Goal: Information Seeking & Learning: Learn about a topic

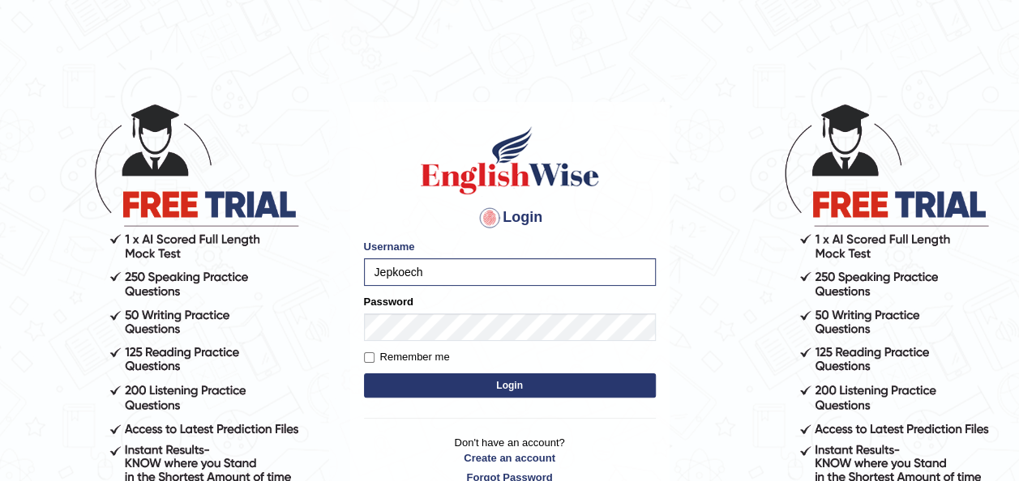
click at [412, 390] on button "Login" at bounding box center [510, 386] width 292 height 24
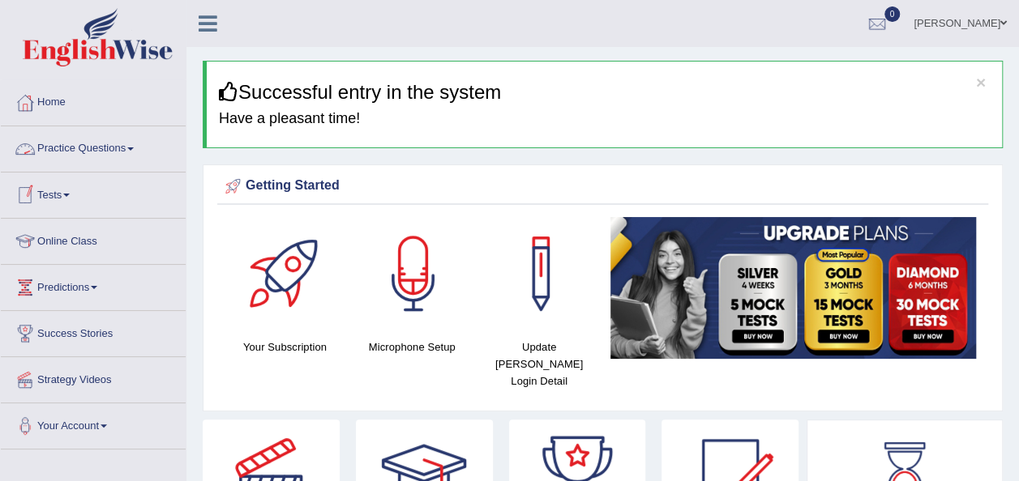
click at [134, 149] on span at bounding box center [130, 148] width 6 height 3
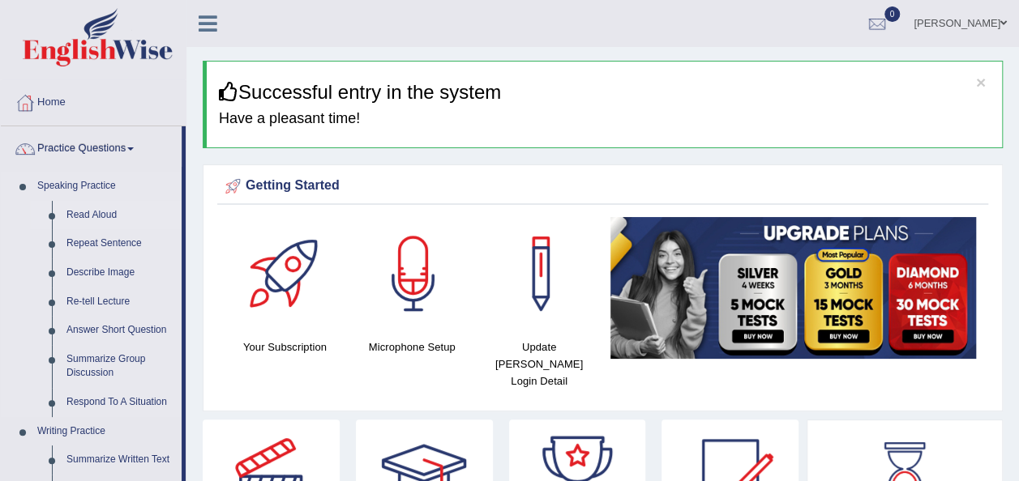
click at [99, 215] on link "Read Aloud" at bounding box center [120, 215] width 122 height 29
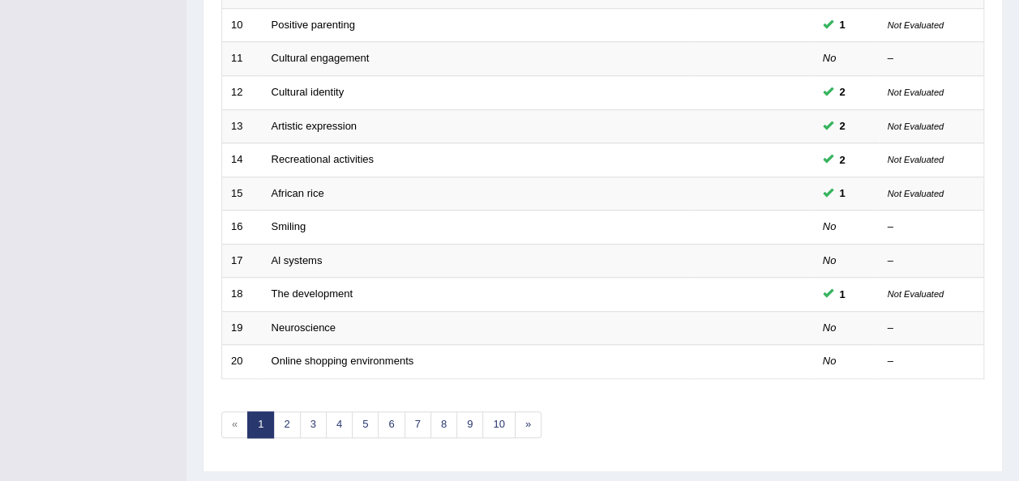
scroll to position [551, 0]
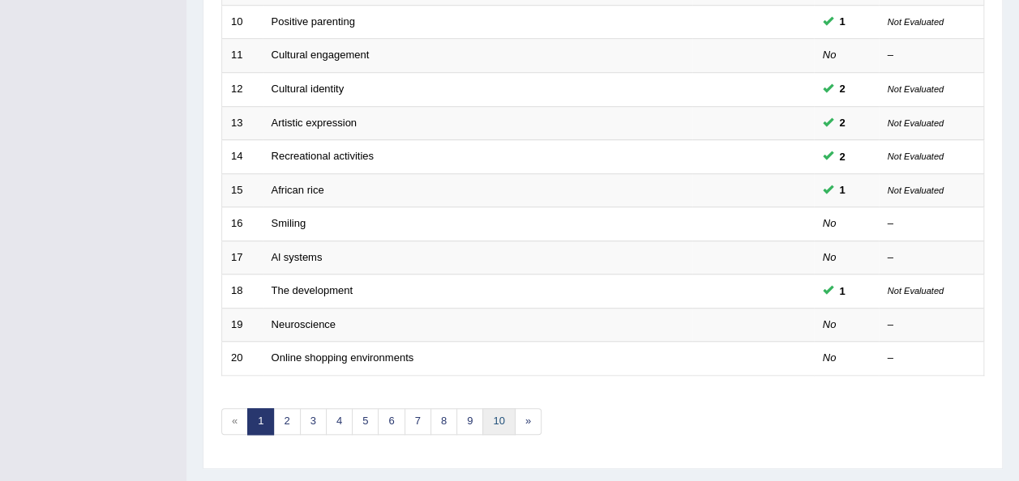
click at [490, 413] on link "10" at bounding box center [498, 421] width 32 height 27
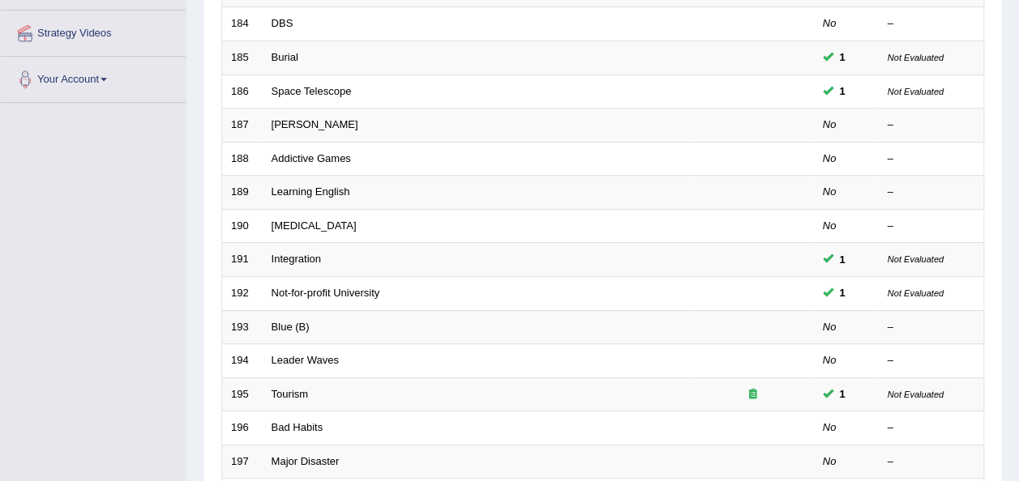
scroll to position [357, 0]
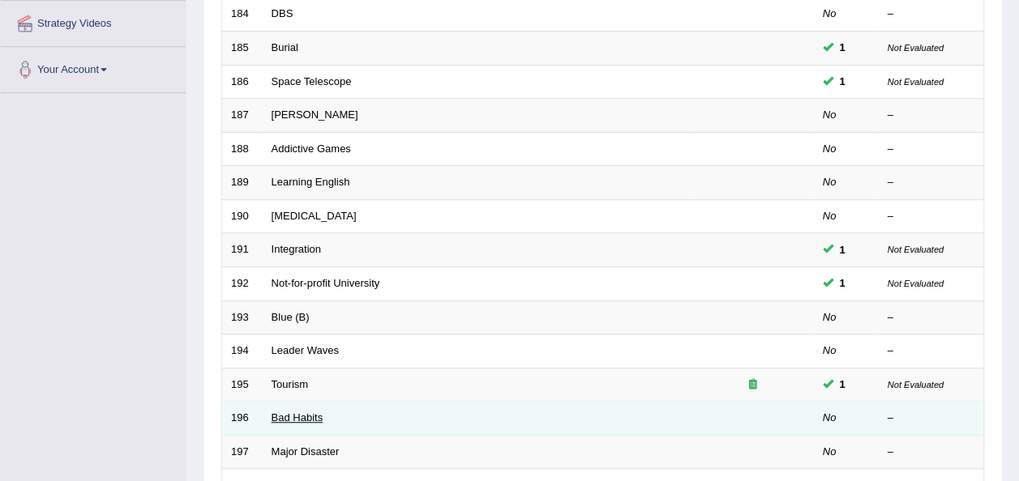
click at [290, 412] on link "Bad Habits" at bounding box center [297, 418] width 52 height 12
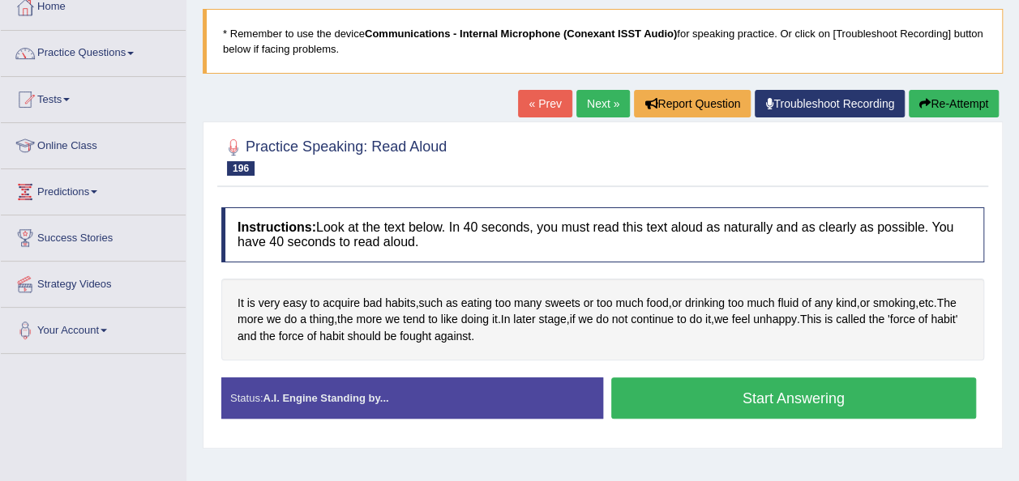
scroll to position [97, 0]
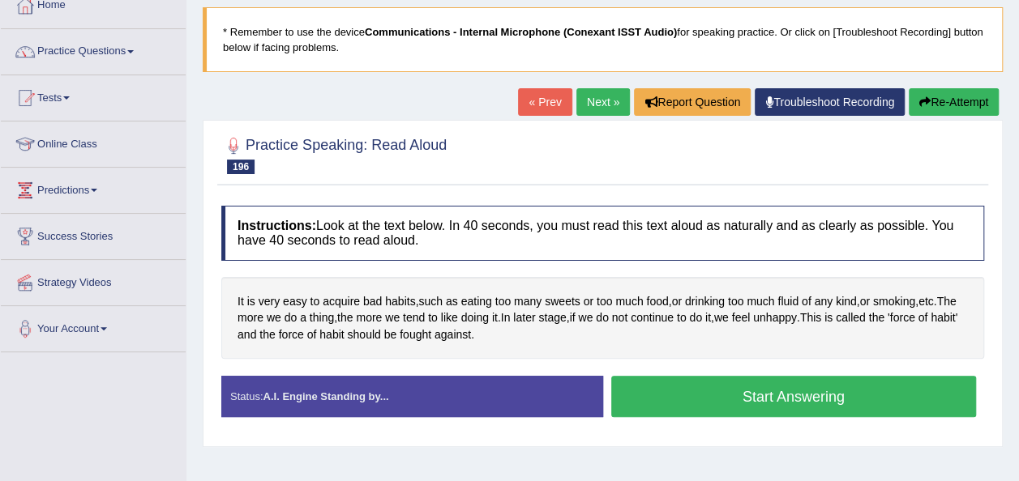
click at [659, 395] on button "Start Answering" at bounding box center [793, 396] width 365 height 41
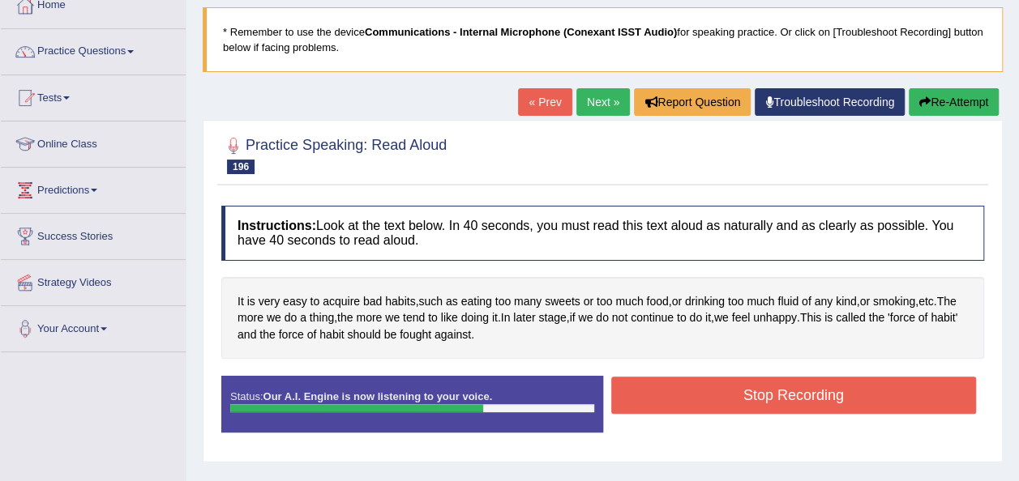
click at [659, 395] on button "Stop Recording" at bounding box center [793, 395] width 365 height 37
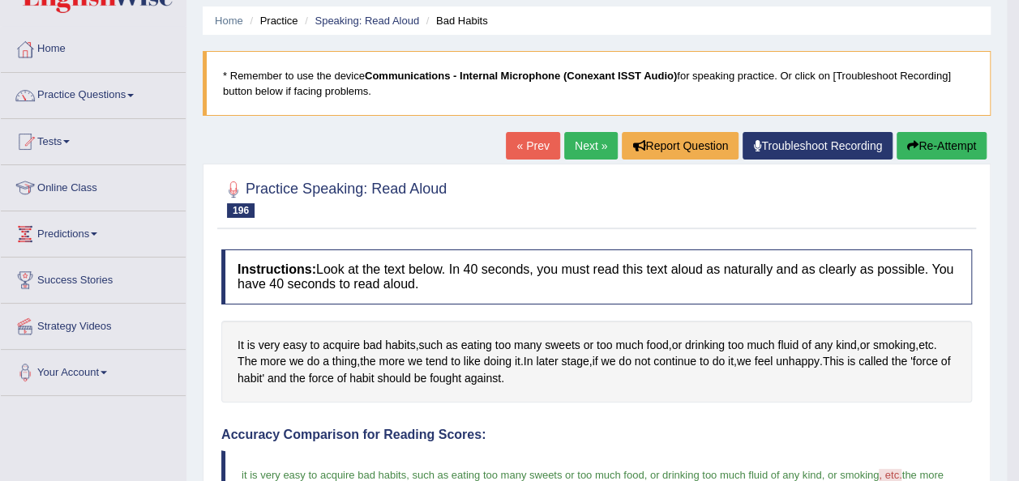
scroll to position [0, 0]
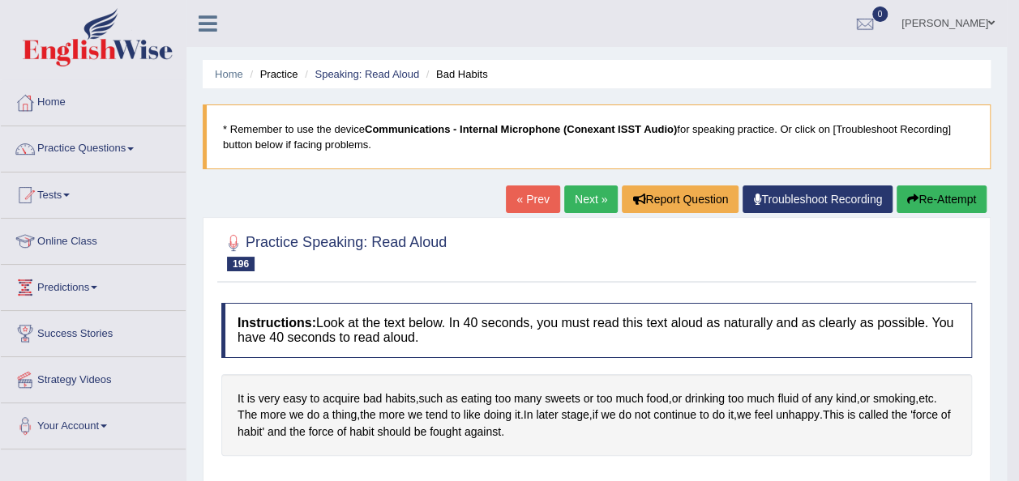
click at [593, 203] on link "Next »" at bounding box center [590, 200] width 53 height 28
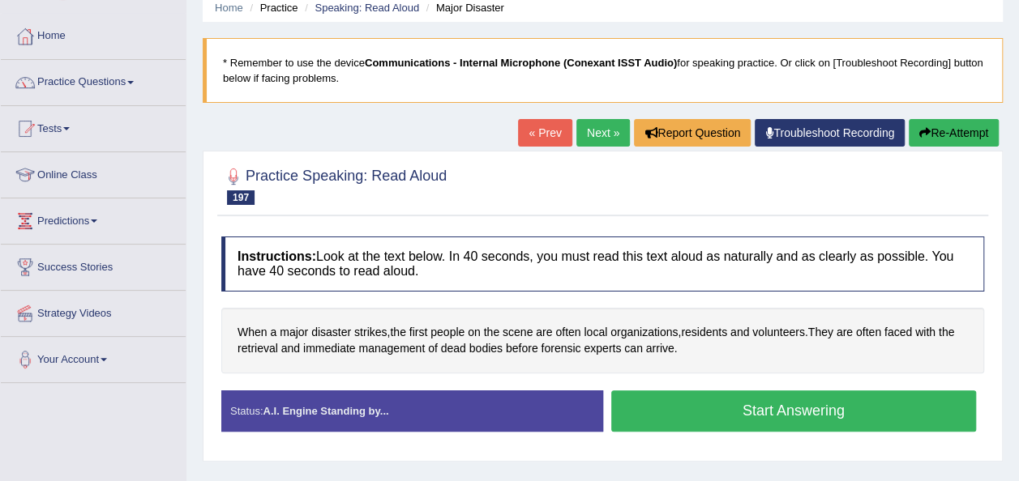
scroll to position [97, 0]
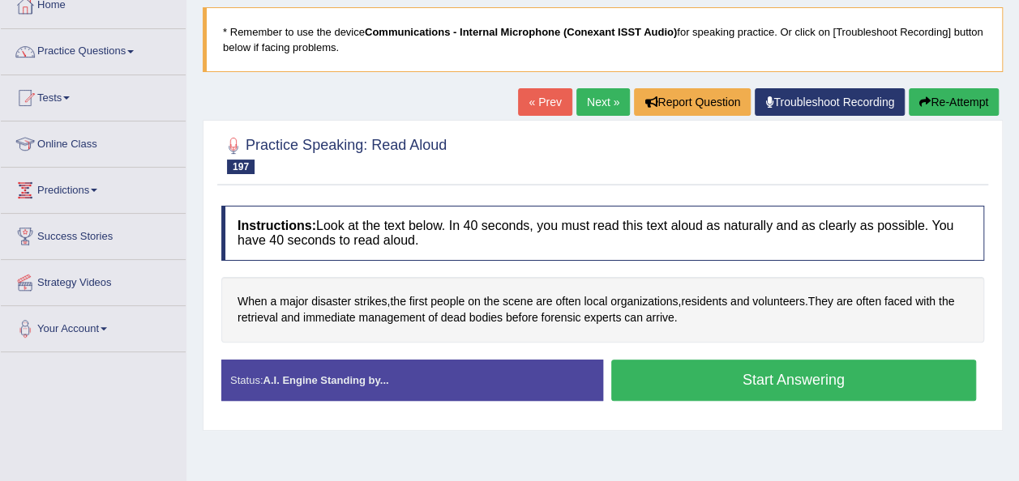
click at [766, 374] on button "Start Answering" at bounding box center [793, 380] width 365 height 41
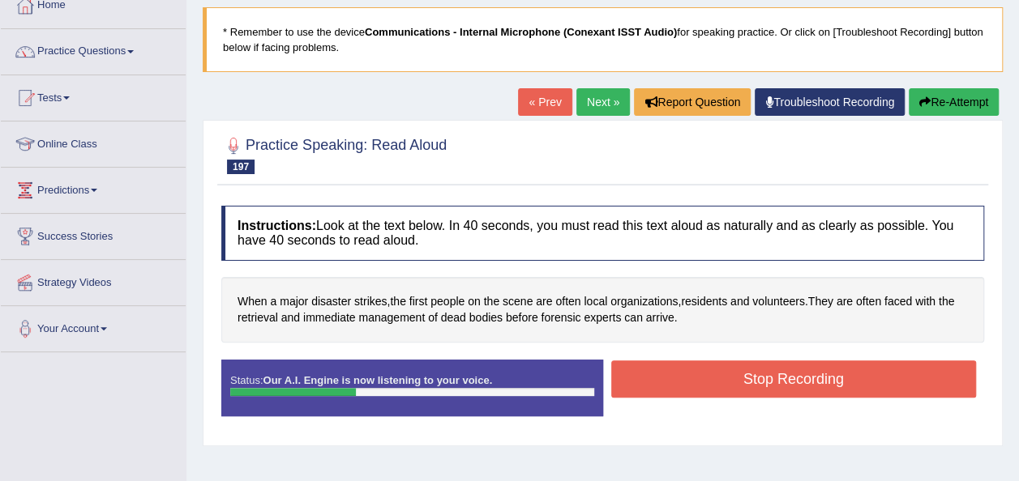
click at [766, 374] on button "Stop Recording" at bounding box center [793, 379] width 365 height 37
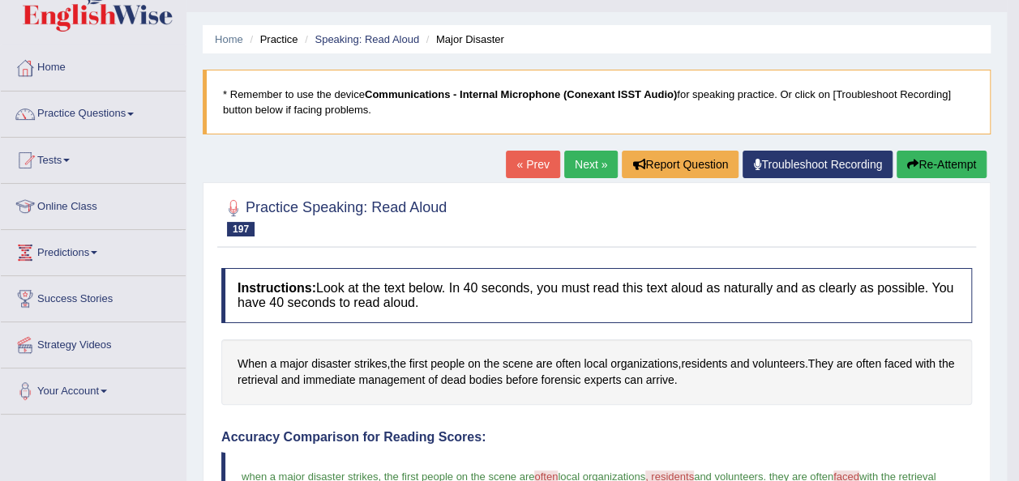
scroll to position [32, 0]
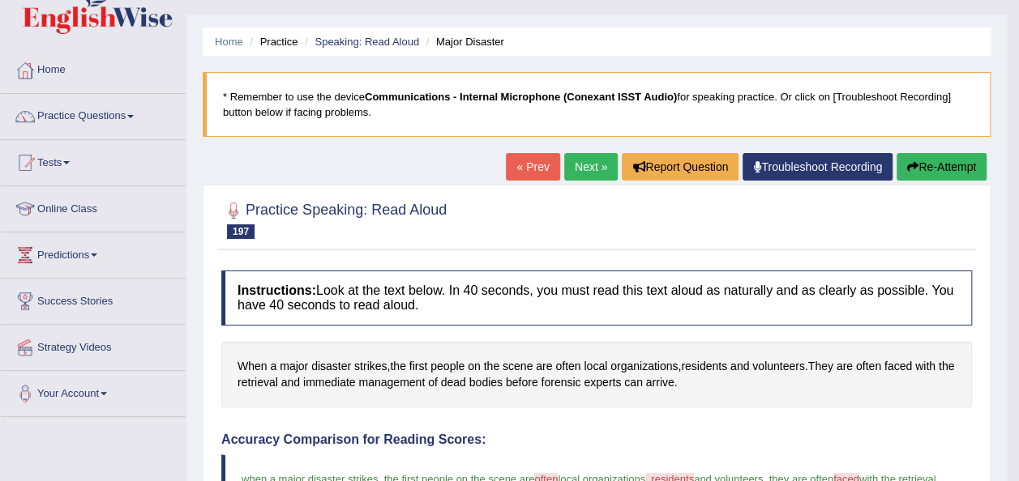
click at [577, 168] on link "Next »" at bounding box center [590, 167] width 53 height 28
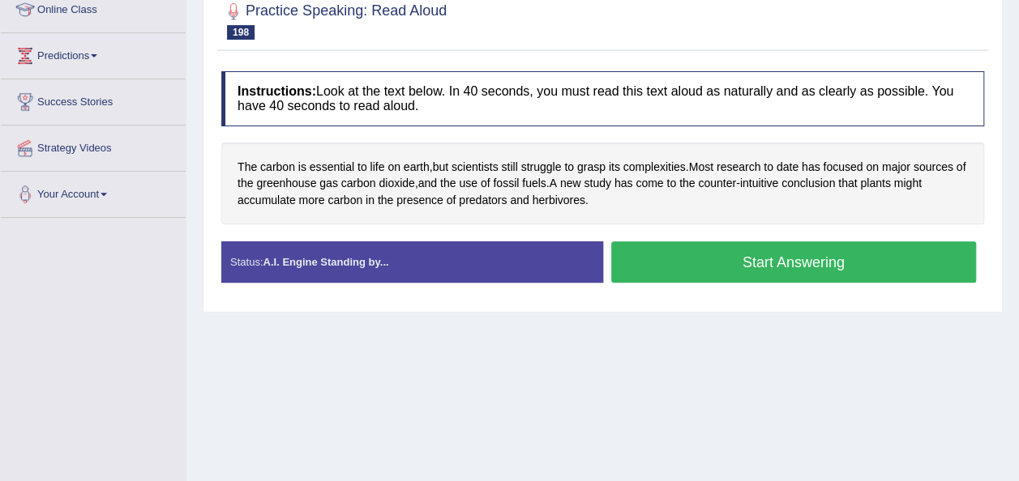
scroll to position [292, 0]
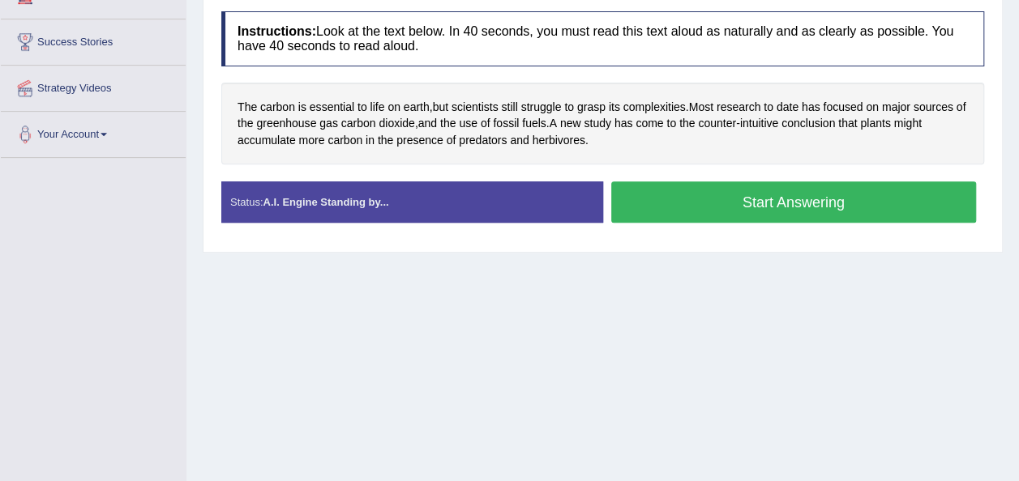
click at [652, 199] on button "Start Answering" at bounding box center [793, 202] width 365 height 41
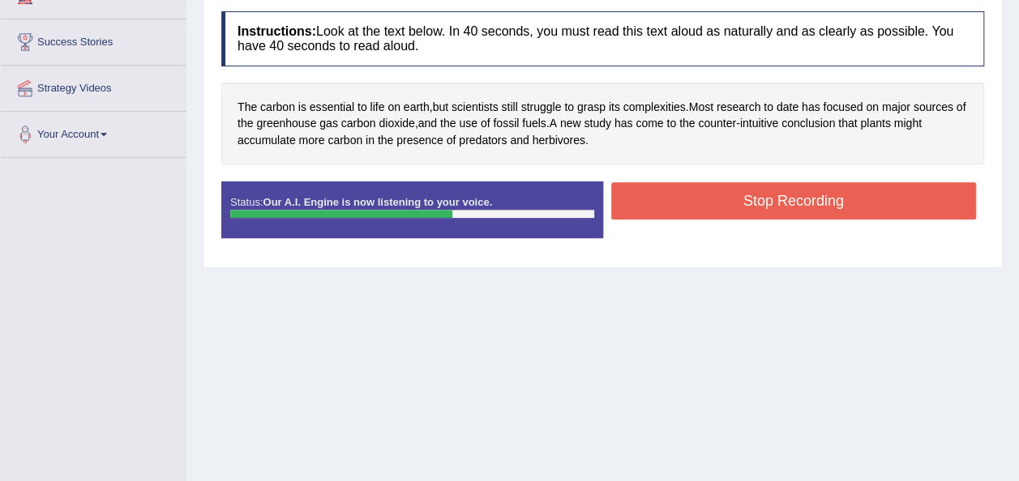
click at [652, 199] on button "Stop Recording" at bounding box center [793, 200] width 365 height 37
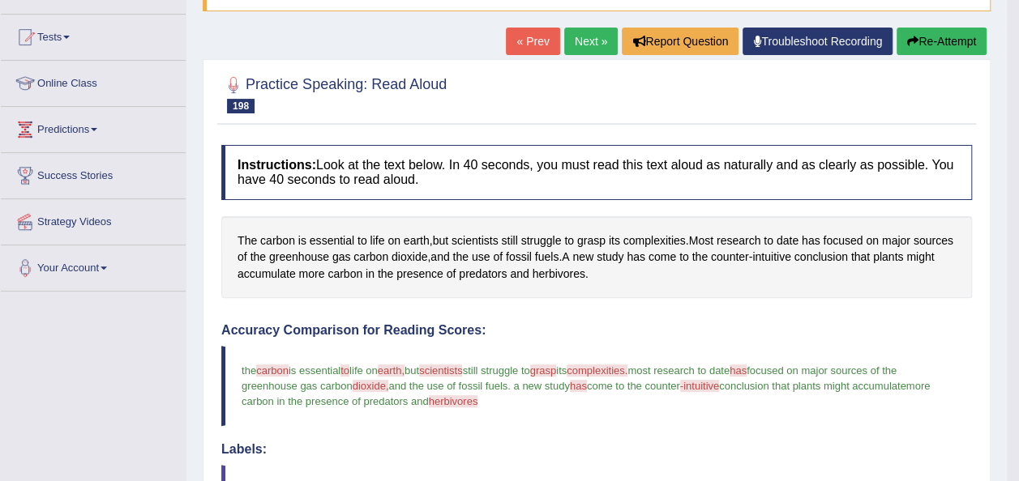
scroll to position [130, 0]
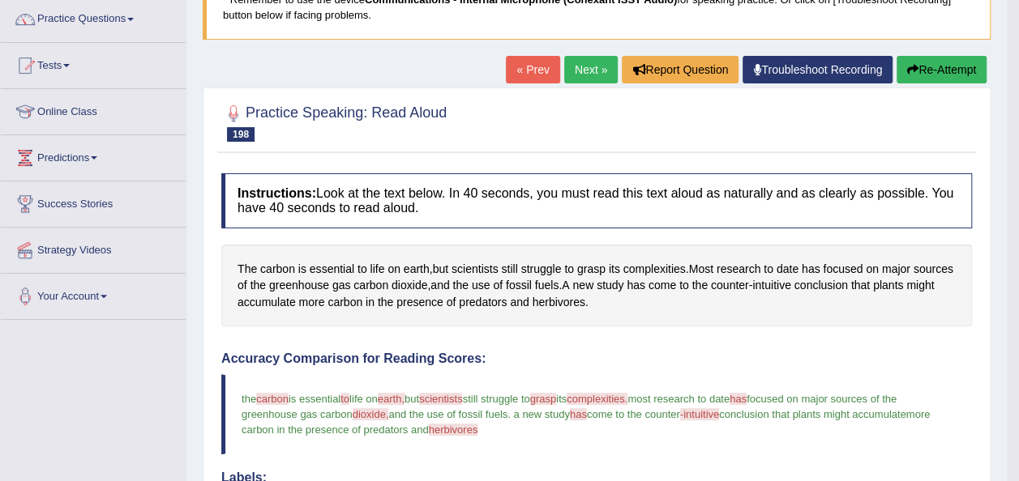
click at [578, 79] on link "Next »" at bounding box center [590, 70] width 53 height 28
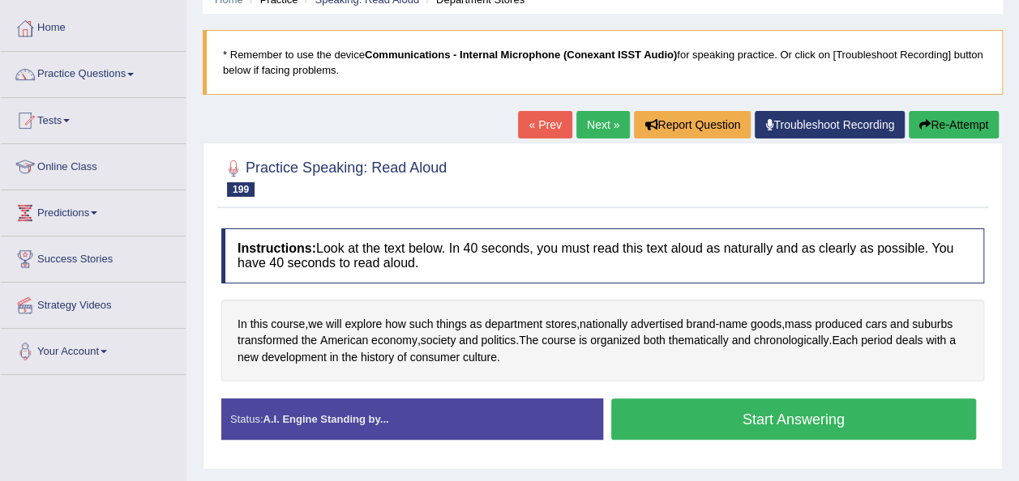
scroll to position [97, 0]
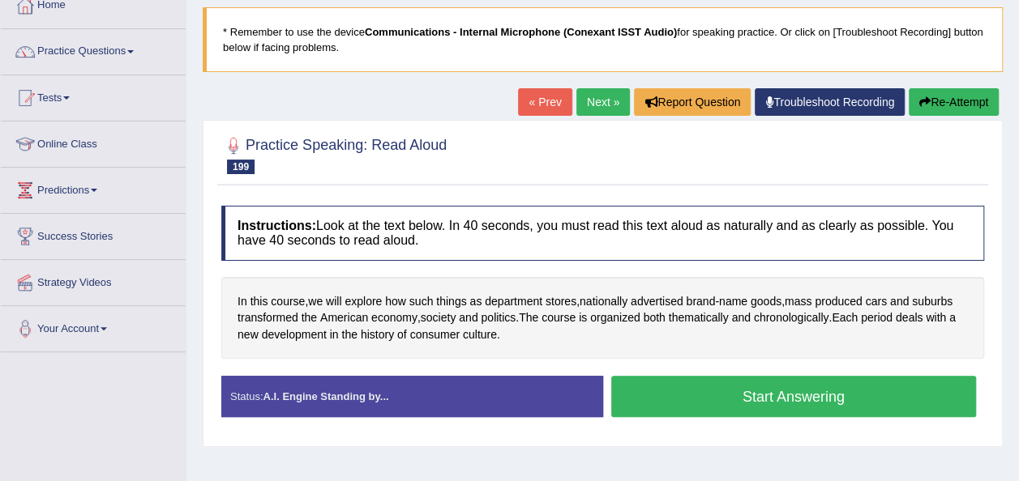
click at [668, 408] on button "Start Answering" at bounding box center [793, 396] width 365 height 41
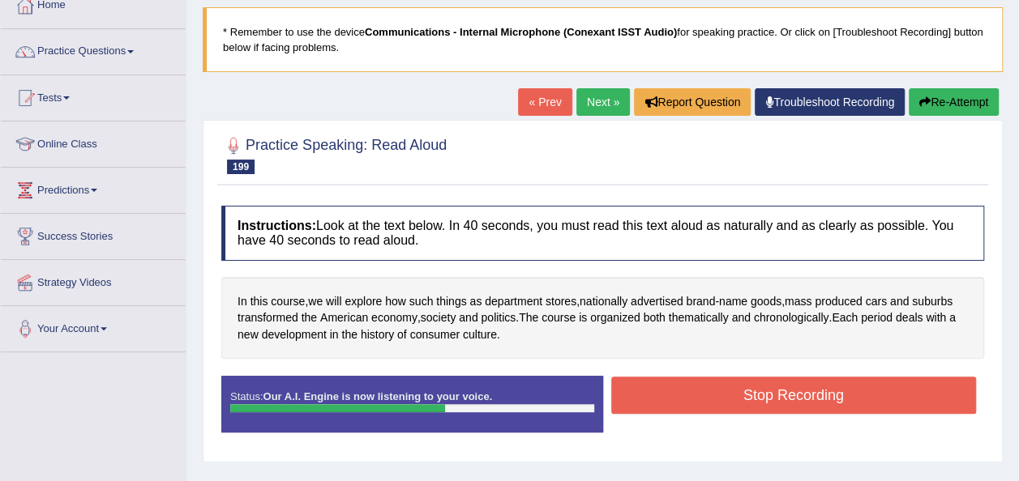
click at [668, 397] on button "Stop Recording" at bounding box center [793, 395] width 365 height 37
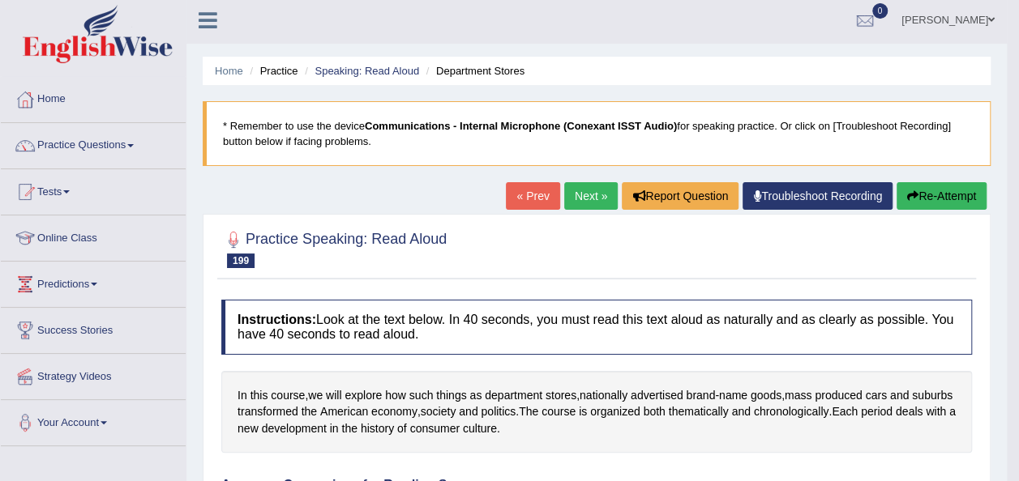
scroll to position [0, 0]
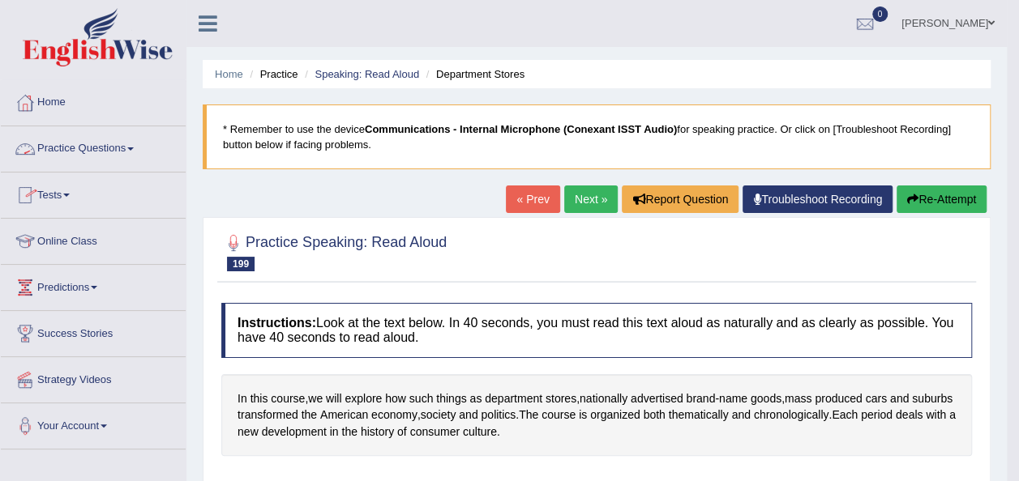
click at [135, 152] on link "Practice Questions" at bounding box center [93, 146] width 185 height 41
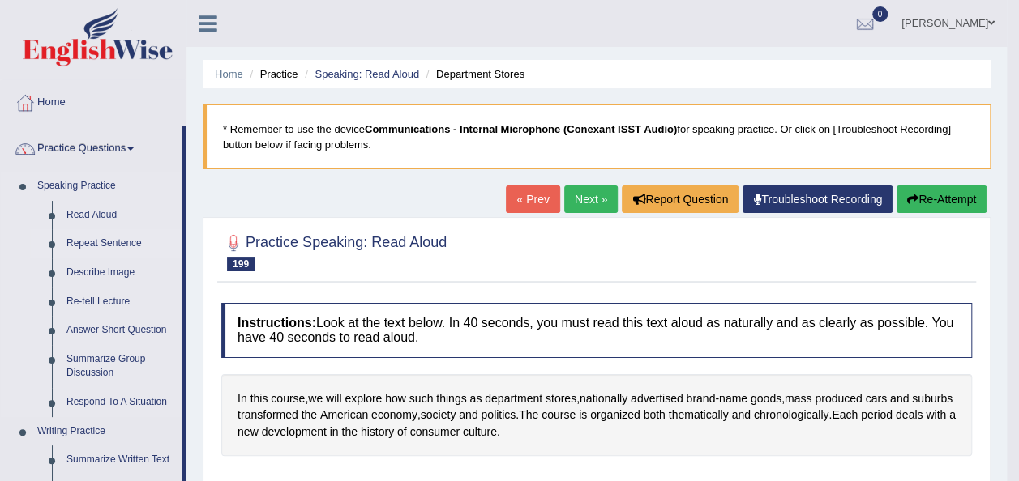
click at [112, 246] on link "Repeat Sentence" at bounding box center [120, 243] width 122 height 29
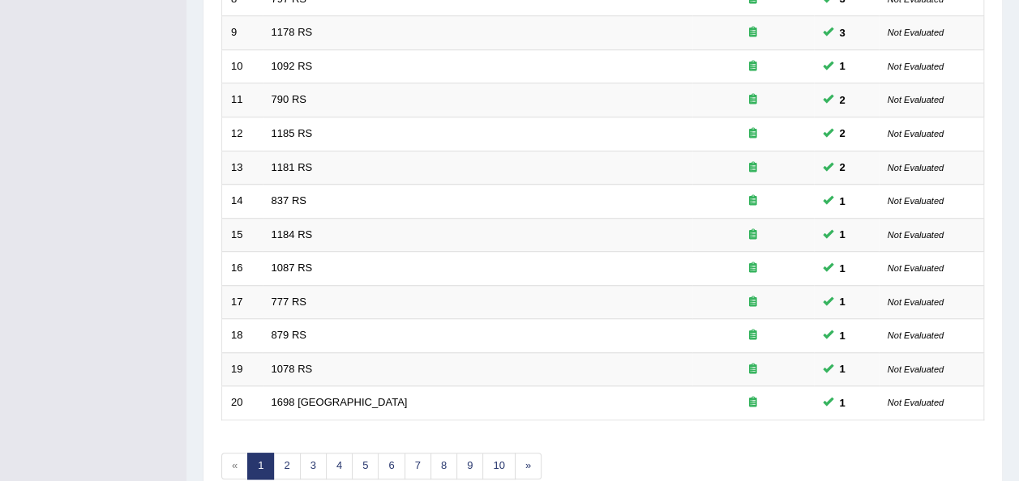
scroll to position [515, 0]
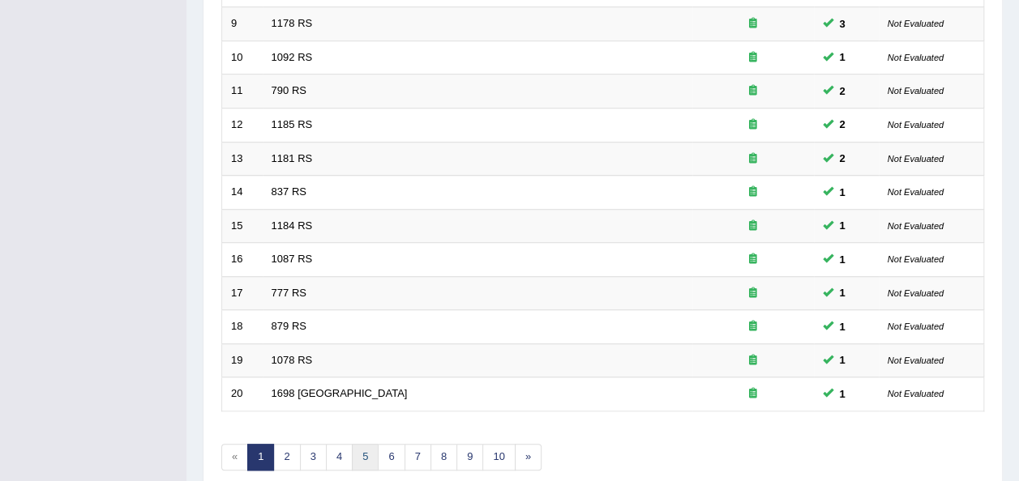
click at [358, 454] on link "5" at bounding box center [365, 457] width 27 height 27
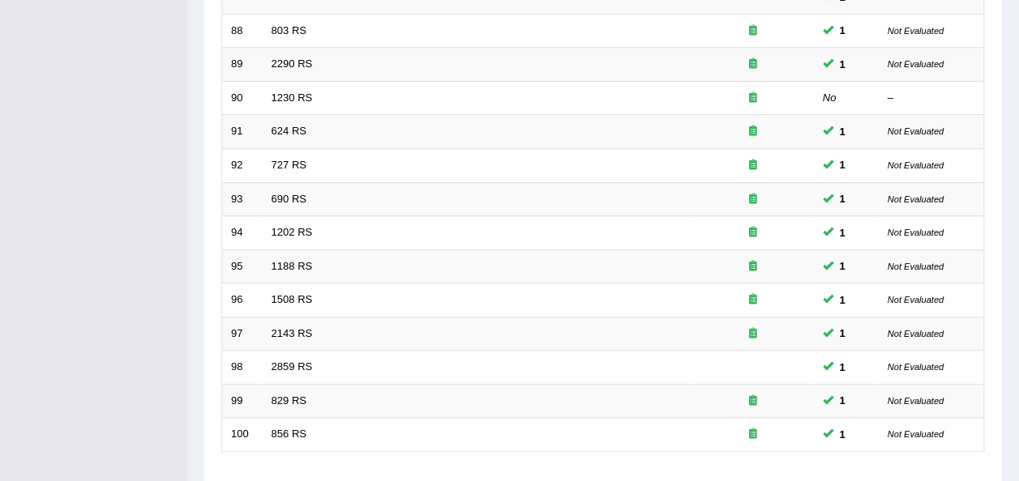
scroll to position [486, 0]
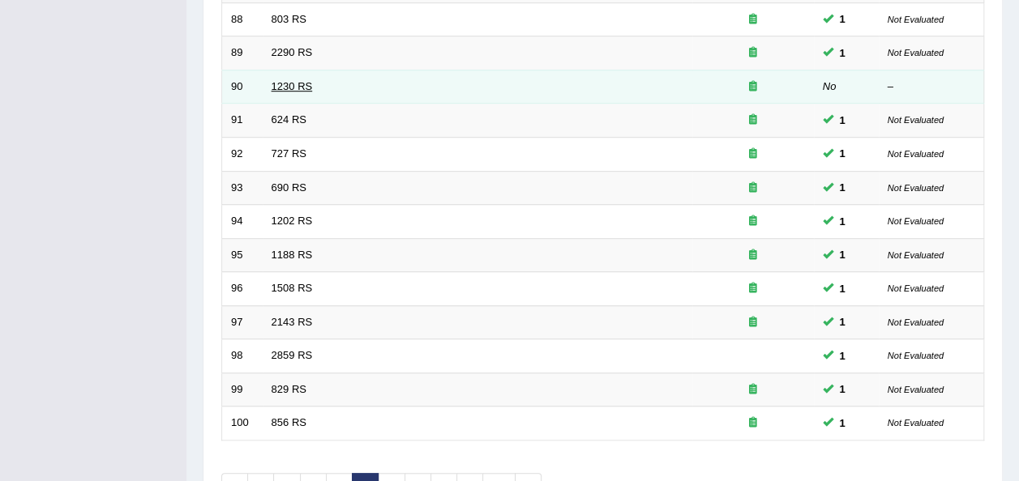
click at [288, 80] on link "1230 RS" at bounding box center [291, 86] width 41 height 12
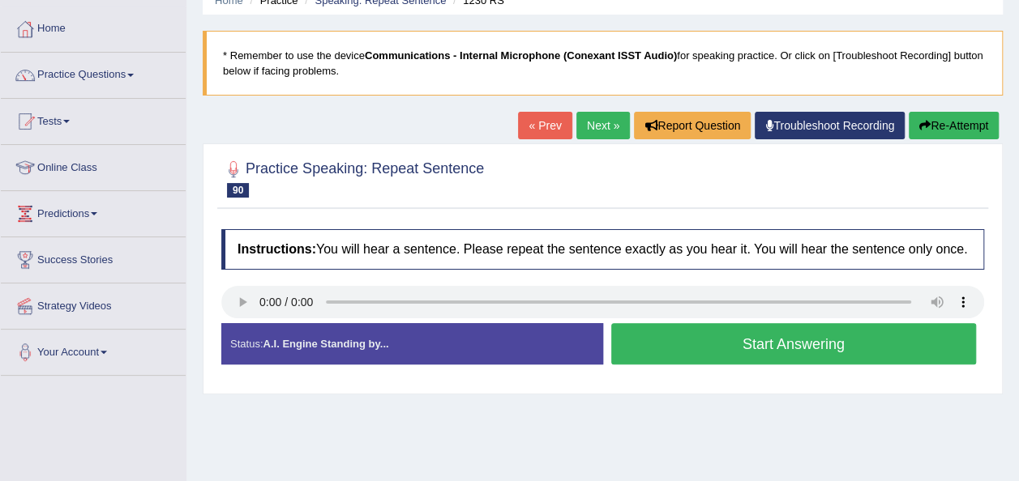
scroll to position [97, 0]
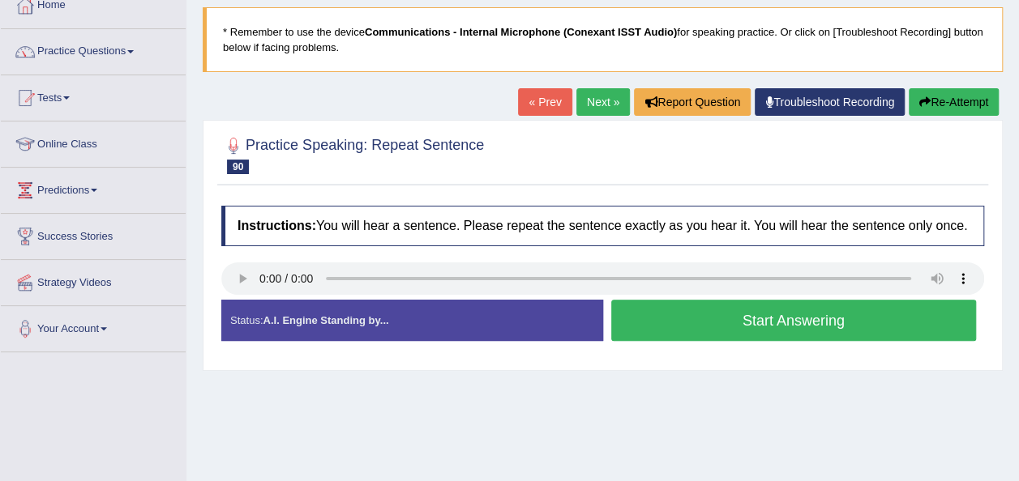
click at [621, 326] on button "Start Answering" at bounding box center [793, 320] width 365 height 41
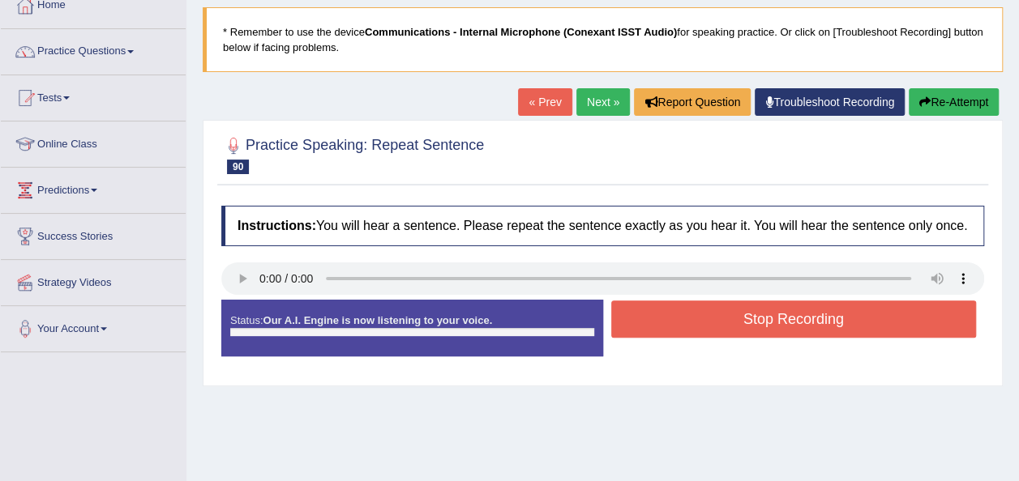
click at [621, 326] on div "Status: Our A.I. Engine is now listening to your voice. Start Answering Stop Re…" at bounding box center [602, 336] width 763 height 73
click at [621, 326] on button "Stop Recording" at bounding box center [793, 319] width 365 height 37
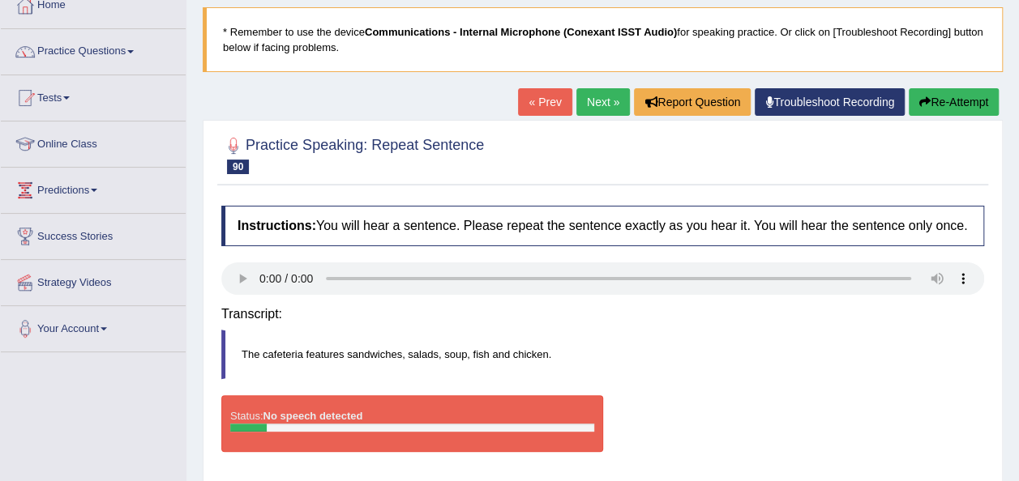
click at [621, 326] on div "Instructions: You will hear a sentence. Please repeat the sentence exactly as y…" at bounding box center [602, 336] width 771 height 276
click at [591, 93] on link "Next »" at bounding box center [602, 102] width 53 height 28
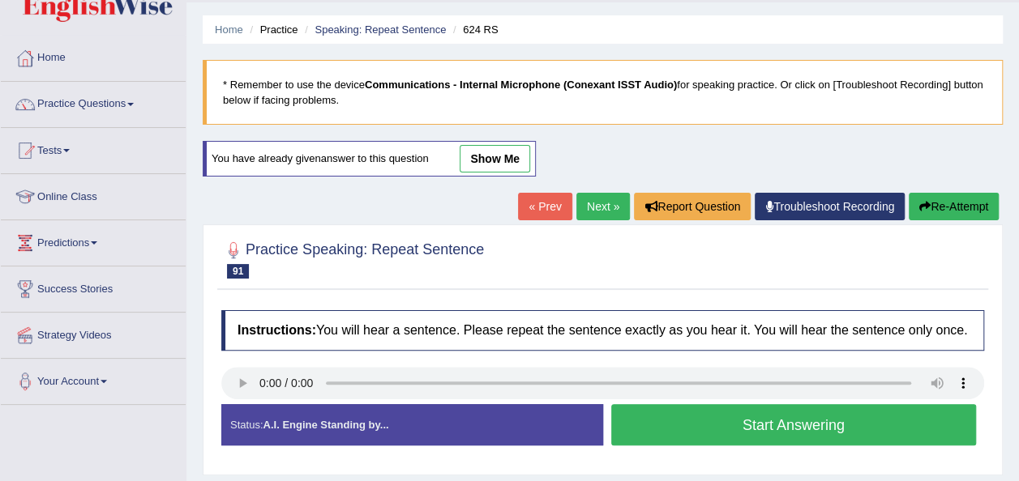
scroll to position [65, 0]
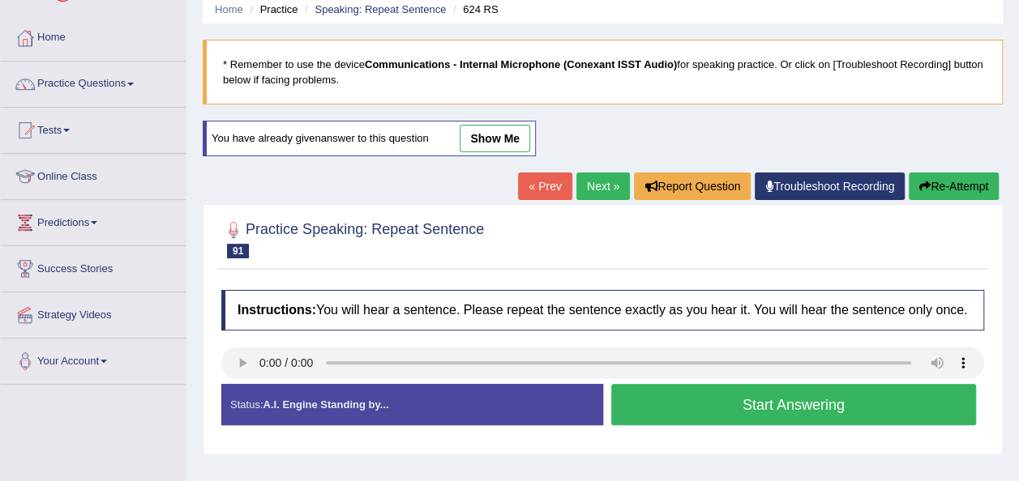
click at [658, 409] on button "Start Answering" at bounding box center [793, 404] width 365 height 41
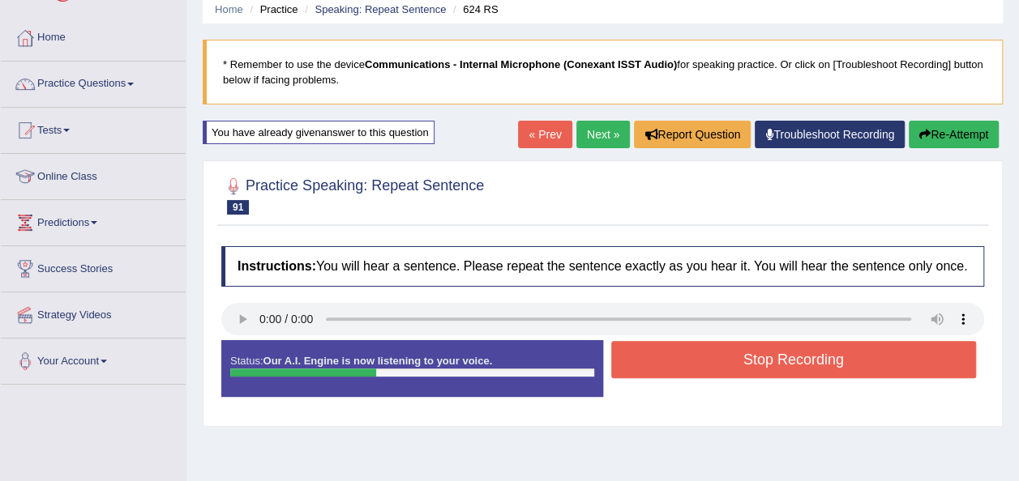
click at [664, 364] on button "Stop Recording" at bounding box center [793, 359] width 365 height 37
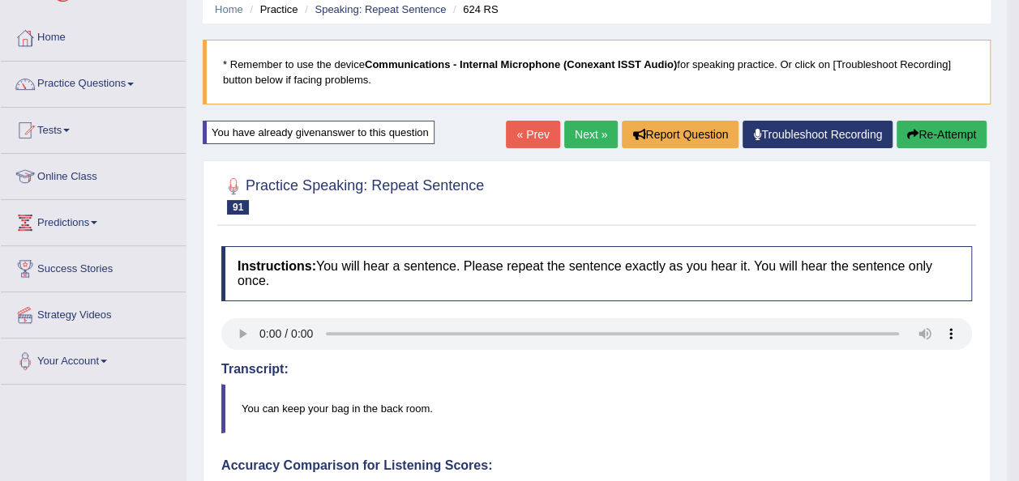
click at [584, 143] on link "Next »" at bounding box center [590, 135] width 53 height 28
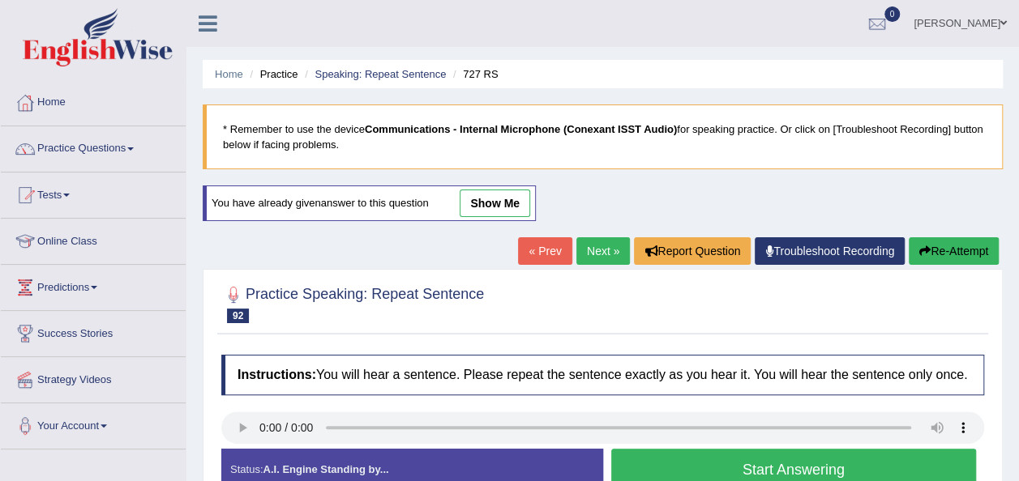
click at [648, 462] on button "Start Answering" at bounding box center [793, 469] width 365 height 41
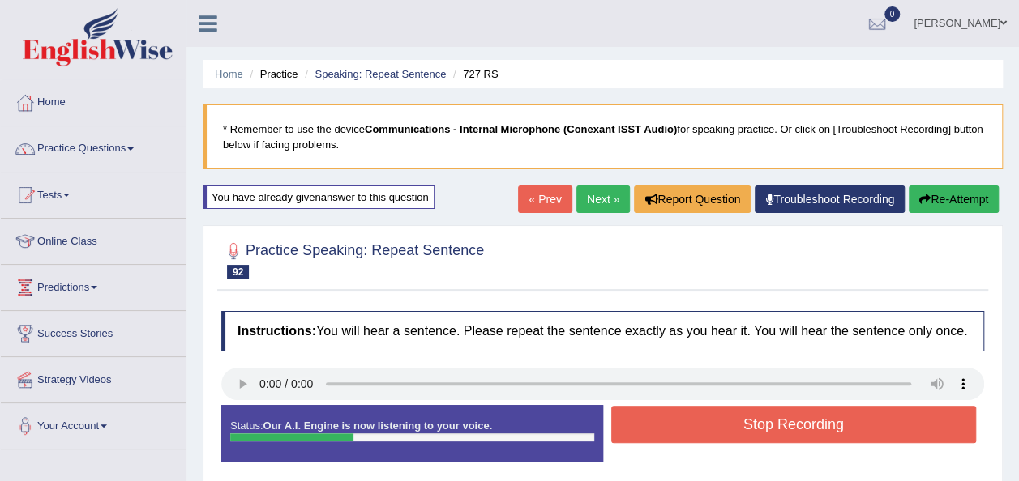
click at [690, 413] on button "Stop Recording" at bounding box center [793, 424] width 365 height 37
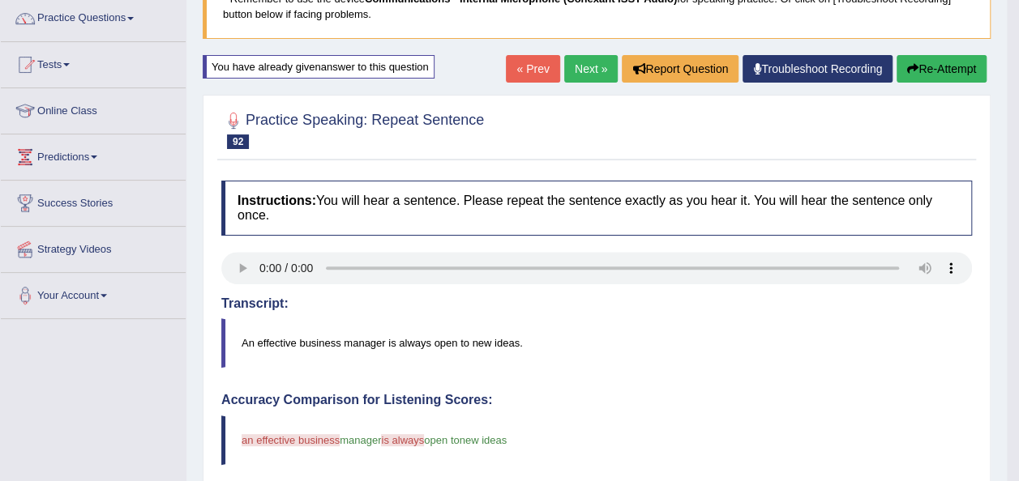
scroll to position [130, 0]
click at [583, 72] on link "Next »" at bounding box center [590, 70] width 53 height 28
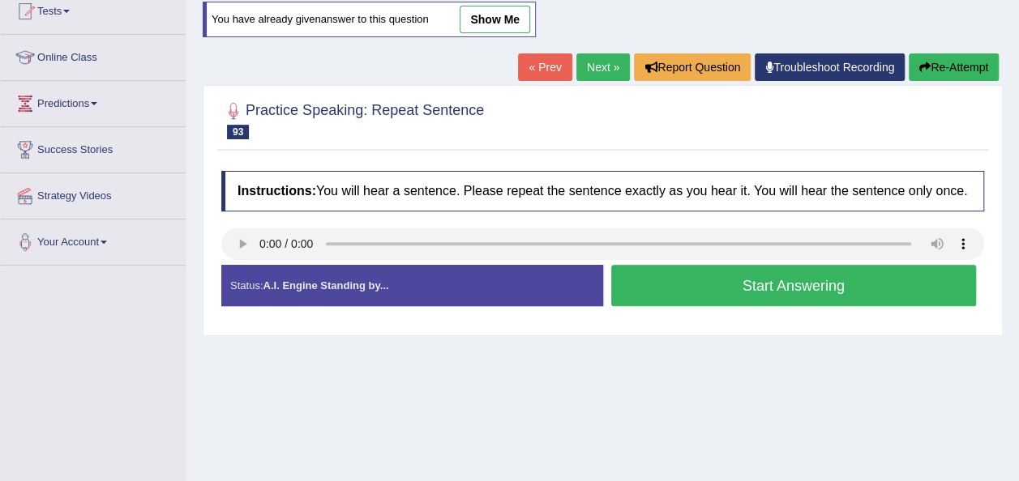
scroll to position [227, 0]
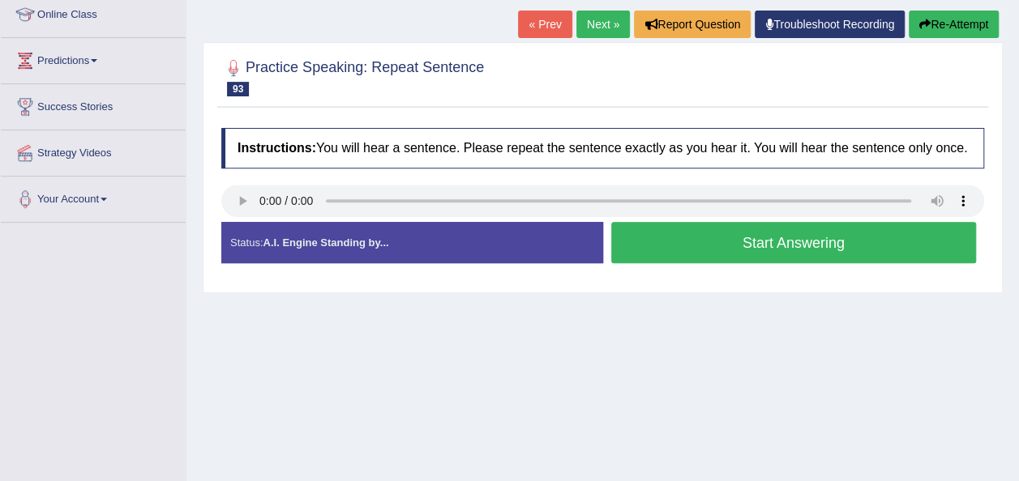
click at [668, 239] on button "Start Answering" at bounding box center [793, 242] width 365 height 41
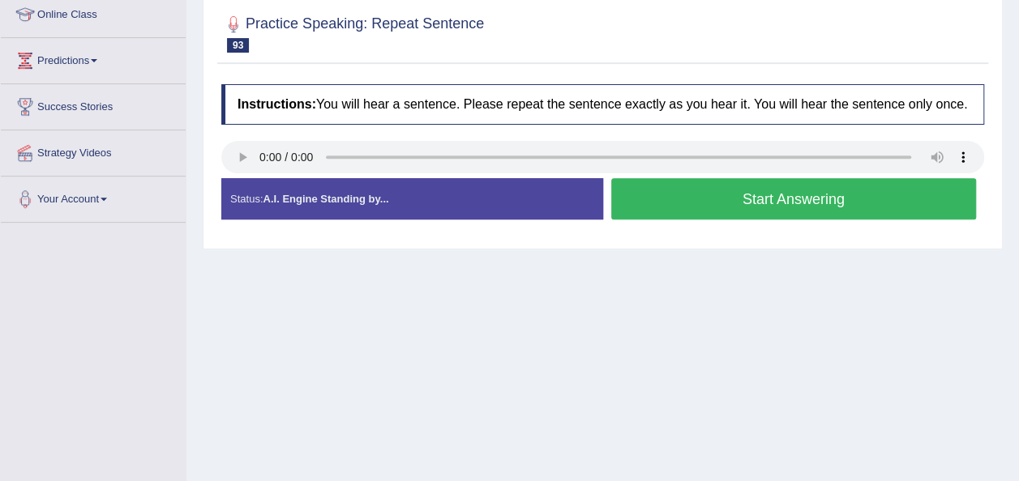
click at [668, 239] on div "Practice Speaking: Repeat Sentence 93 690 RS Instructions: You will hear a sent…" at bounding box center [603, 123] width 800 height 251
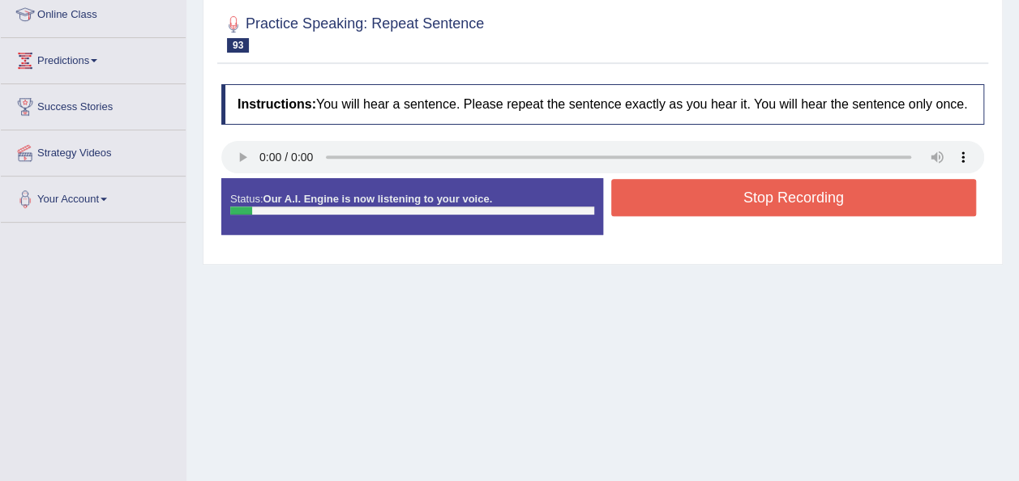
click at [678, 210] on button "Stop Recording" at bounding box center [793, 197] width 365 height 37
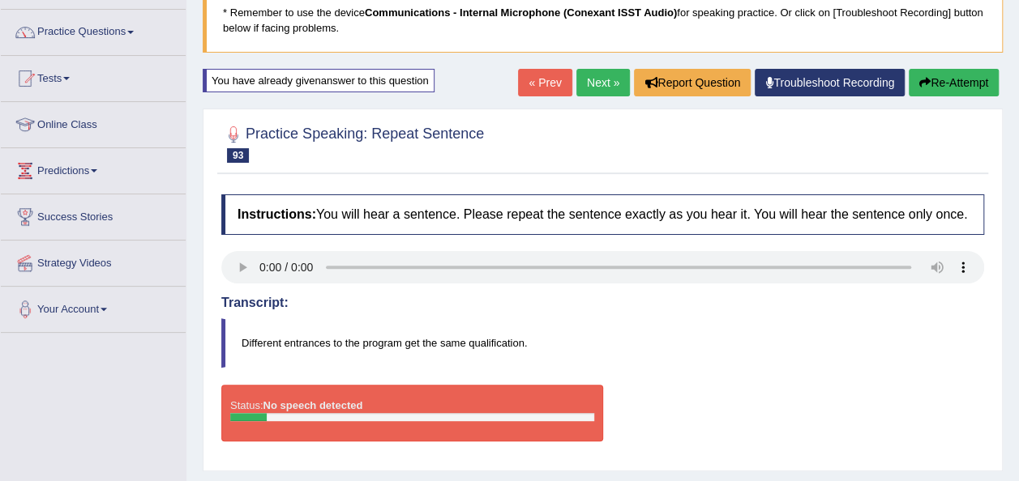
scroll to position [97, 0]
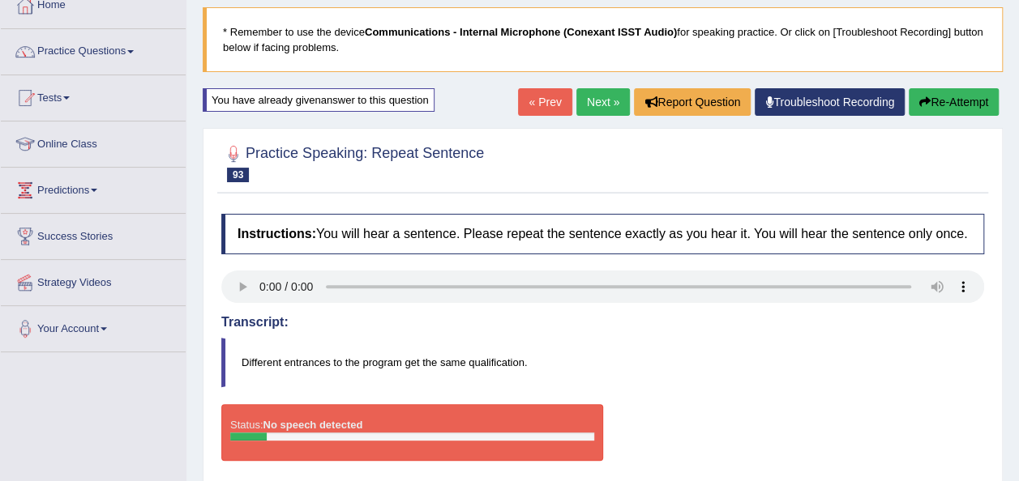
click at [577, 105] on link "Next »" at bounding box center [602, 102] width 53 height 28
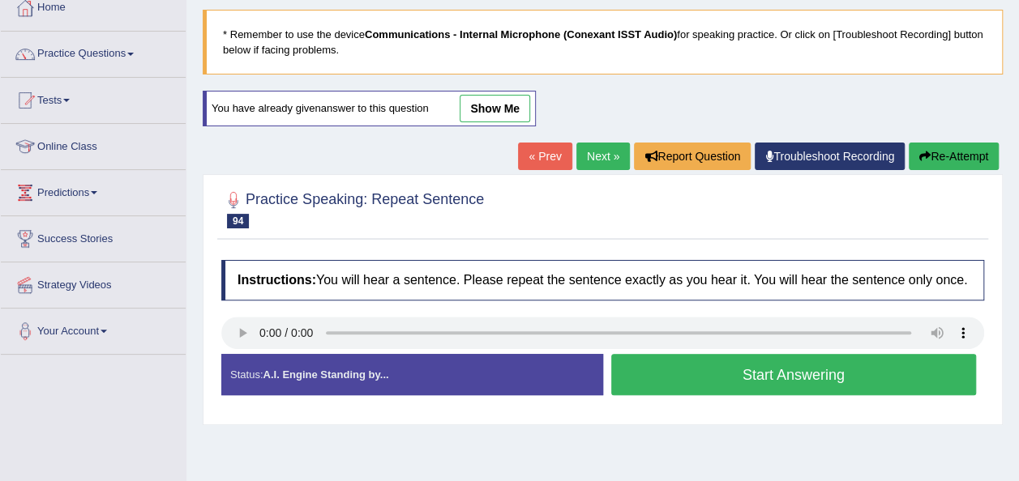
scroll to position [130, 0]
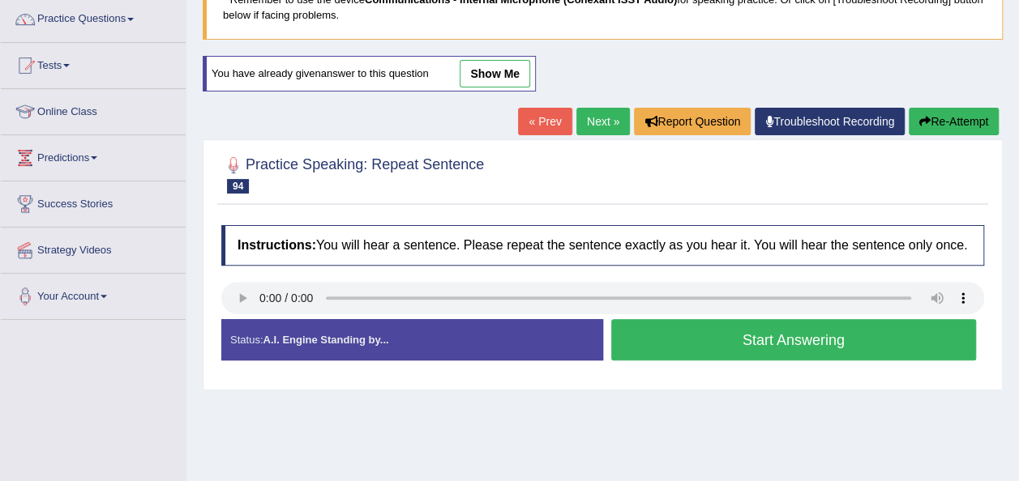
click at [626, 337] on button "Start Answering" at bounding box center [793, 339] width 365 height 41
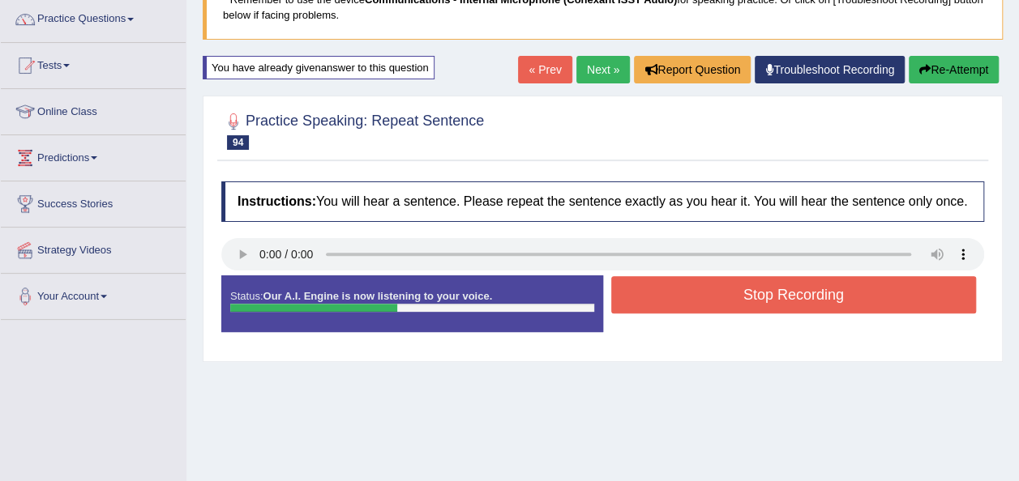
click at [658, 299] on button "Stop Recording" at bounding box center [793, 294] width 365 height 37
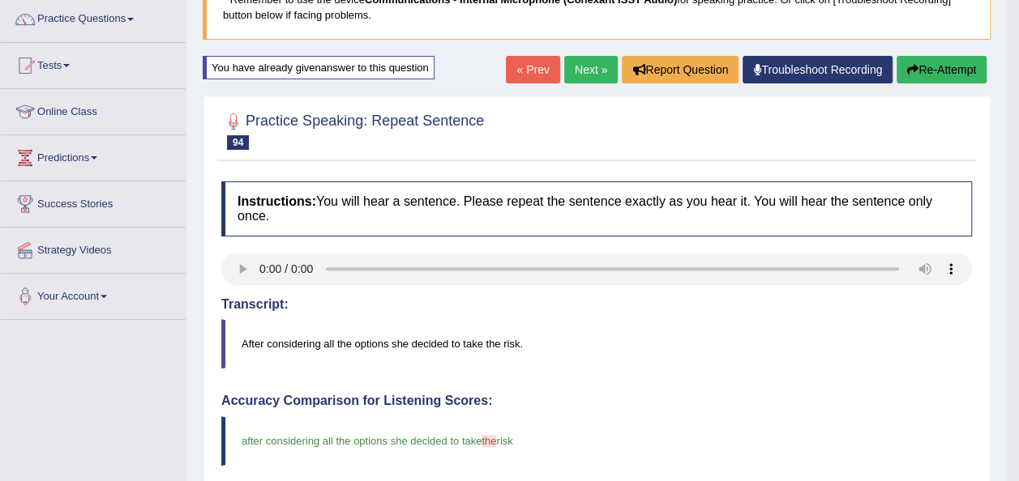
scroll to position [97, 0]
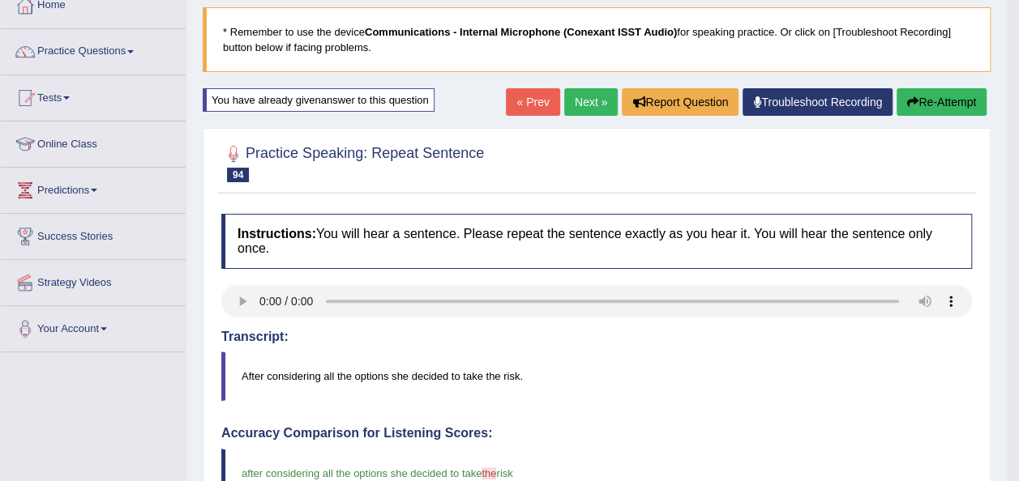
click at [574, 98] on link "Next »" at bounding box center [590, 102] width 53 height 28
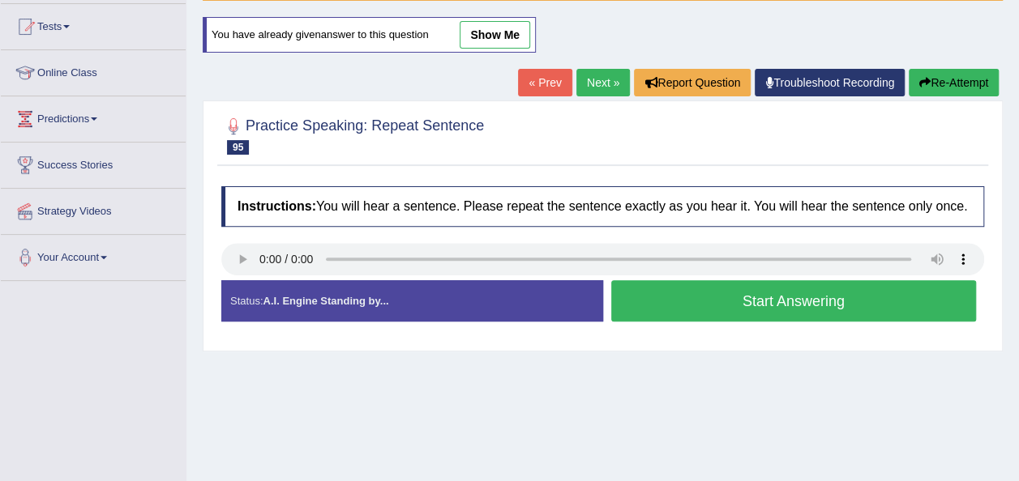
scroll to position [195, 0]
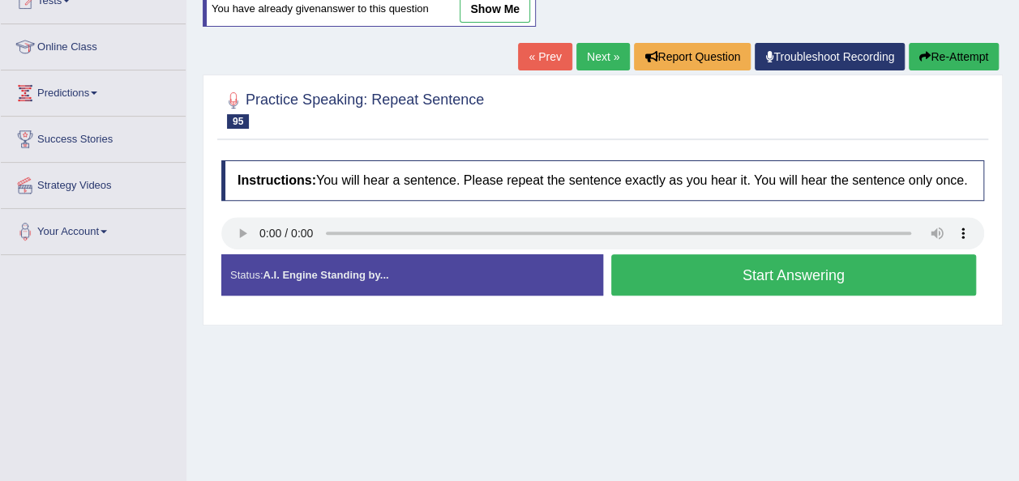
click at [651, 285] on button "Start Answering" at bounding box center [793, 274] width 365 height 41
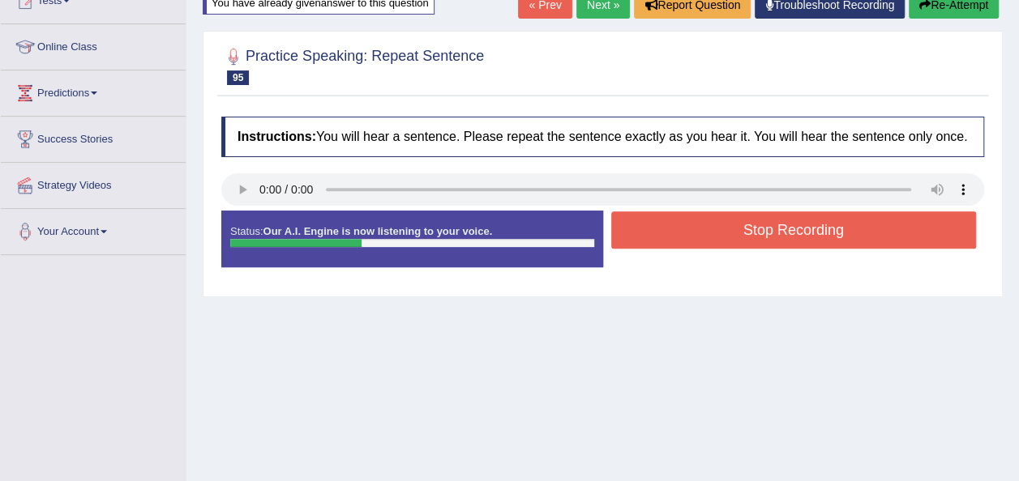
click at [675, 241] on button "Stop Recording" at bounding box center [793, 230] width 365 height 37
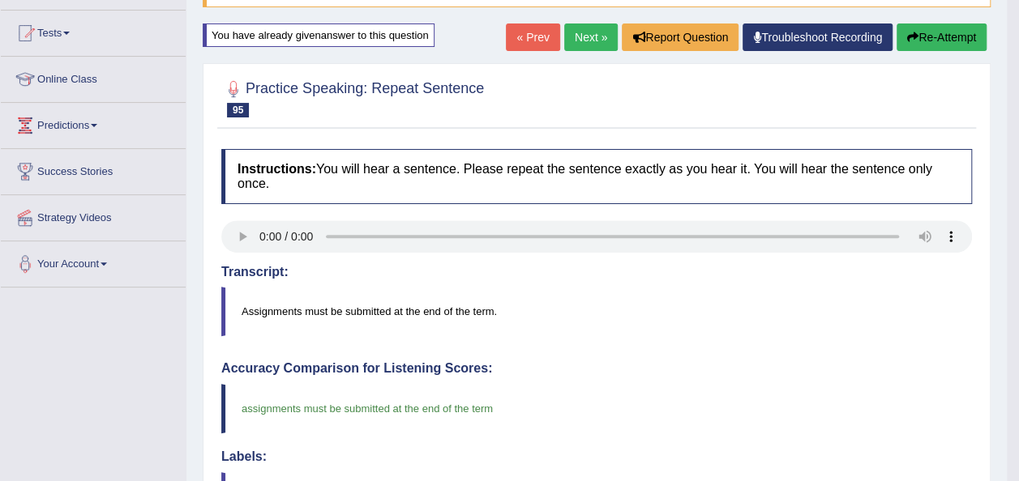
scroll to position [65, 0]
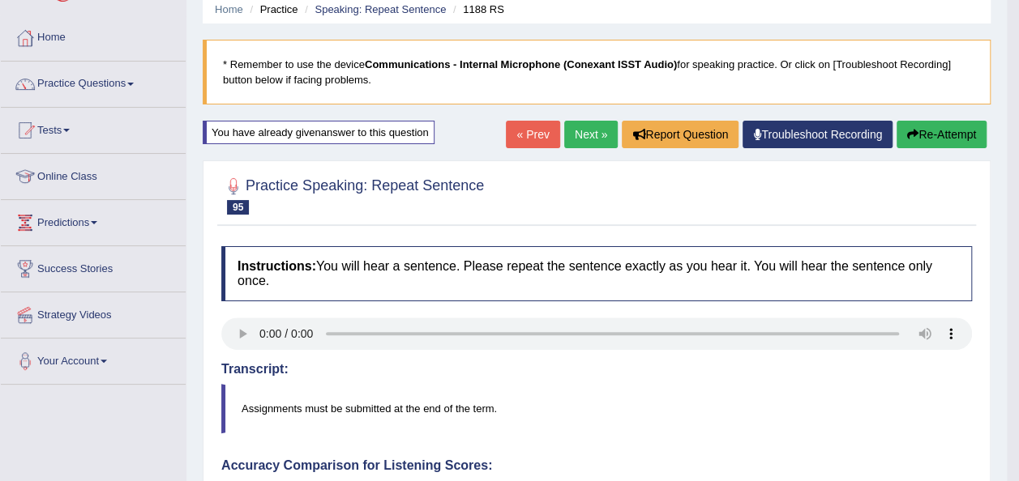
click at [580, 143] on link "Next »" at bounding box center [590, 135] width 53 height 28
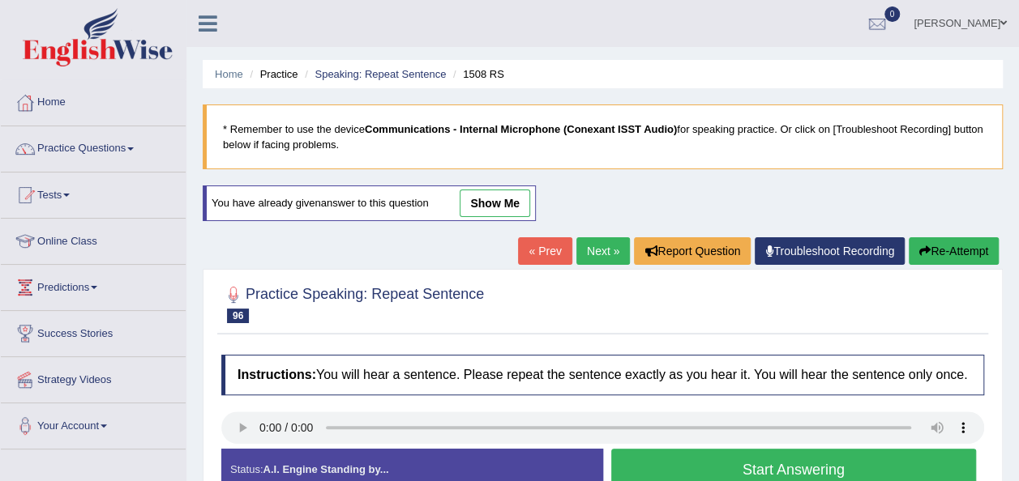
click at [643, 457] on button "Start Answering" at bounding box center [793, 469] width 365 height 41
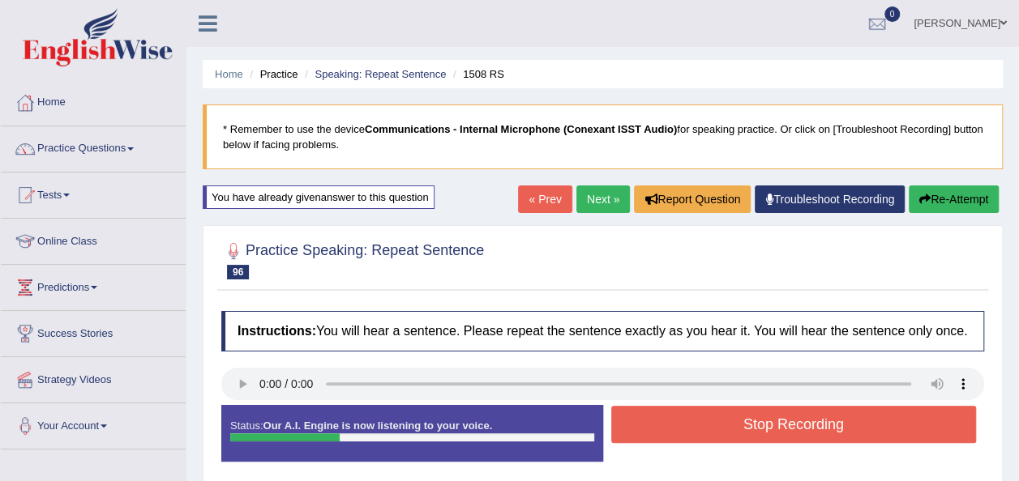
click at [659, 406] on button "Stop Recording" at bounding box center [793, 424] width 365 height 37
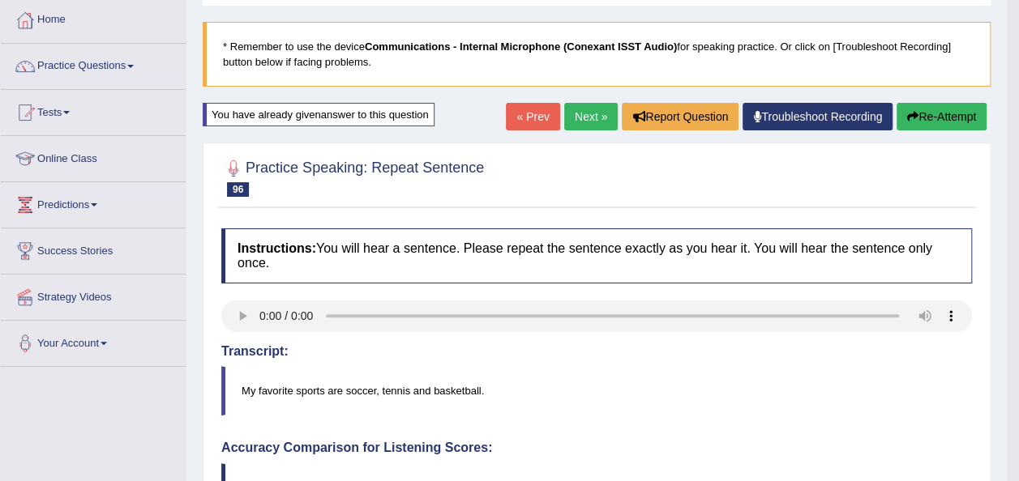
scroll to position [65, 0]
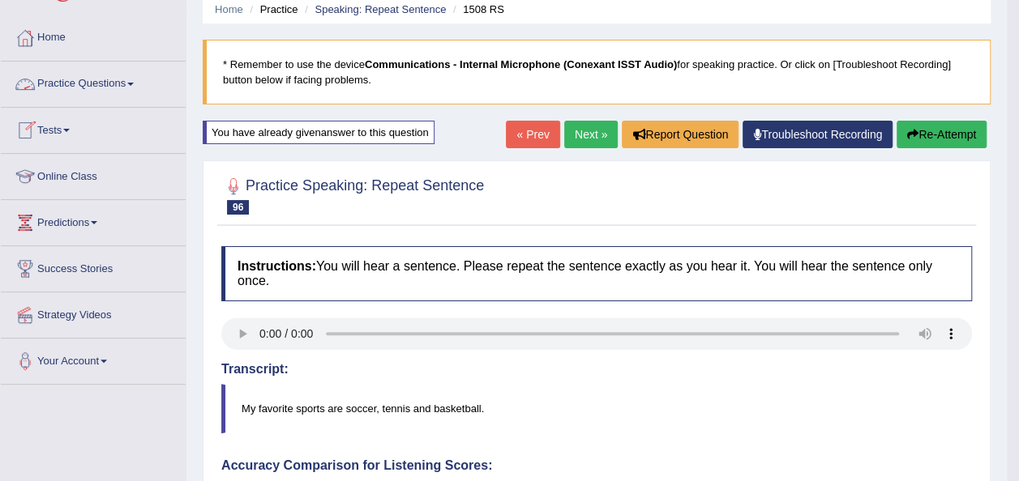
click at [141, 81] on link "Practice Questions" at bounding box center [93, 82] width 185 height 41
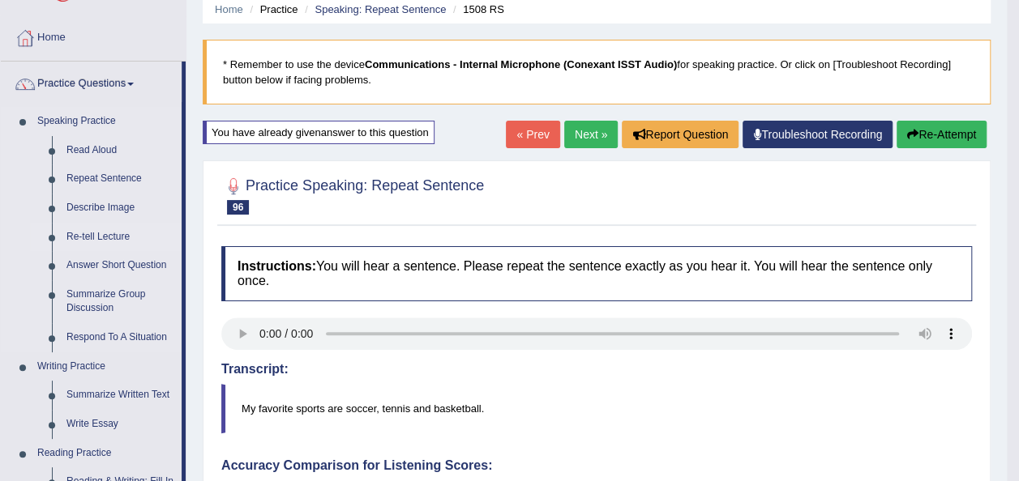
click at [82, 228] on link "Re-tell Lecture" at bounding box center [120, 237] width 122 height 29
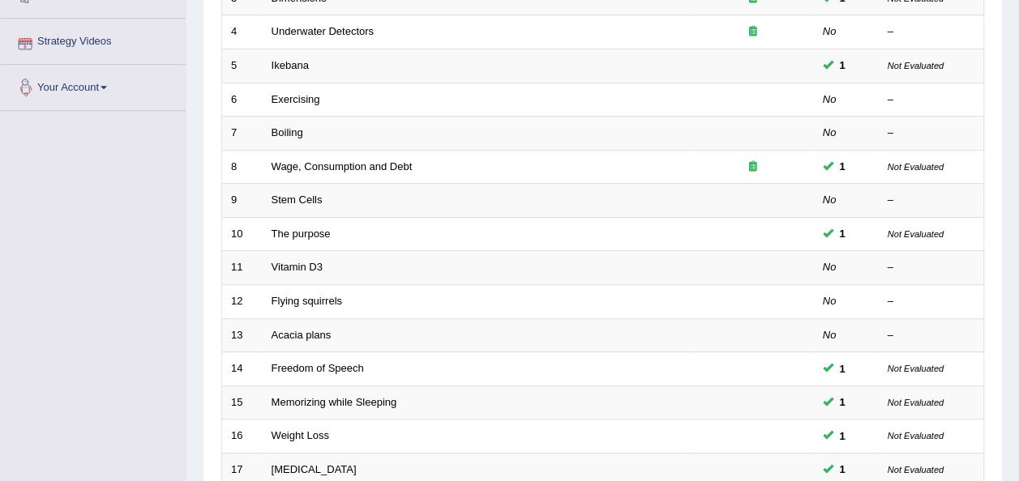
scroll to position [421, 0]
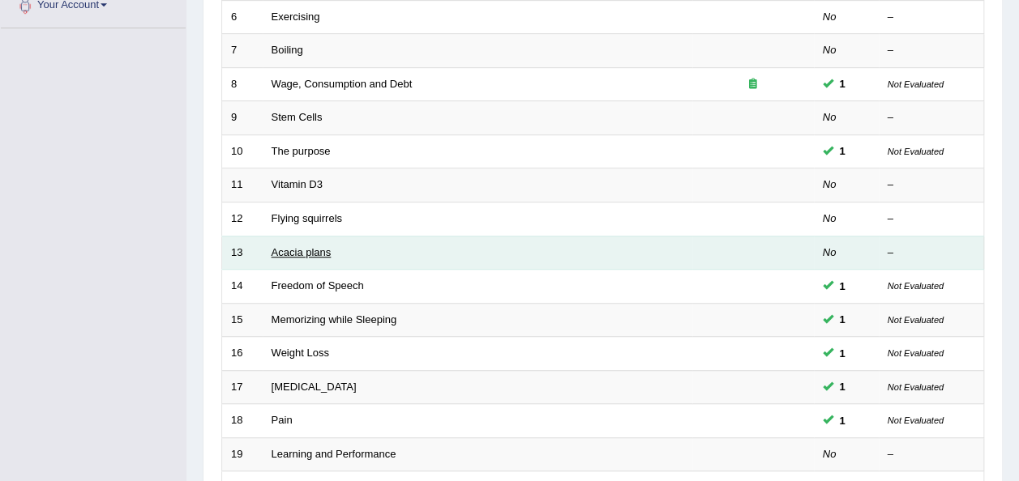
click at [290, 250] on link "Acacia plans" at bounding box center [301, 252] width 60 height 12
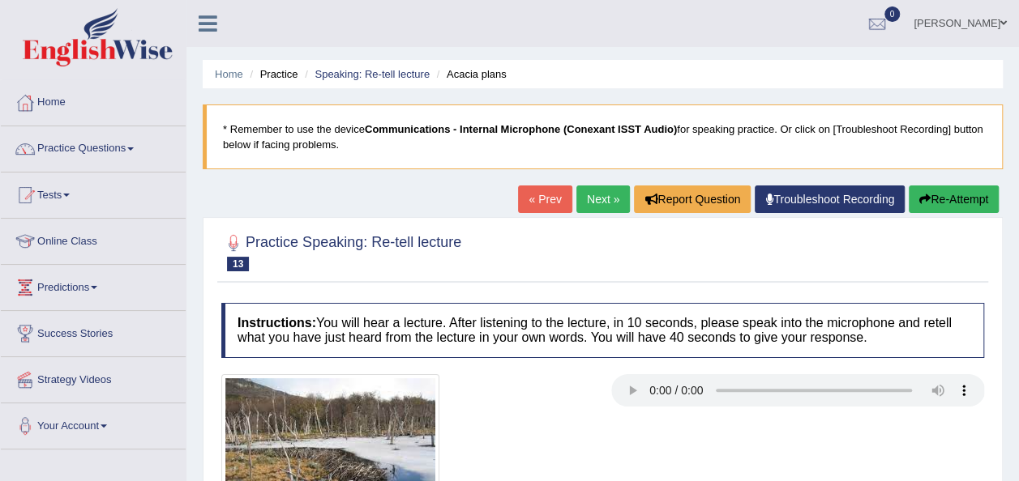
drag, startPoint x: 0, startPoint y: 0, endPoint x: 374, endPoint y: 319, distance: 492.1
click at [374, 319] on div "Practice Speaking: Re-tell lecture 13 Acacia plans Instructions: You will hear …" at bounding box center [603, 414] width 800 height 394
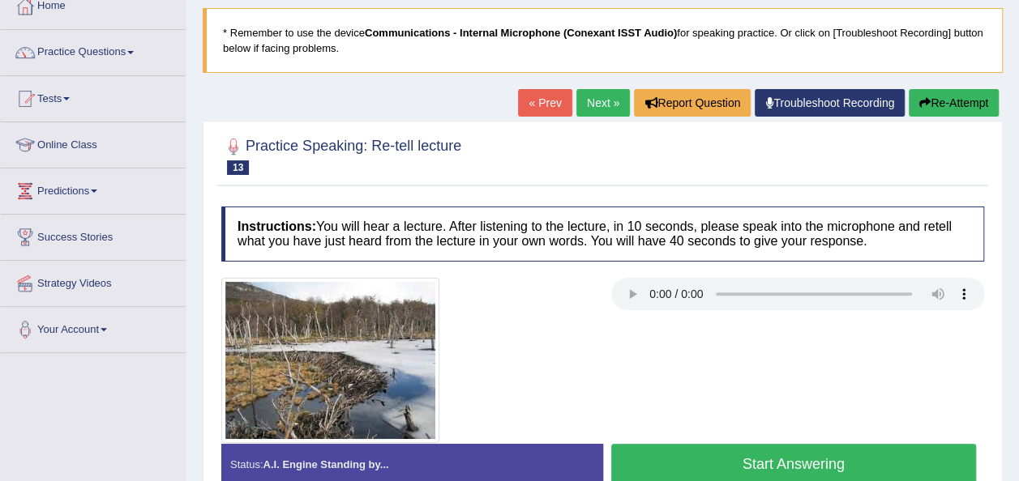
scroll to position [97, 0]
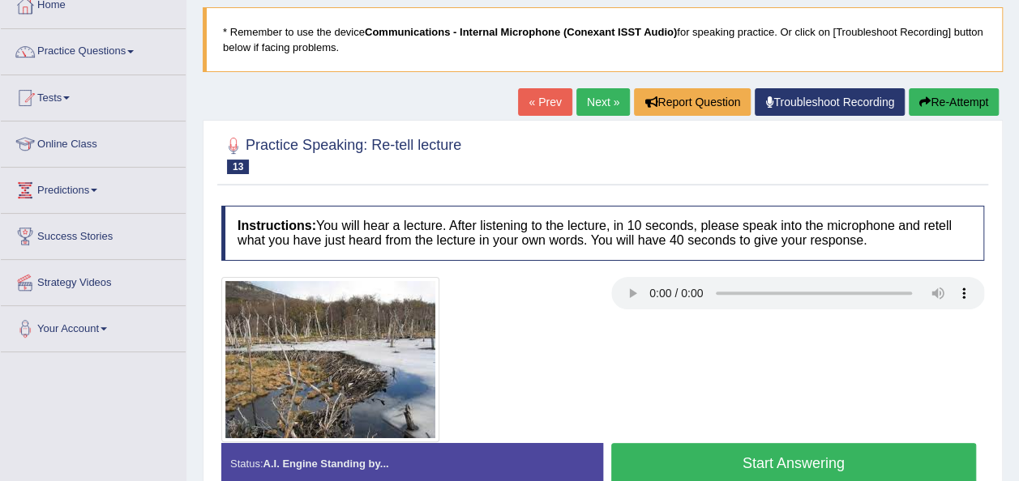
click at [707, 461] on button "Start Answering" at bounding box center [793, 463] width 365 height 41
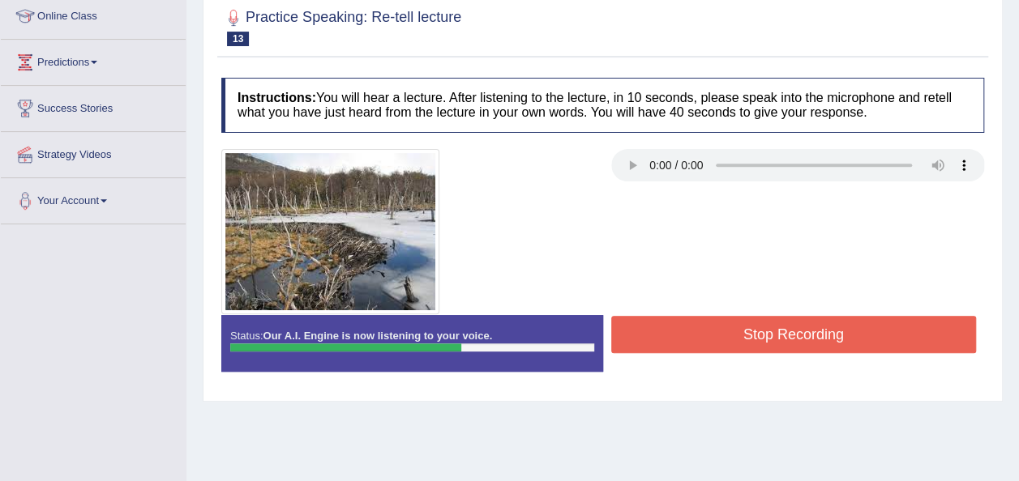
scroll to position [227, 0]
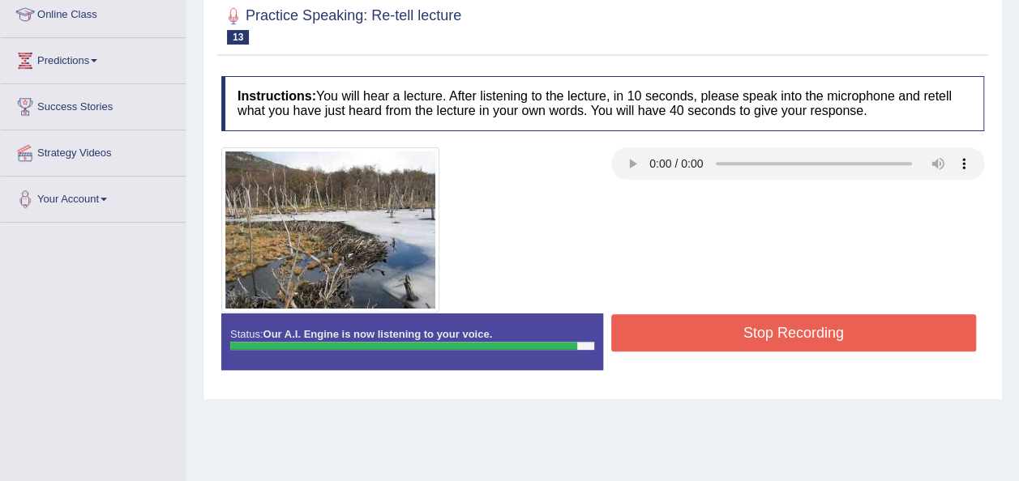
click at [846, 331] on button "Stop Recording" at bounding box center [793, 332] width 365 height 37
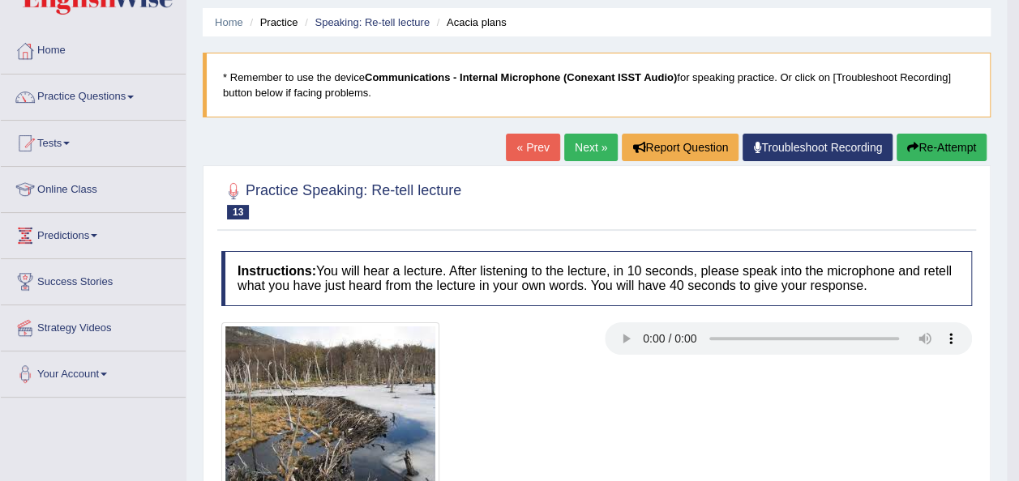
scroll to position [0, 0]
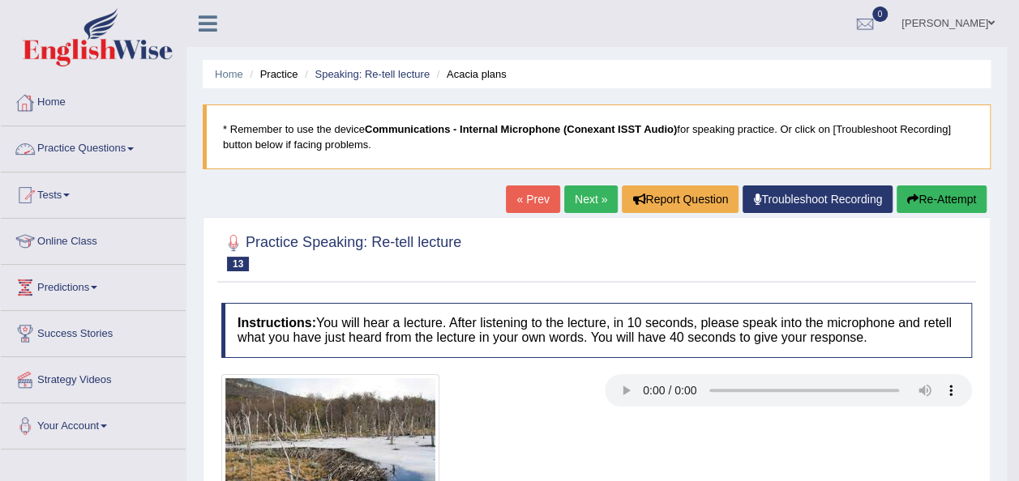
click at [136, 146] on link "Practice Questions" at bounding box center [93, 146] width 185 height 41
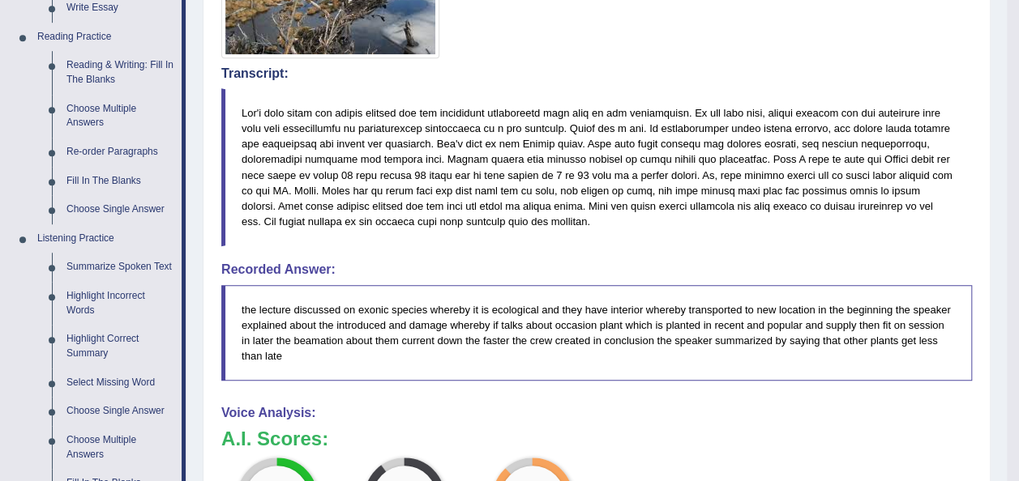
scroll to position [486, 0]
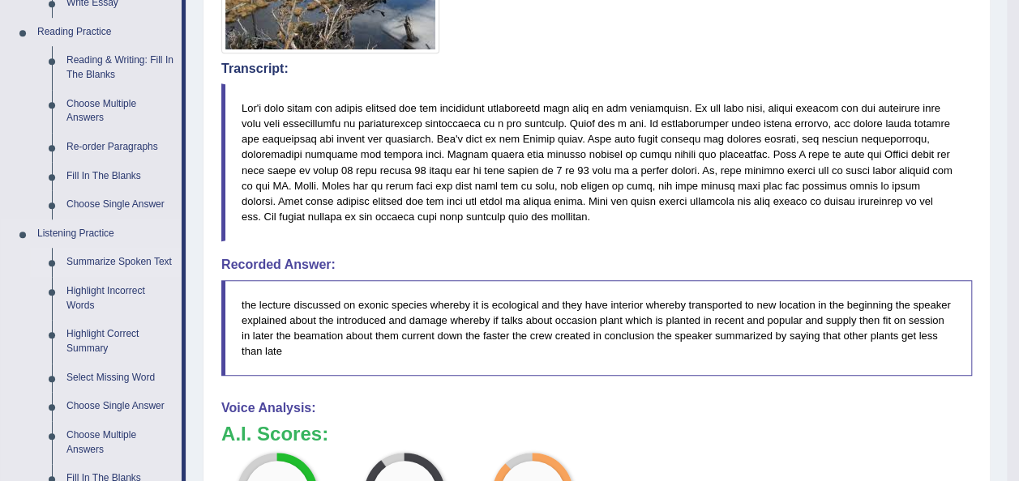
click at [113, 263] on link "Summarize Spoken Text" at bounding box center [120, 262] width 122 height 29
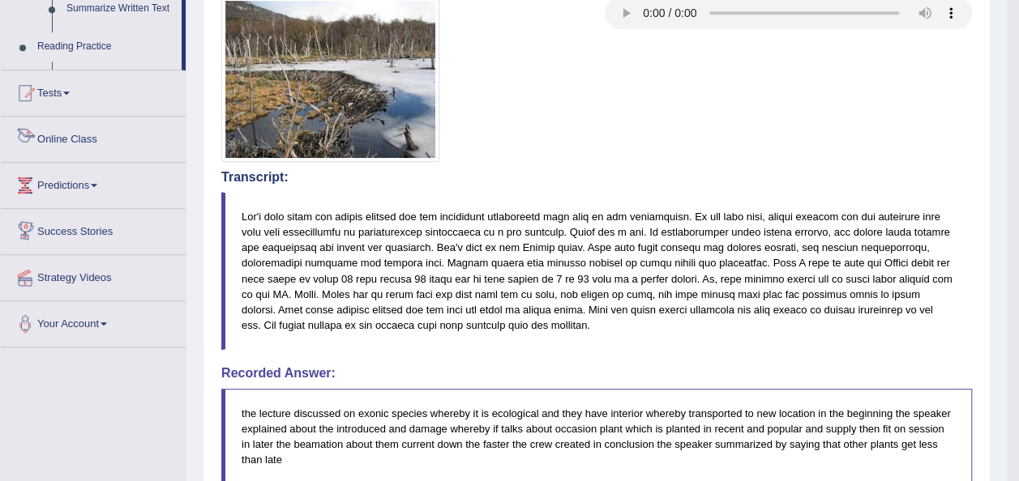
scroll to position [551, 0]
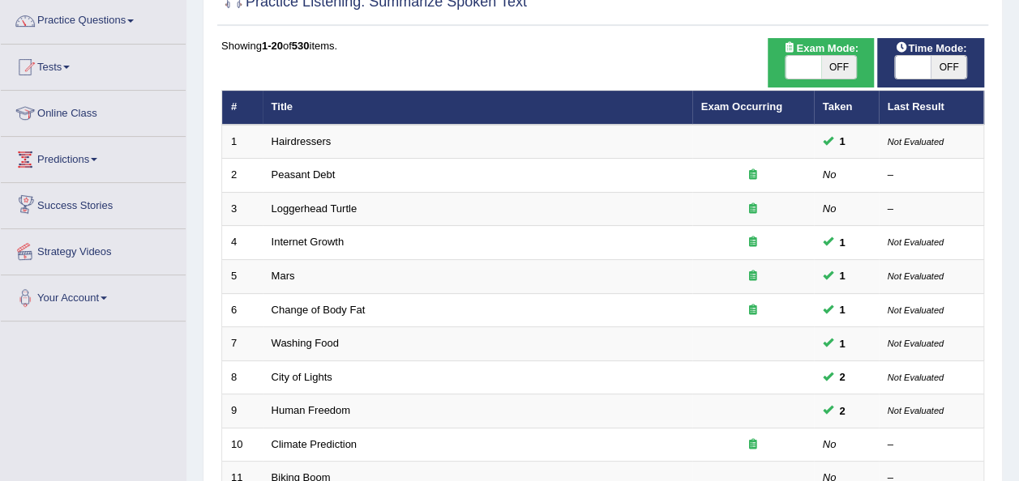
scroll to position [130, 0]
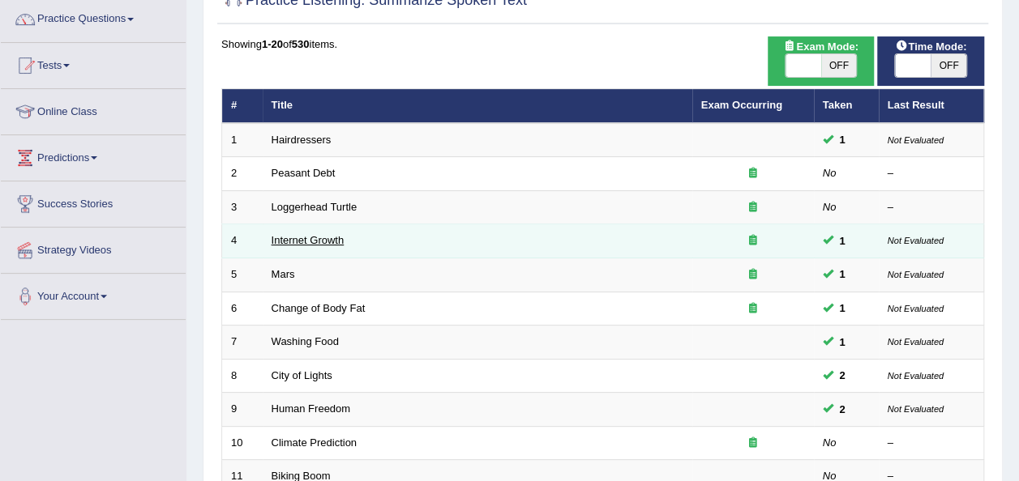
click at [284, 241] on link "Internet Growth" at bounding box center [307, 240] width 73 height 12
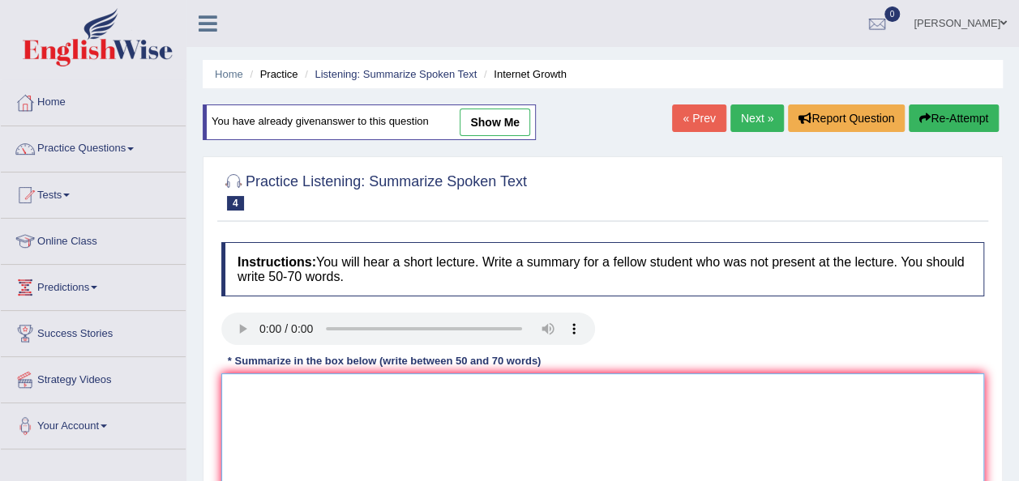
click at [256, 387] on textarea at bounding box center [602, 452] width 763 height 157
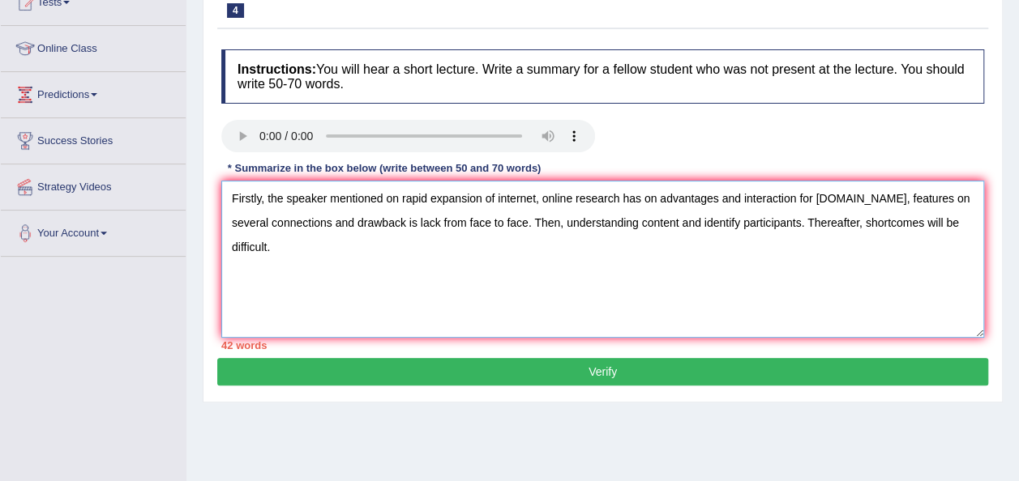
scroll to position [195, 0]
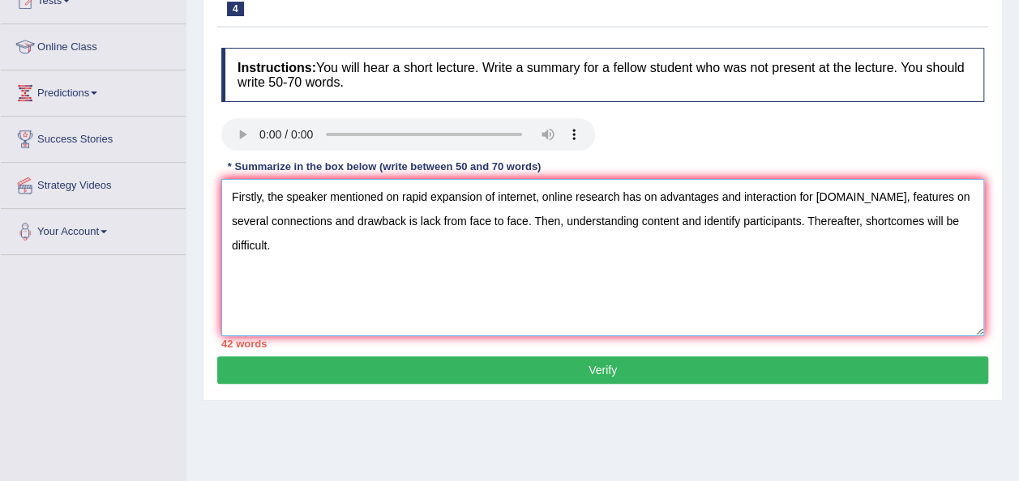
type textarea "Firstly, the speaker mentioned on rapid expansion of internet, online research …"
click at [576, 362] on button "Verify" at bounding box center [602, 371] width 771 height 28
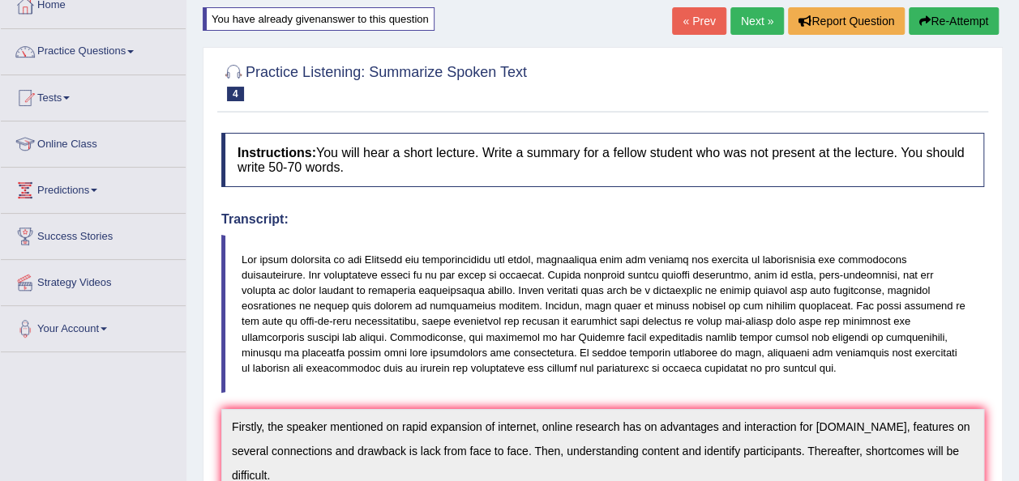
scroll to position [65, 0]
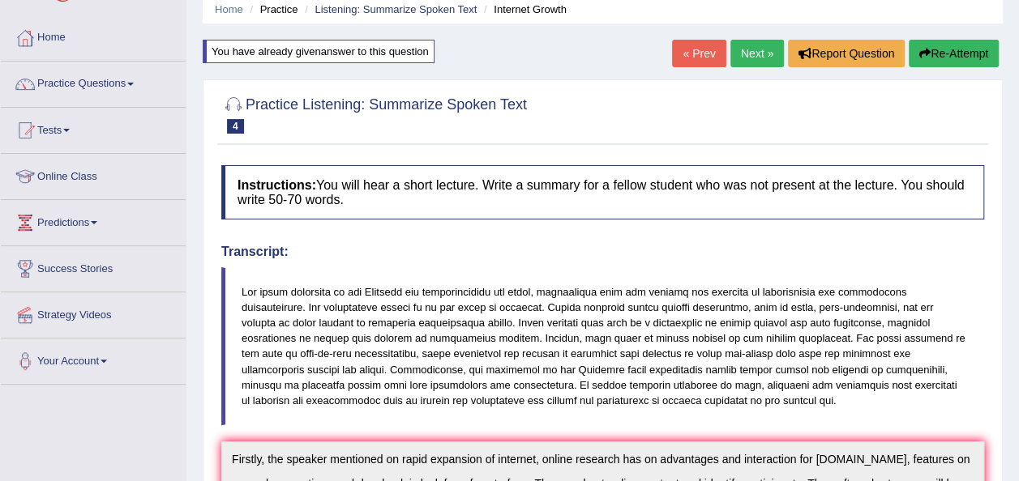
click at [740, 48] on link "Next »" at bounding box center [756, 54] width 53 height 28
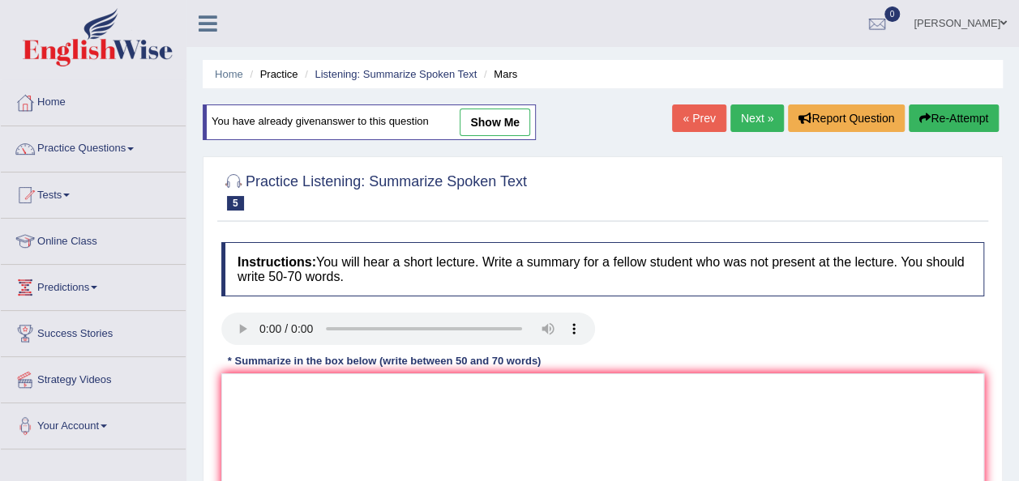
click at [747, 113] on link "Next »" at bounding box center [756, 119] width 53 height 28
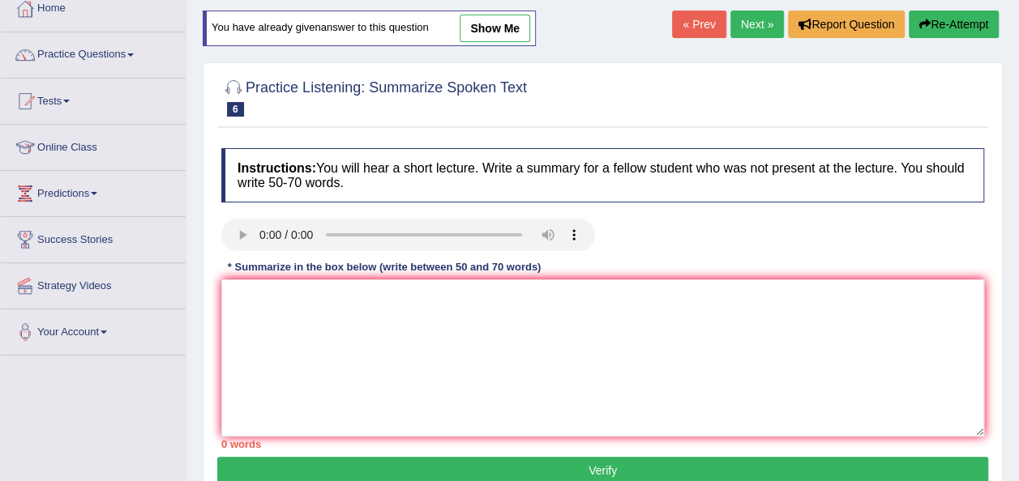
scroll to position [97, 0]
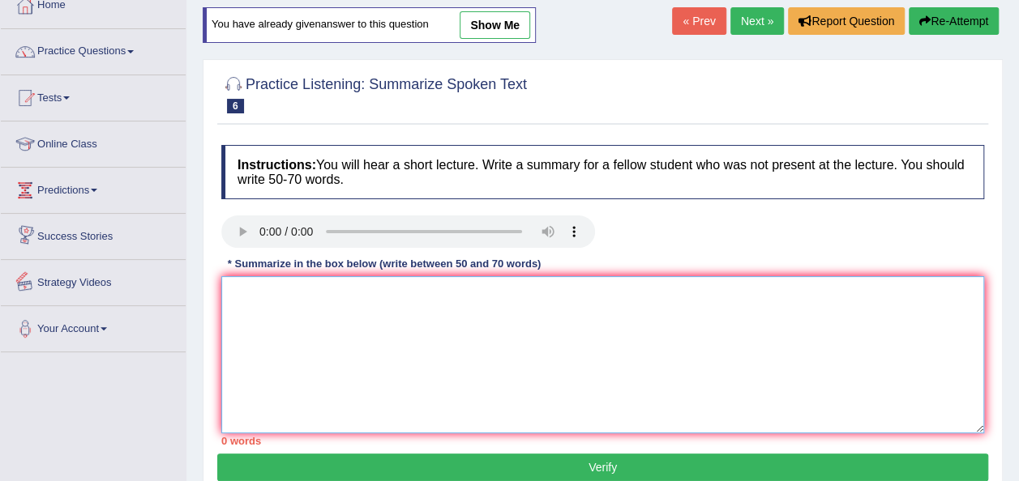
click at [231, 329] on textarea at bounding box center [602, 354] width 763 height 157
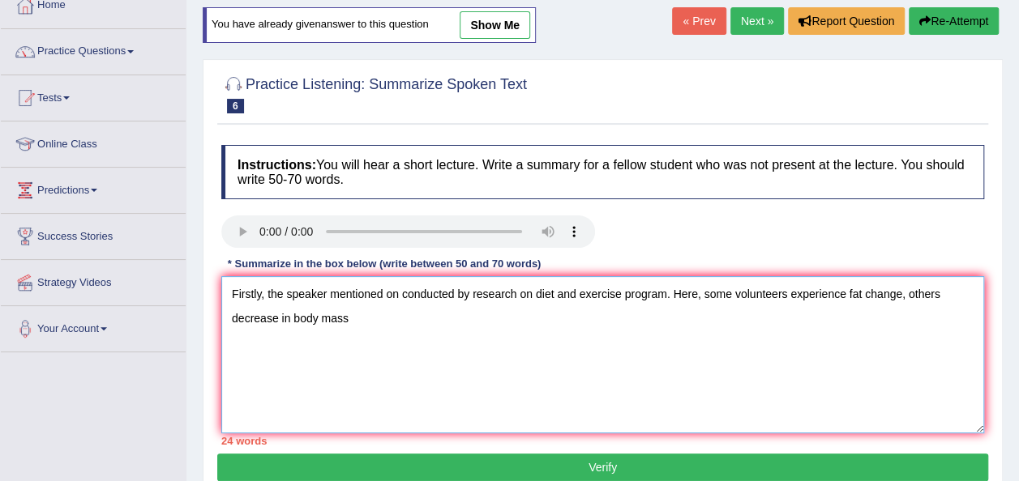
click at [905, 293] on textarea "Firstly, the speaker mentioned on conducted by research on diet and exercise pr…" at bounding box center [602, 354] width 763 height 157
click at [354, 316] on textarea "Firstly, the speaker mentioned on conducted by research on diet and exercise pr…" at bounding box center [602, 354] width 763 height 157
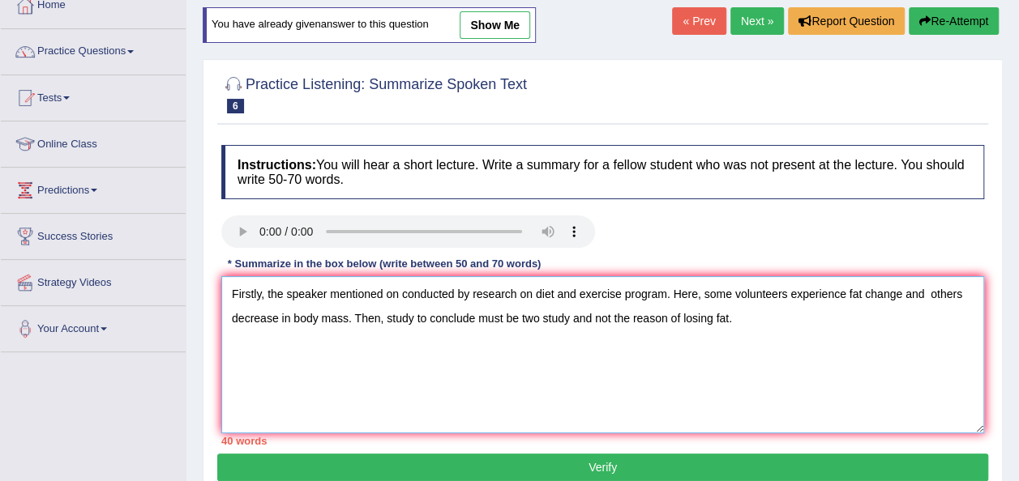
type textarea "Firstly, the speaker mentioned on conducted by research on diet and exercise pr…"
click at [553, 472] on button "Verify" at bounding box center [602, 468] width 771 height 28
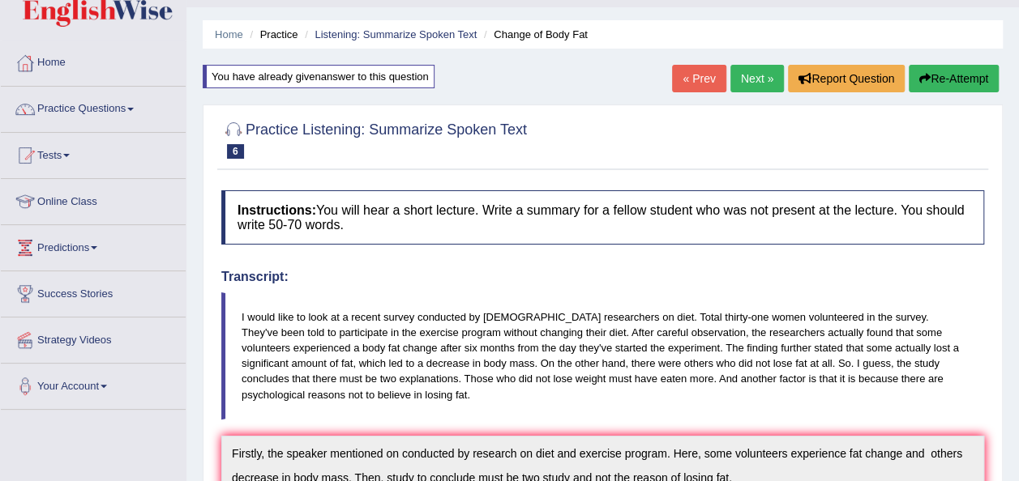
scroll to position [0, 0]
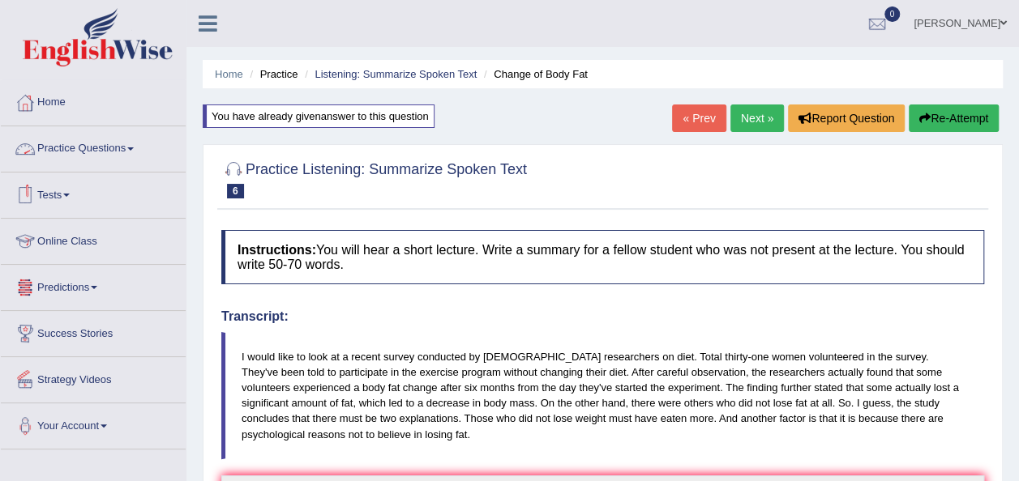
click at [135, 142] on link "Practice Questions" at bounding box center [93, 146] width 185 height 41
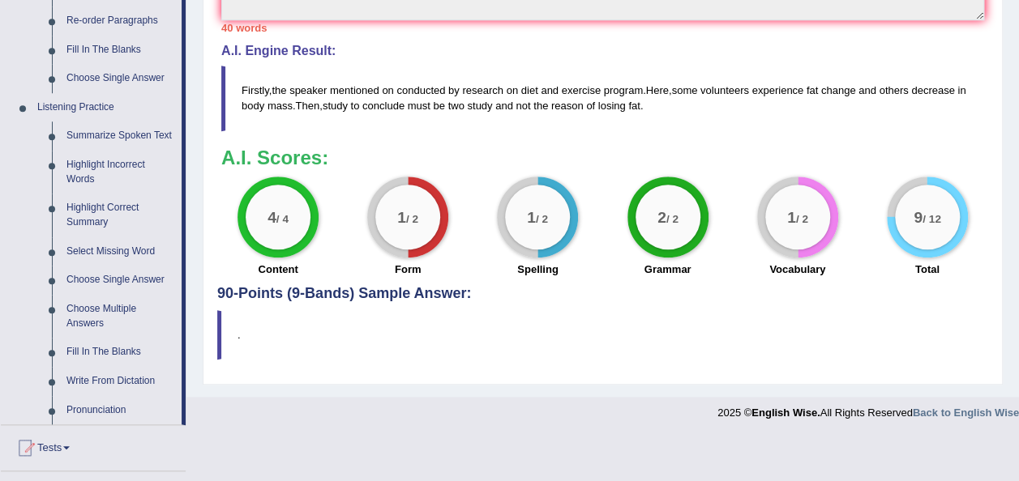
scroll to position [616, 0]
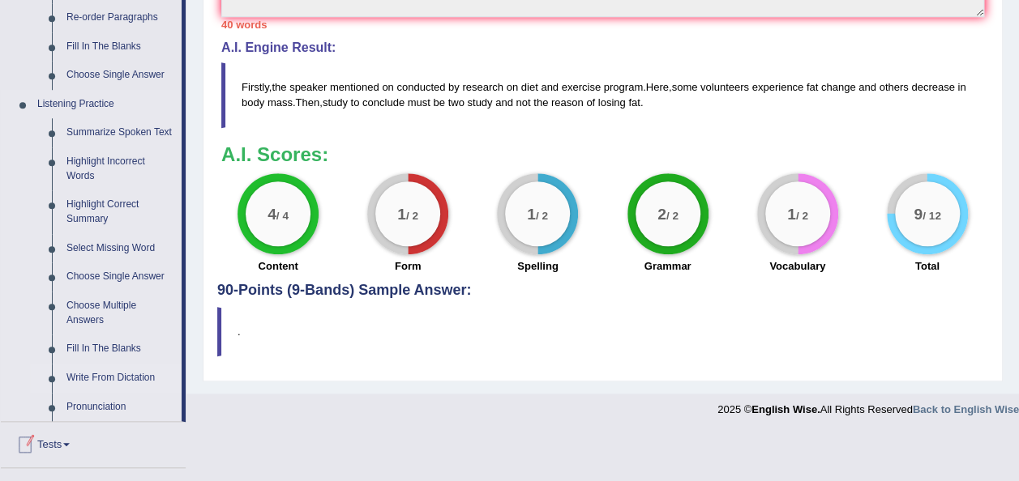
click at [86, 374] on link "Write From Dictation" at bounding box center [120, 378] width 122 height 29
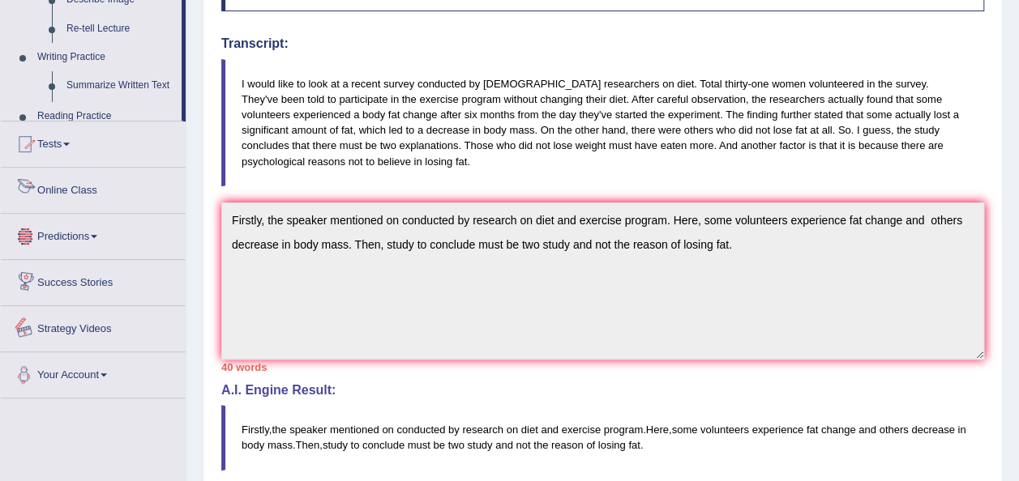
scroll to position [566, 0]
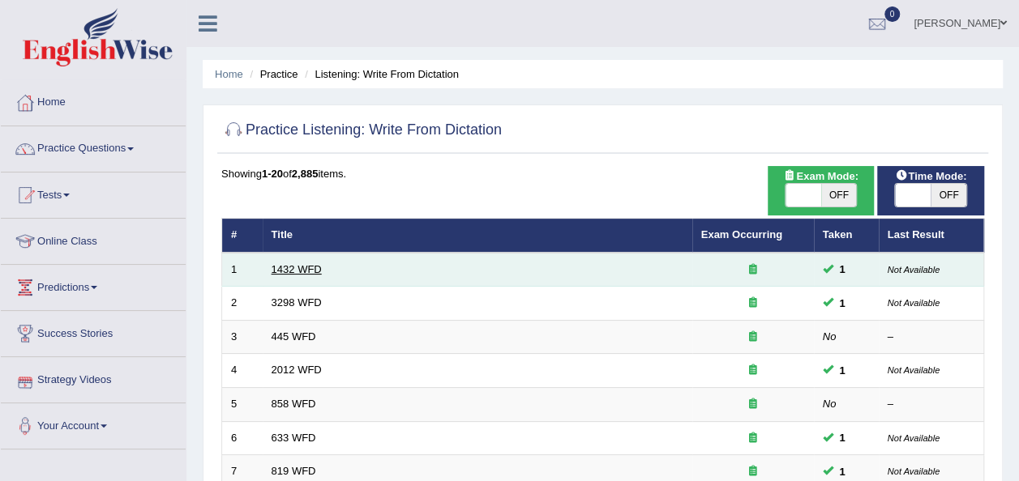
click at [276, 273] on link "1432 WFD" at bounding box center [296, 269] width 50 height 12
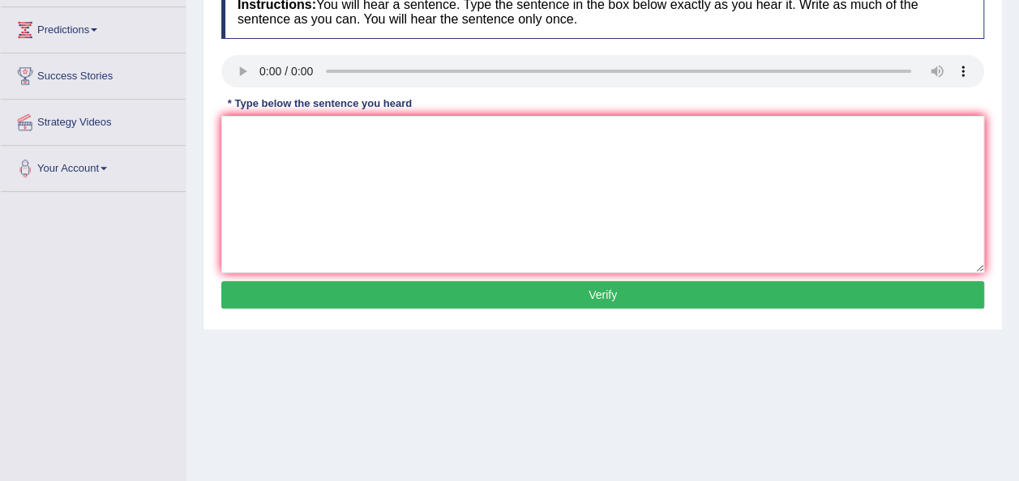
scroll to position [259, 0]
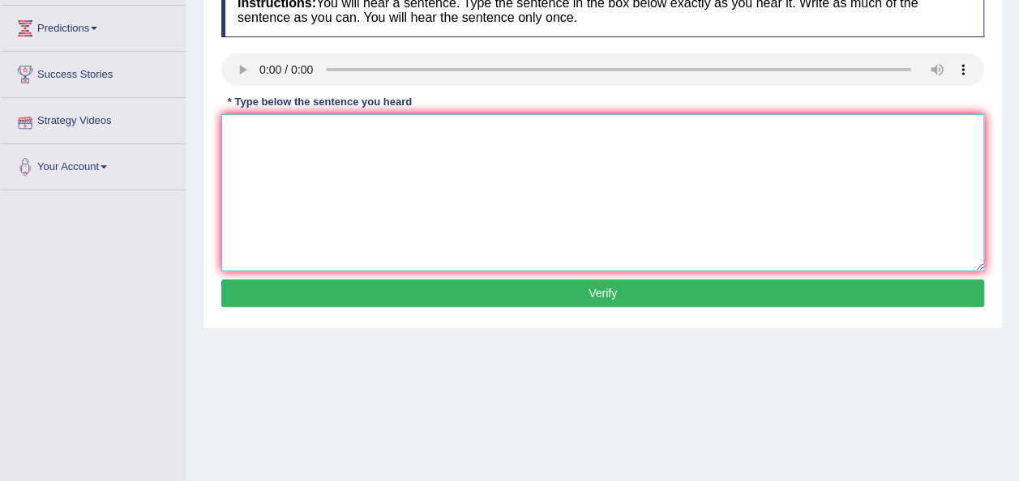
click at [251, 147] on textarea at bounding box center [602, 192] width 763 height 157
type textarea "More physical activities is beneficial to your health."
click at [370, 280] on button "Verify" at bounding box center [602, 294] width 763 height 28
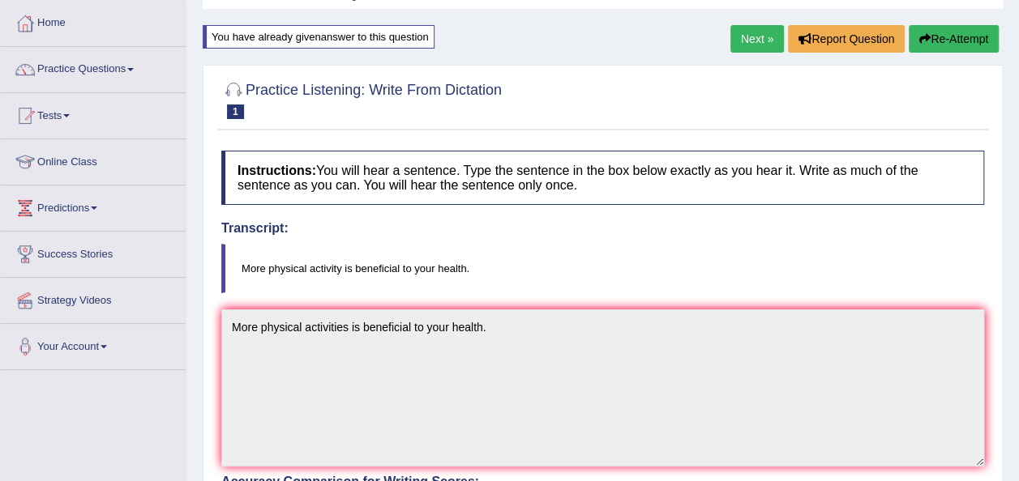
scroll to position [19, 0]
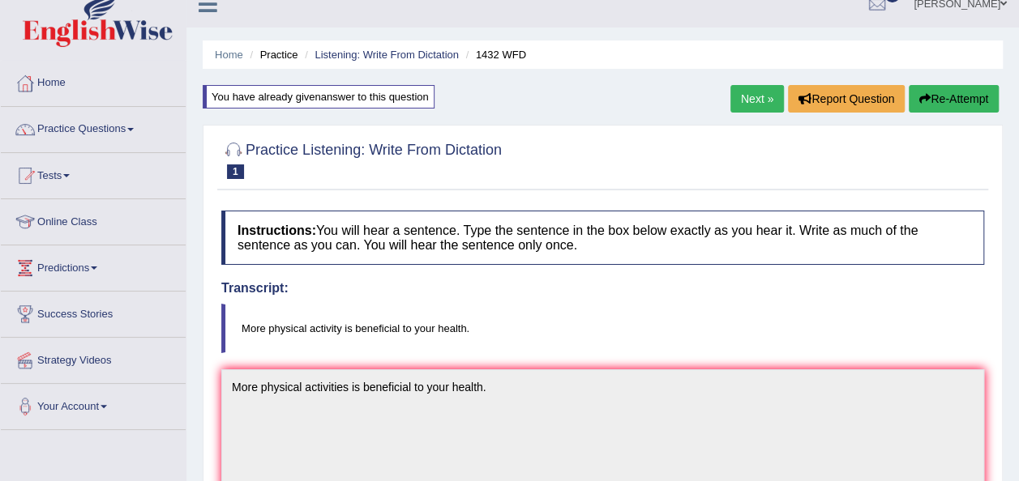
click at [761, 93] on link "Next »" at bounding box center [756, 99] width 53 height 28
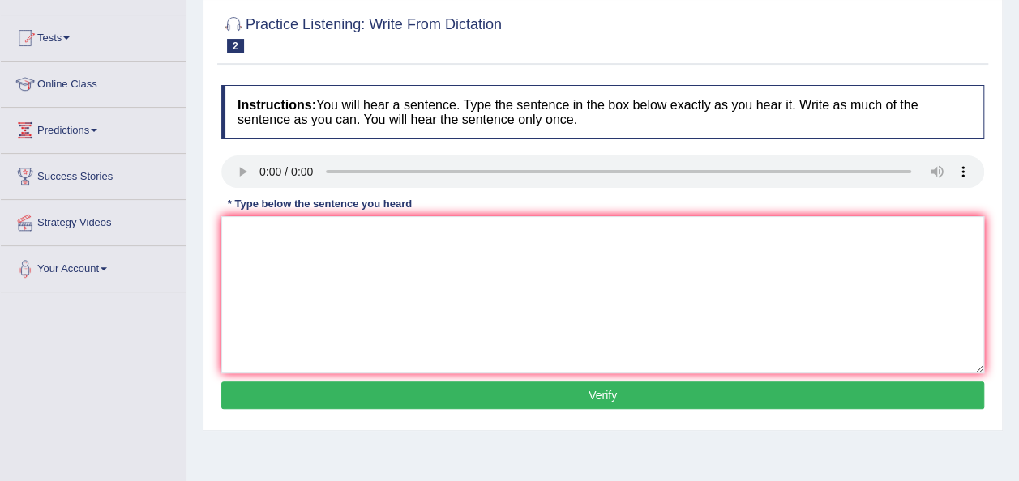
scroll to position [162, 0]
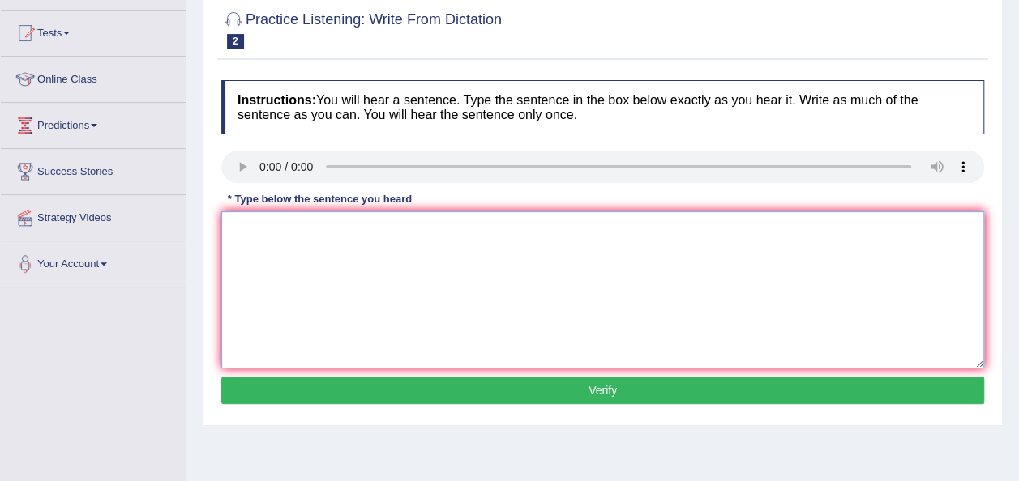
click at [261, 233] on textarea at bounding box center [602, 290] width 763 height 157
click at [370, 225] on textarea "Animal behaviour appear tp contain similar aspects on human." at bounding box center [602, 290] width 763 height 157
type textarea "Animal behaviour appear to contain similar aspects on human."
click at [549, 390] on button "Verify" at bounding box center [602, 391] width 763 height 28
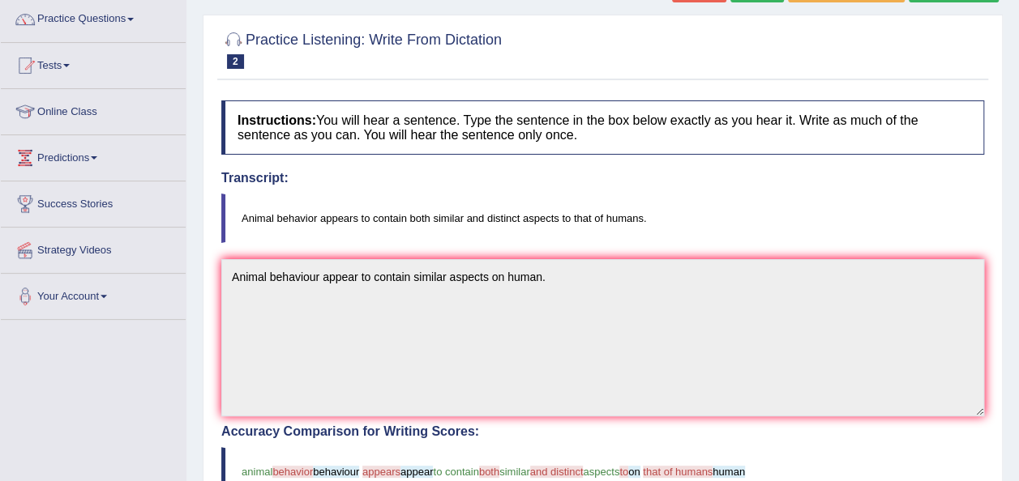
scroll to position [65, 0]
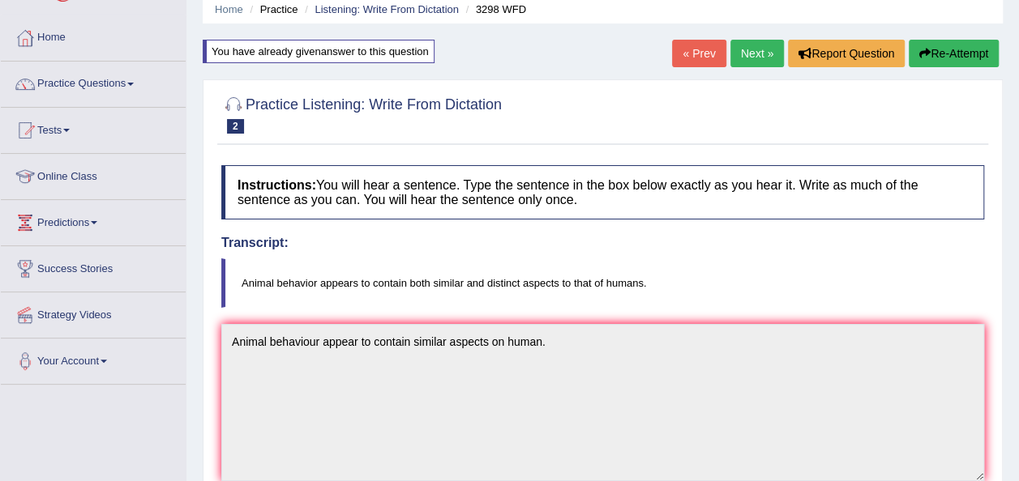
click at [749, 60] on link "Next »" at bounding box center [756, 54] width 53 height 28
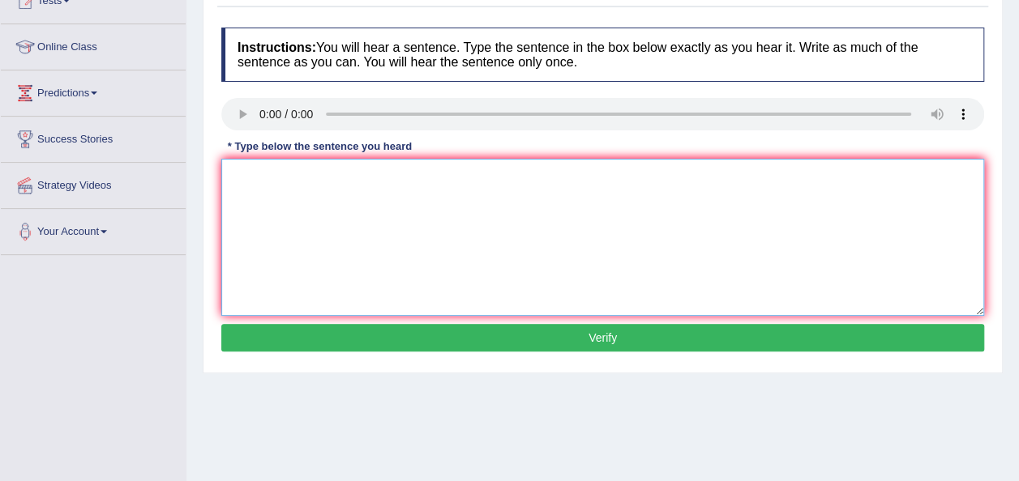
click at [271, 203] on textarea at bounding box center [602, 237] width 763 height 157
click at [558, 343] on button "Verify" at bounding box center [602, 338] width 763 height 28
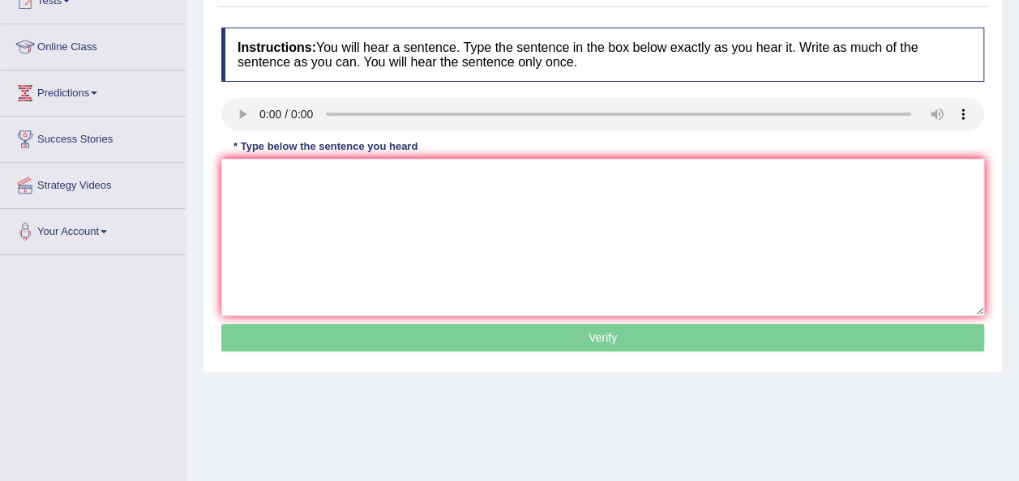
click at [558, 343] on p "Verify" at bounding box center [602, 338] width 763 height 28
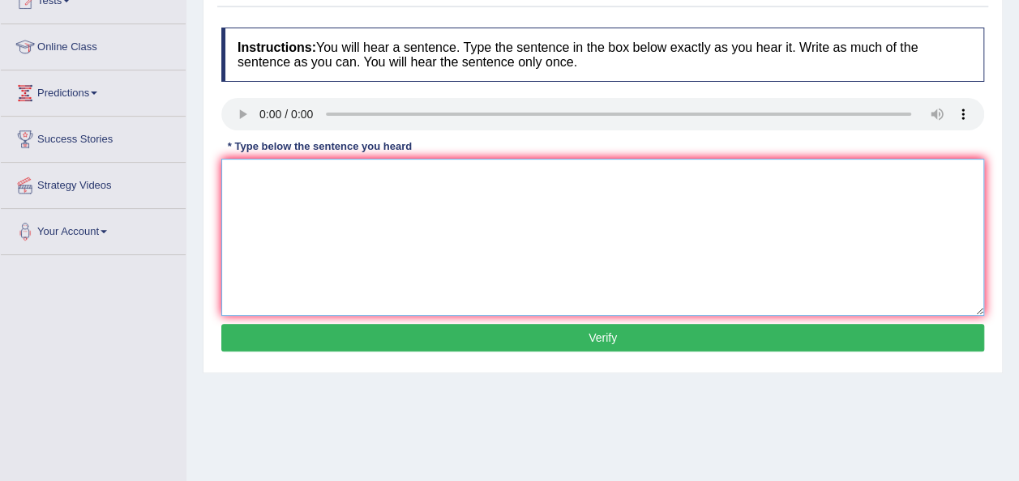
click at [362, 241] on textarea at bounding box center [602, 237] width 763 height 157
type textarea "t"
click at [466, 338] on button "Verify" at bounding box center [602, 338] width 763 height 28
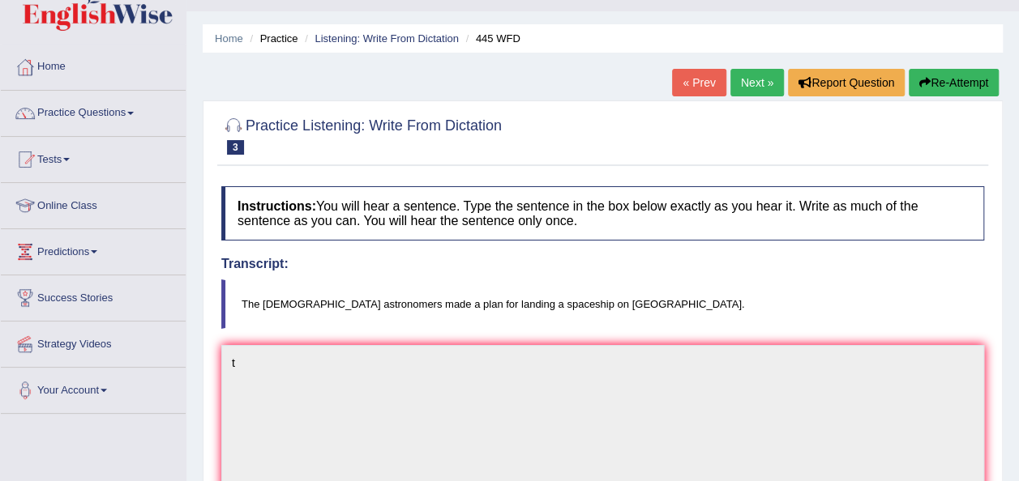
scroll to position [32, 0]
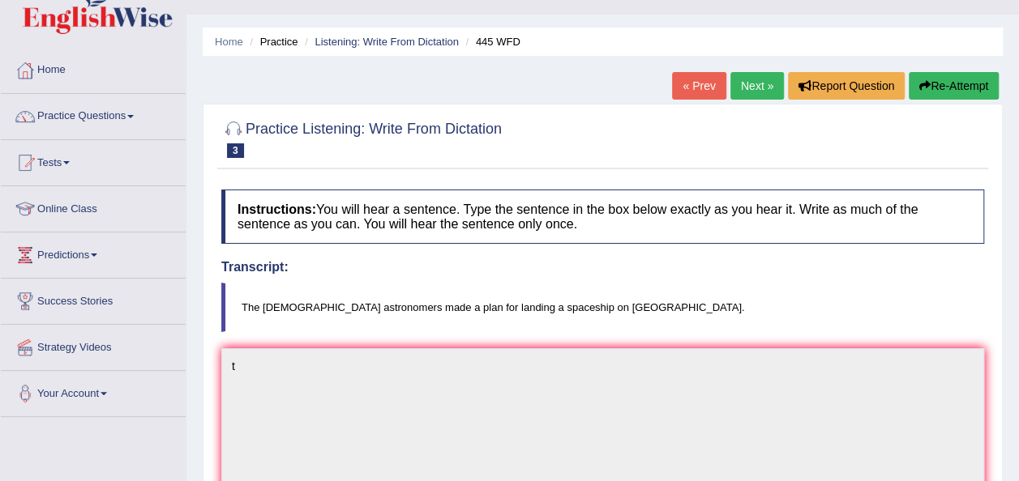
click at [742, 79] on link "Next »" at bounding box center [756, 86] width 53 height 28
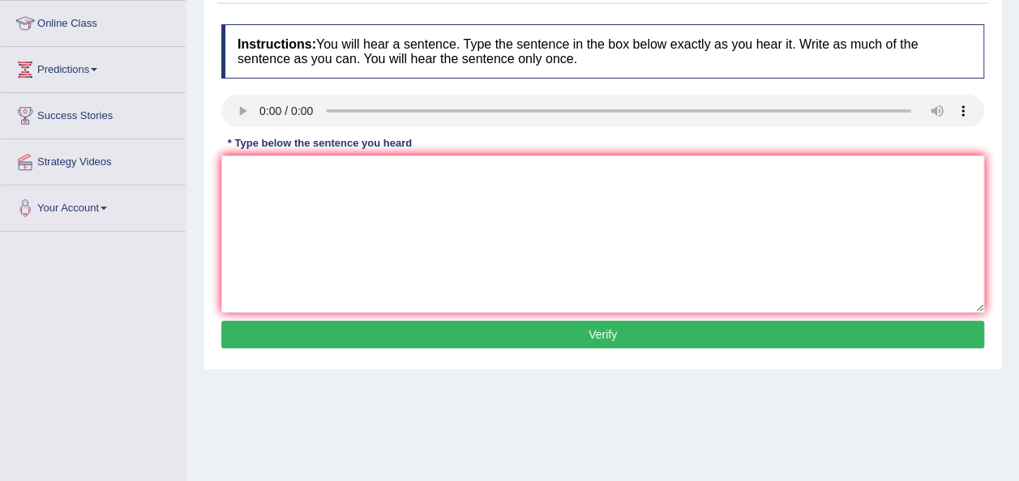
scroll to position [227, 0]
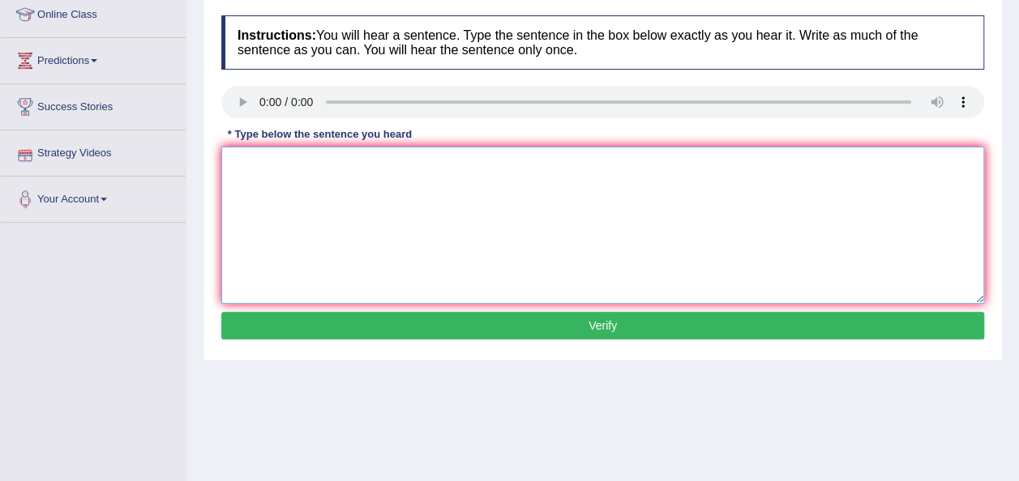
click at [320, 184] on textarea at bounding box center [602, 225] width 763 height 157
type textarea "Their is a great deal on this topic."
click at [383, 317] on button "Verify" at bounding box center [602, 326] width 763 height 28
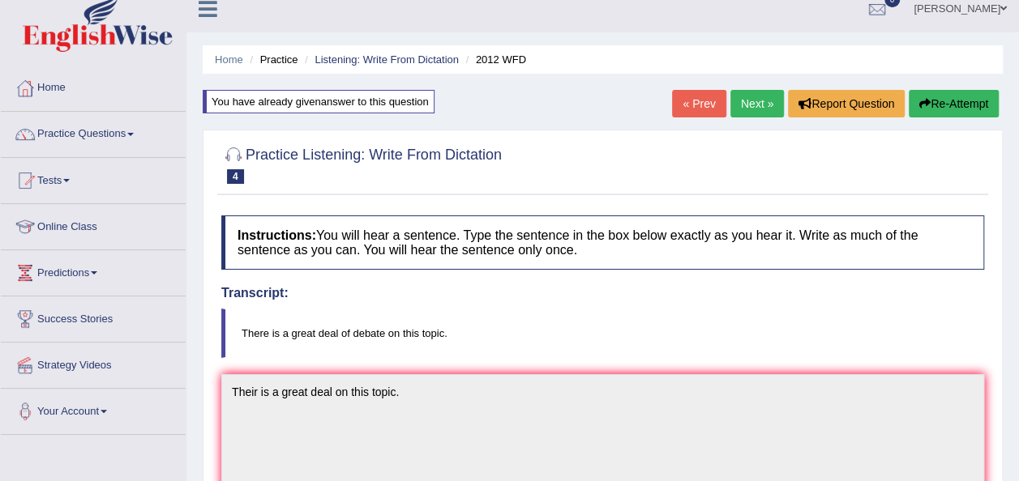
scroll to position [0, 0]
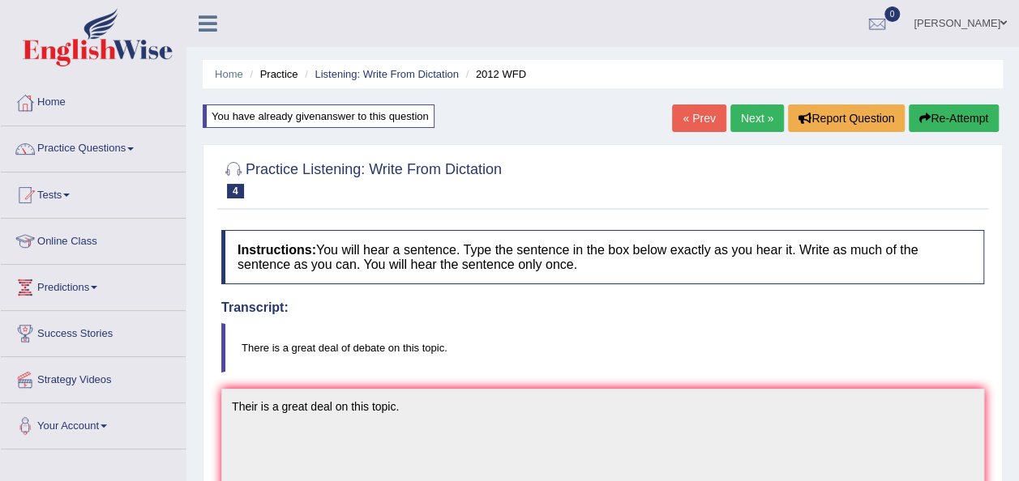
click at [757, 110] on link "Next »" at bounding box center [756, 119] width 53 height 28
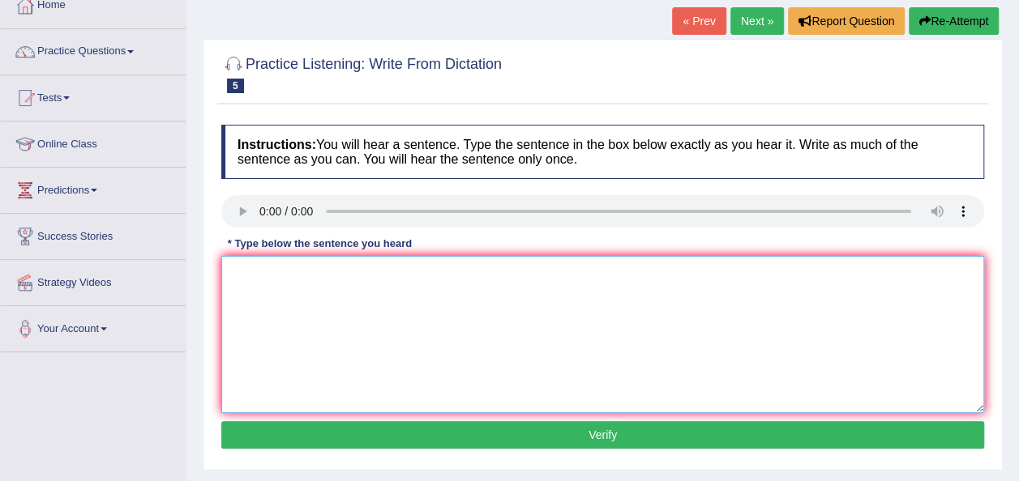
click at [266, 296] on textarea at bounding box center [602, 334] width 763 height 157
type textarea "the on the [PERSON_NAME]"
click at [381, 431] on button "Verify" at bounding box center [602, 435] width 763 height 28
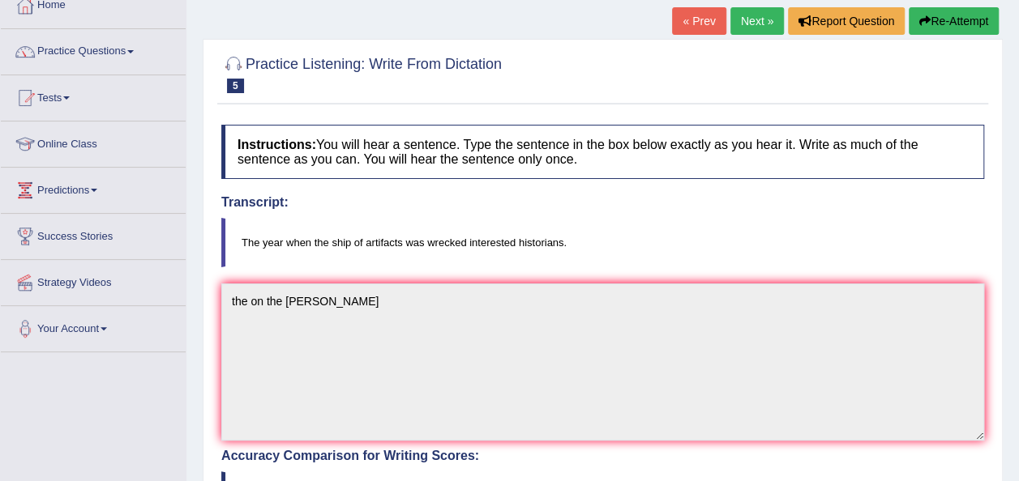
click at [755, 19] on link "Next »" at bounding box center [756, 21] width 53 height 28
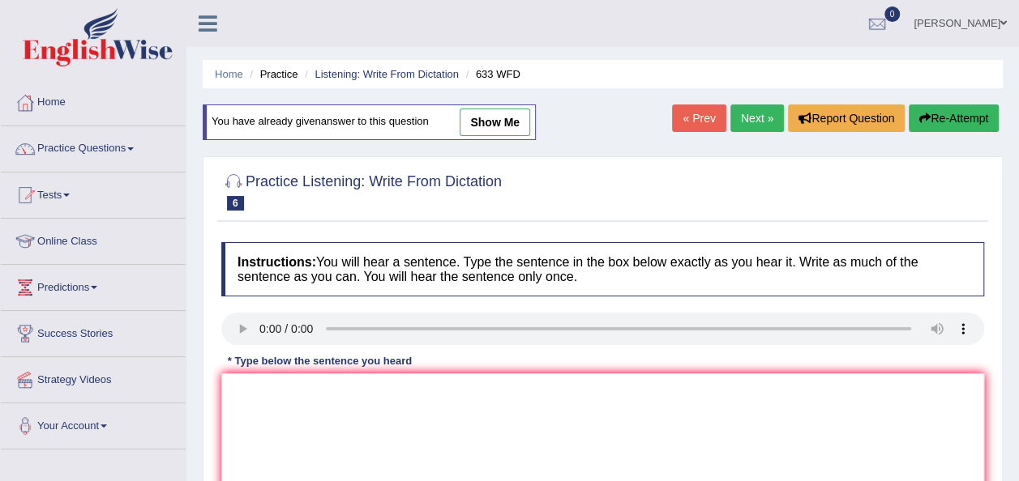
click at [741, 125] on link "Next »" at bounding box center [756, 119] width 53 height 28
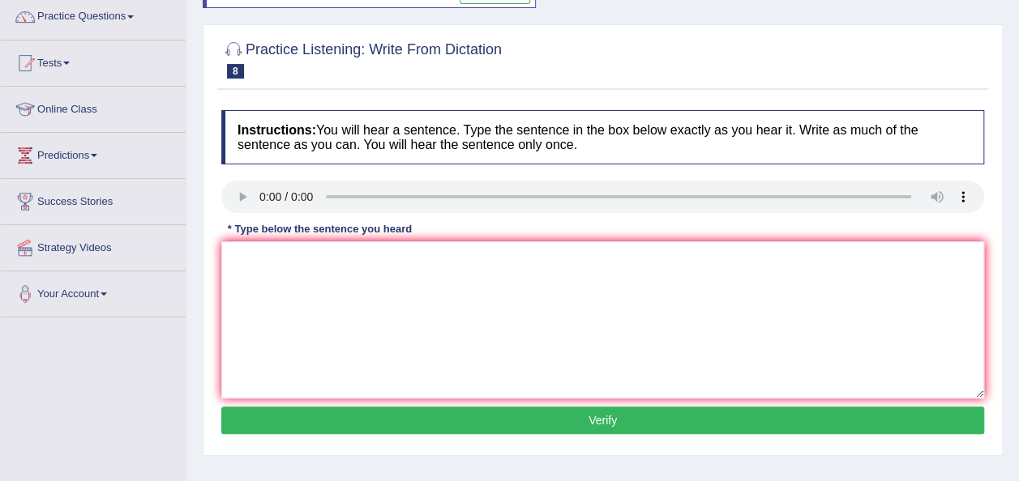
scroll to position [162, 0]
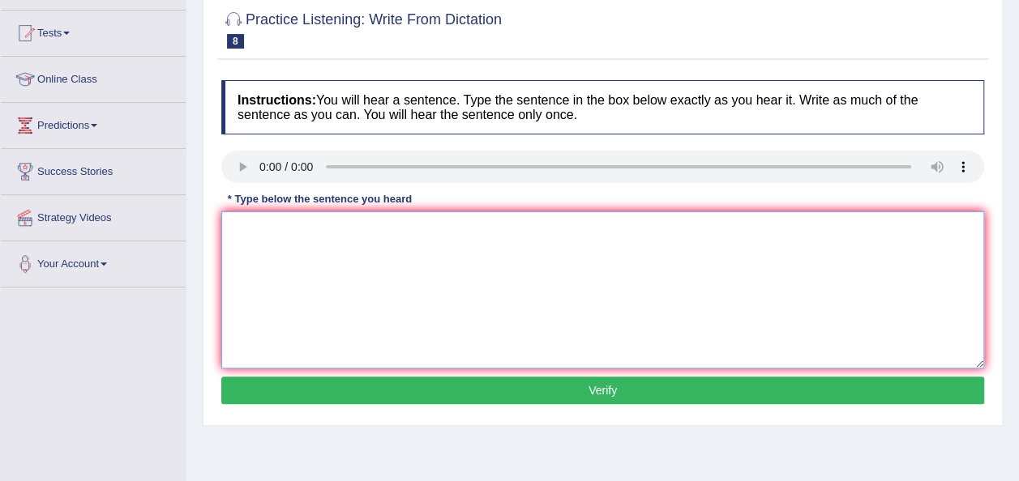
click at [271, 268] on textarea at bounding box center [602, 290] width 763 height 157
click at [241, 226] on textarea "a series of the observation was carried out on the classroom." at bounding box center [602, 290] width 763 height 157
type textarea "A series of the observation was carried out on the classroom."
click at [519, 393] on button "Verify" at bounding box center [602, 391] width 763 height 28
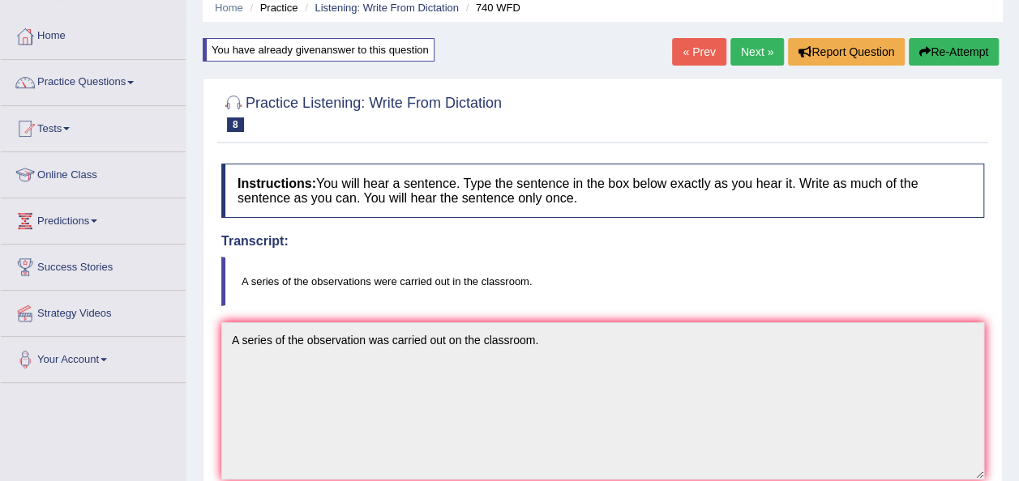
scroll to position [65, 0]
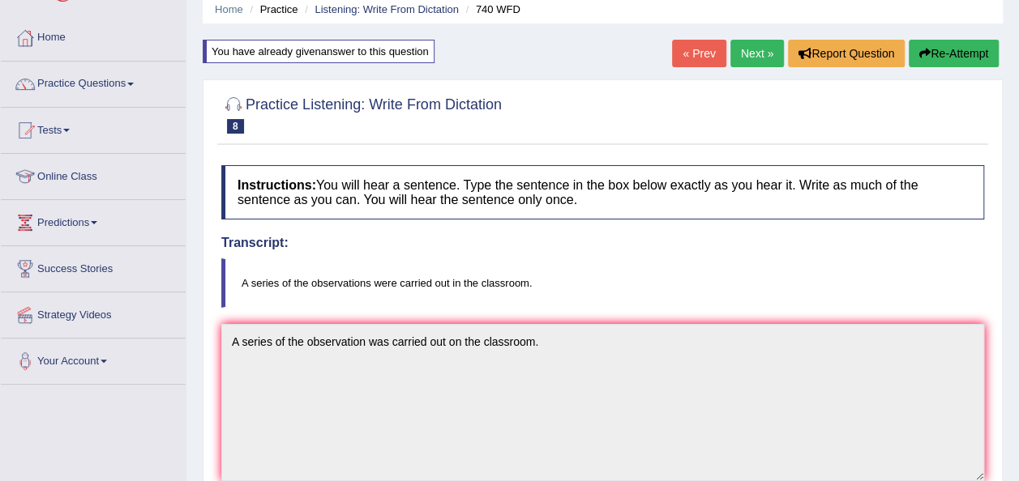
click at [761, 56] on link "Next »" at bounding box center [756, 54] width 53 height 28
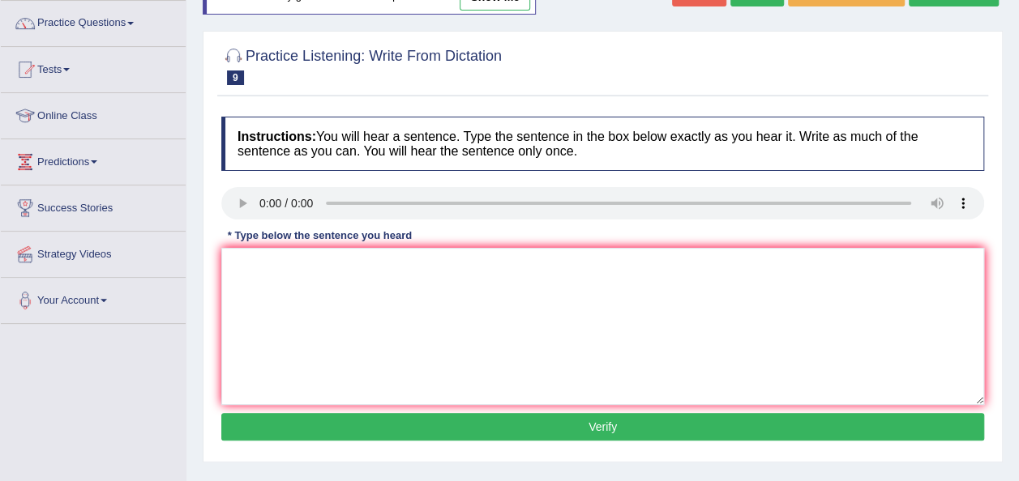
scroll to position [130, 0]
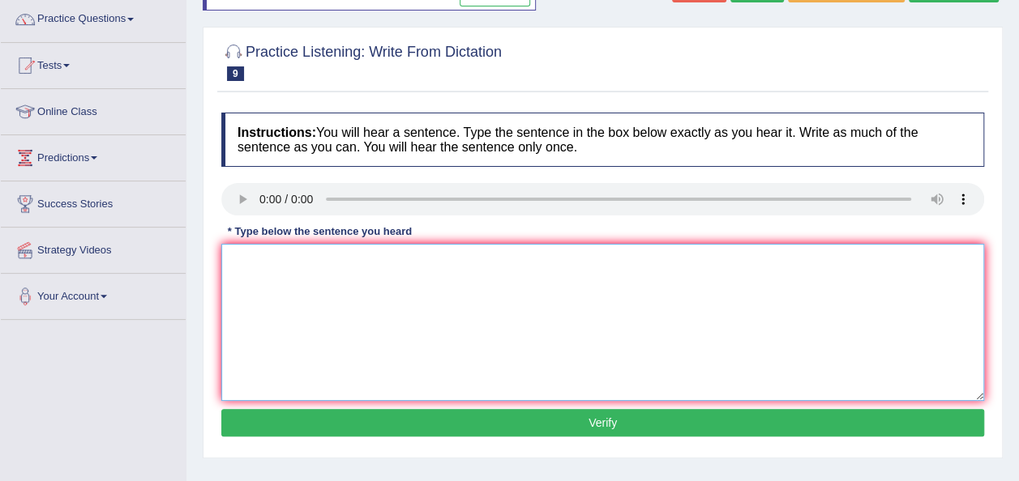
click at [269, 289] on textarea at bounding box center [602, 322] width 763 height 157
click at [311, 256] on textarea "It is a debate of value of knowledge." at bounding box center [602, 322] width 763 height 157
type textarea "It is a debate on value of knowledge."
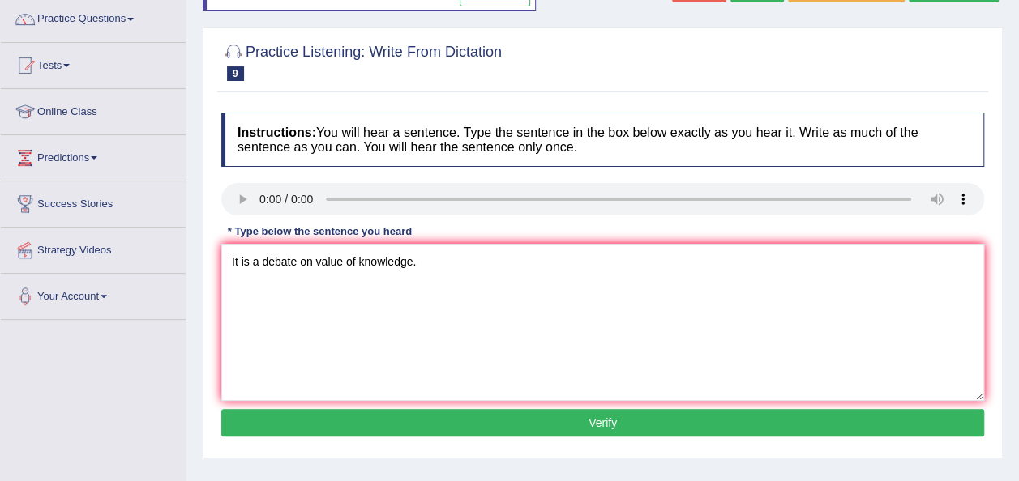
click at [495, 416] on button "Verify" at bounding box center [602, 423] width 763 height 28
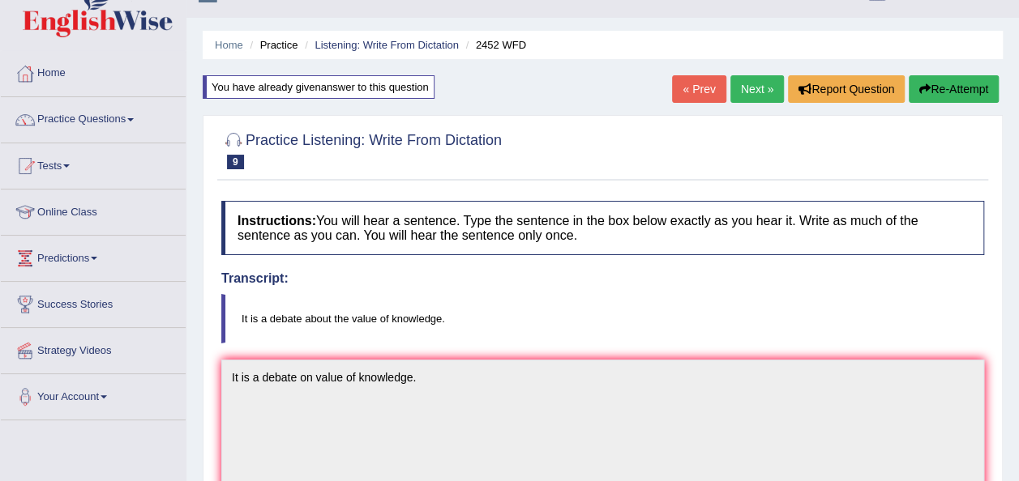
scroll to position [0, 0]
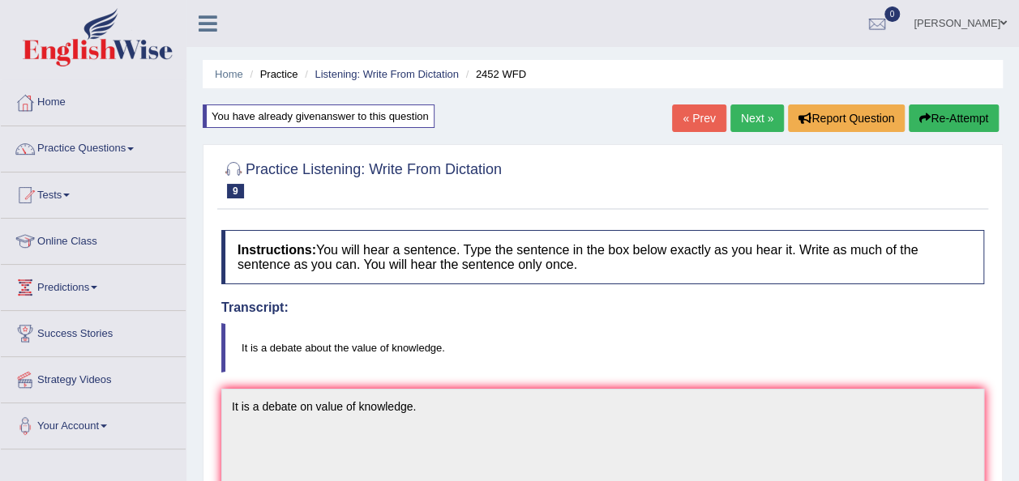
click at [746, 122] on link "Next »" at bounding box center [756, 119] width 53 height 28
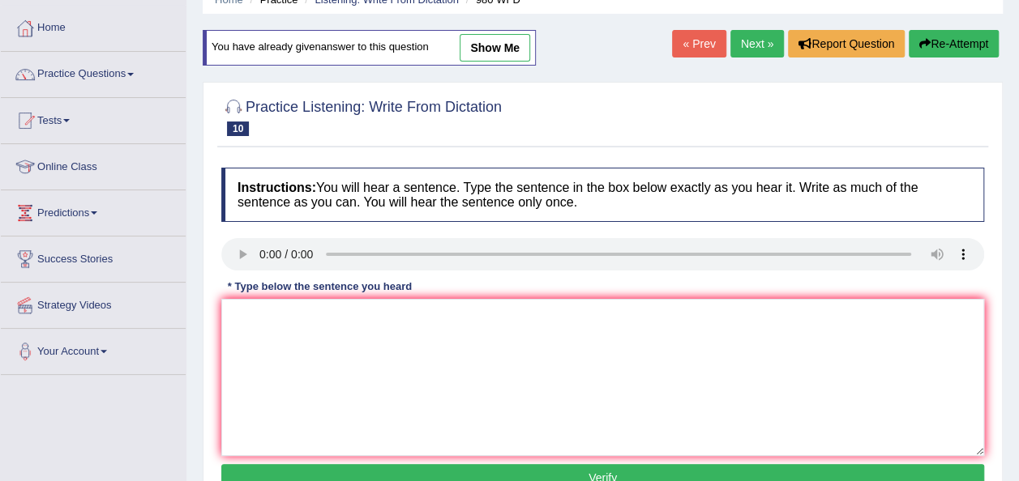
scroll to position [97, 0]
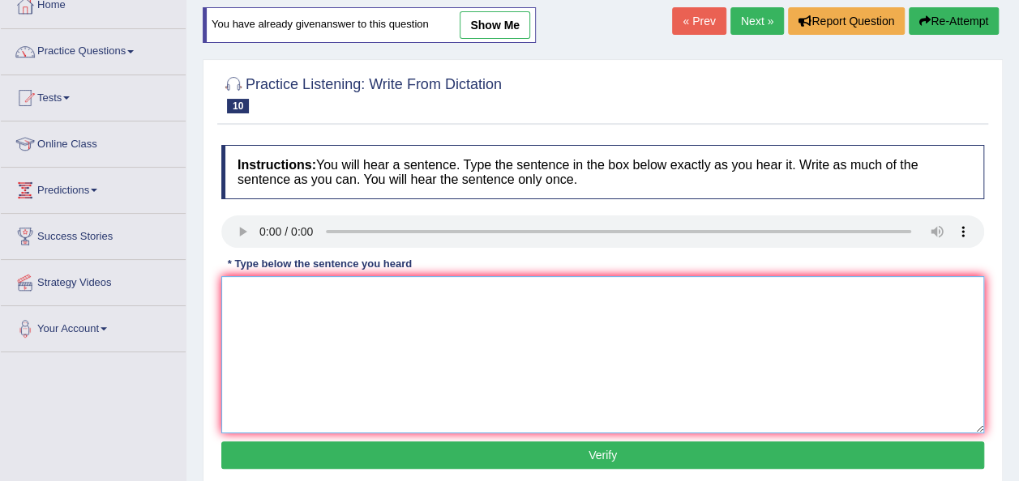
click at [264, 309] on textarea at bounding box center [602, 354] width 763 height 157
click at [417, 297] on textarea "yOUR ideas have been debated on ceminars and tetorrials." at bounding box center [602, 354] width 763 height 157
click at [264, 293] on textarea "yOUR ideas have been debated on seminars and tetorrials." at bounding box center [602, 354] width 763 height 157
type textarea "Your ideas have been debated on seminars and tetorrials."
click at [577, 447] on button "Verify" at bounding box center [602, 456] width 763 height 28
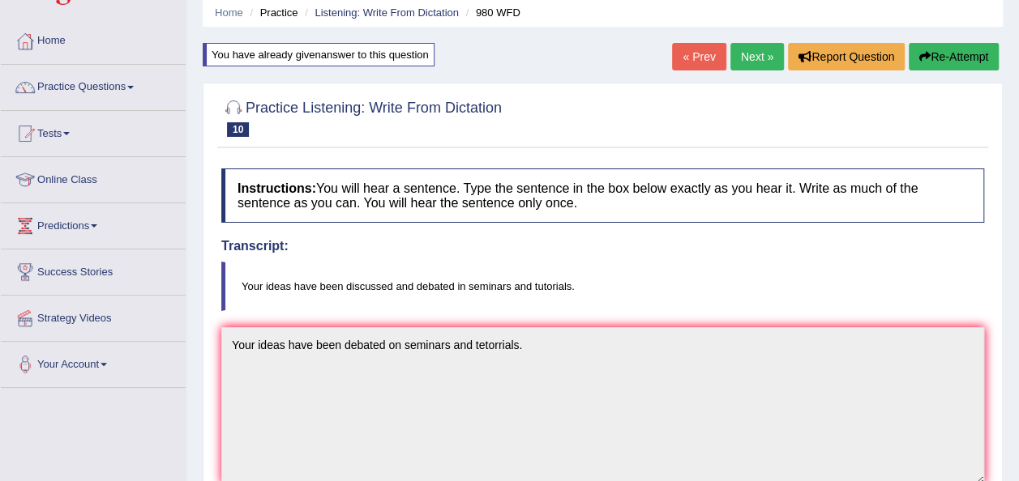
scroll to position [32, 0]
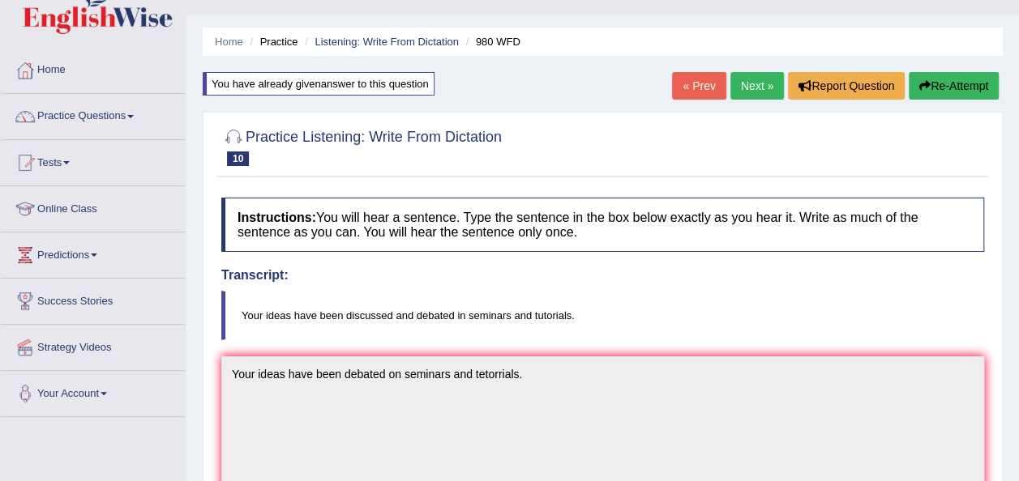
click at [757, 79] on link "Next »" at bounding box center [756, 86] width 53 height 28
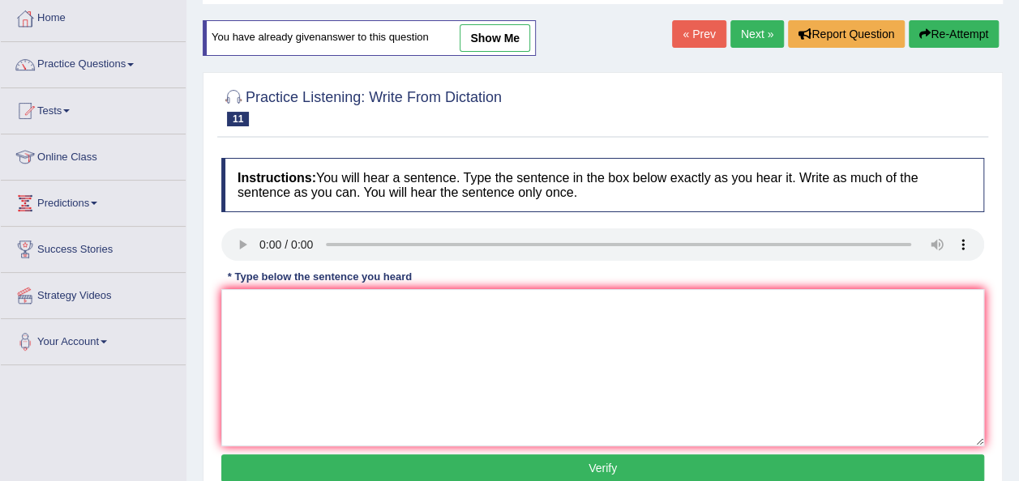
scroll to position [97, 0]
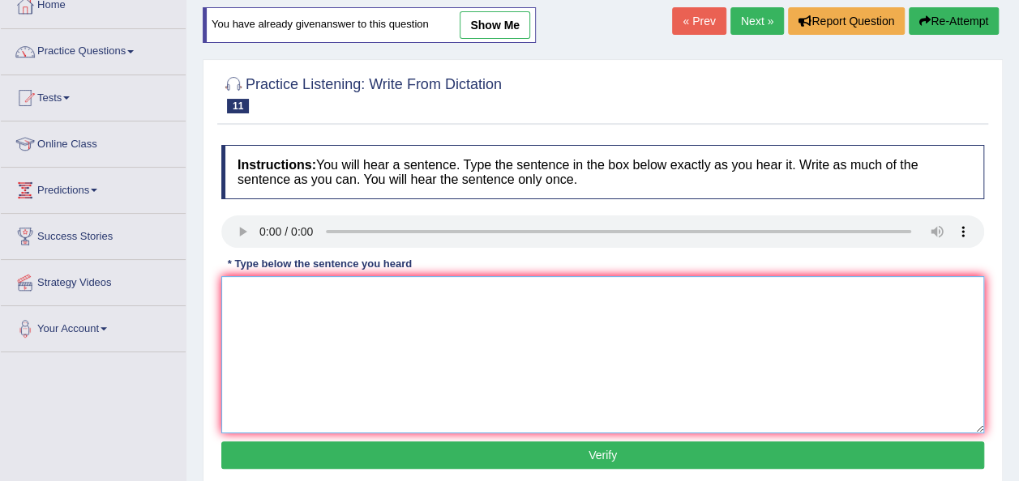
click at [314, 357] on textarea at bounding box center [602, 354] width 763 height 157
type textarea "the vocubalry i the s"
click at [468, 448] on button "Verify" at bounding box center [602, 456] width 763 height 28
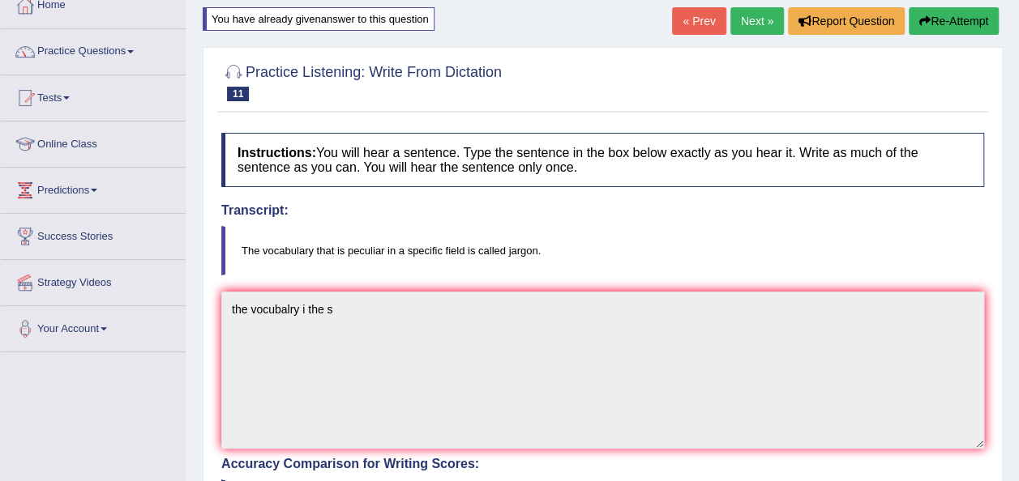
click at [742, 27] on link "Next »" at bounding box center [756, 21] width 53 height 28
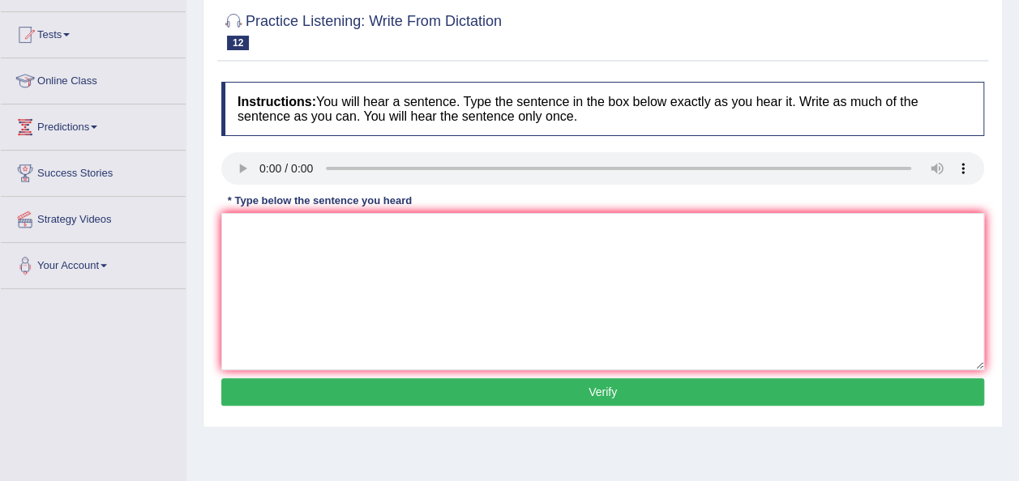
scroll to position [162, 0]
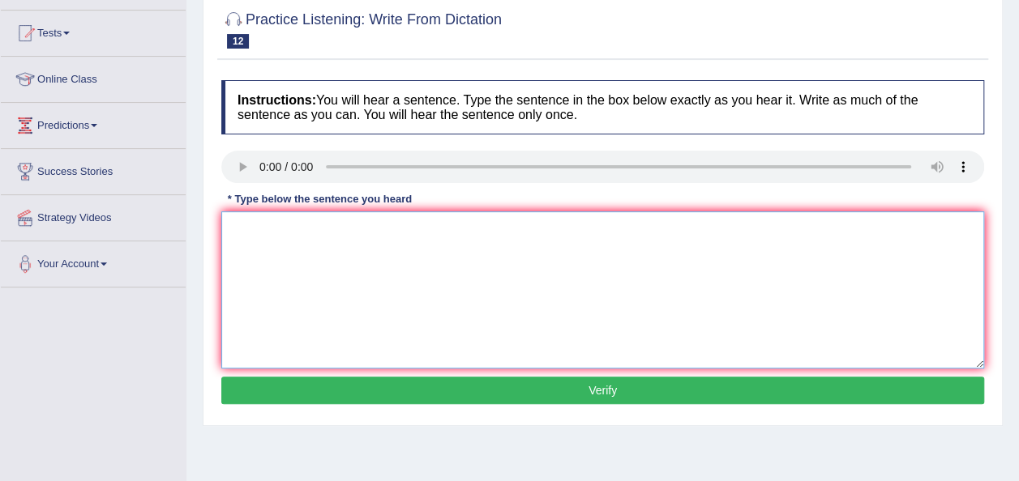
click at [237, 245] on textarea at bounding box center [602, 290] width 763 height 157
type textarea "Lectures at the oldest on teaching universities."
click at [397, 391] on button "Verify" at bounding box center [602, 391] width 763 height 28
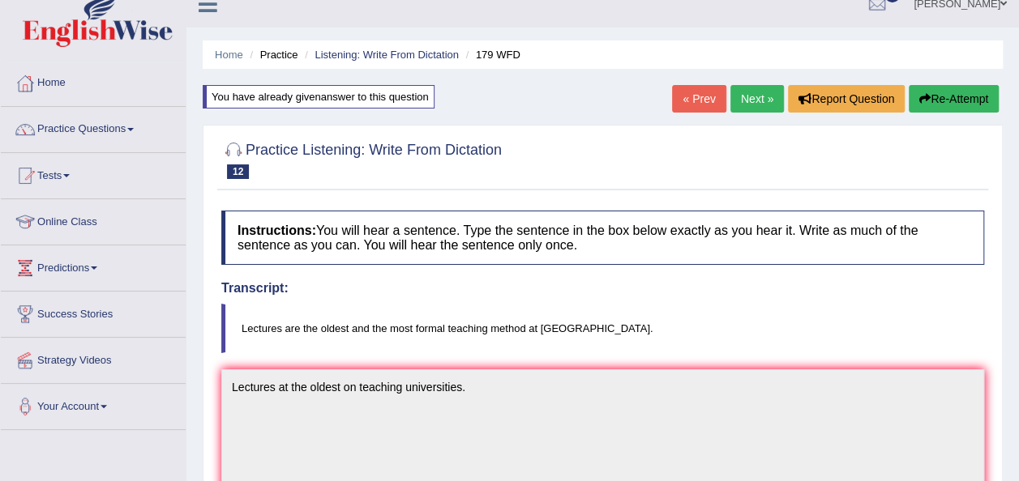
scroll to position [0, 0]
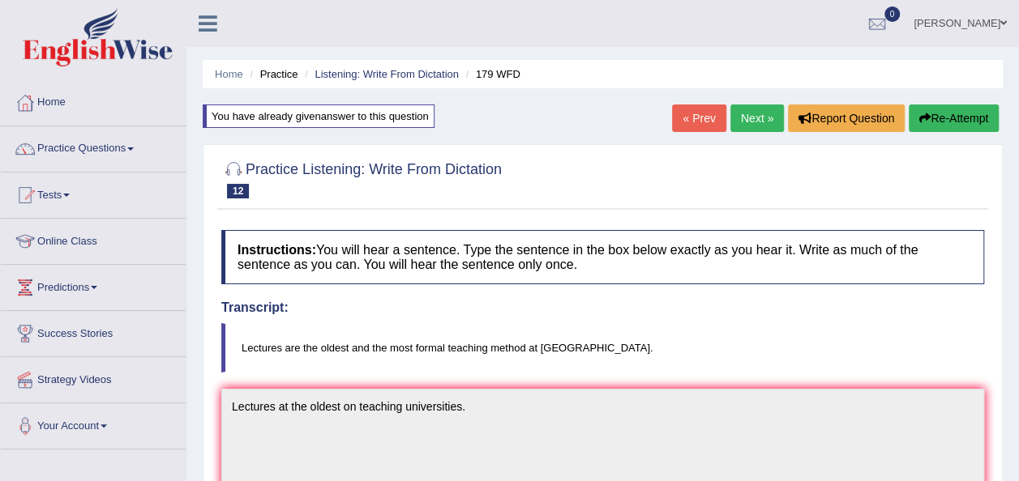
click at [739, 109] on link "Next »" at bounding box center [756, 119] width 53 height 28
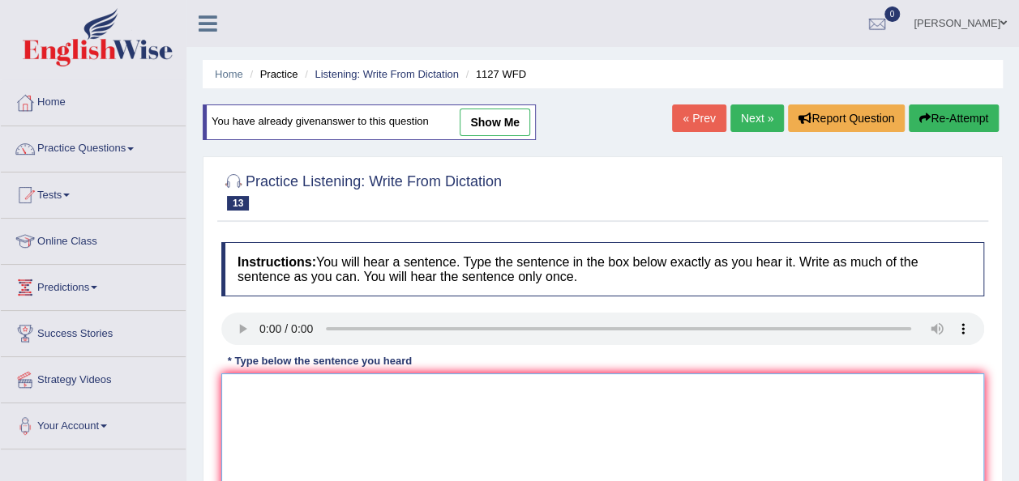
click at [269, 399] on textarea at bounding box center [602, 452] width 763 height 157
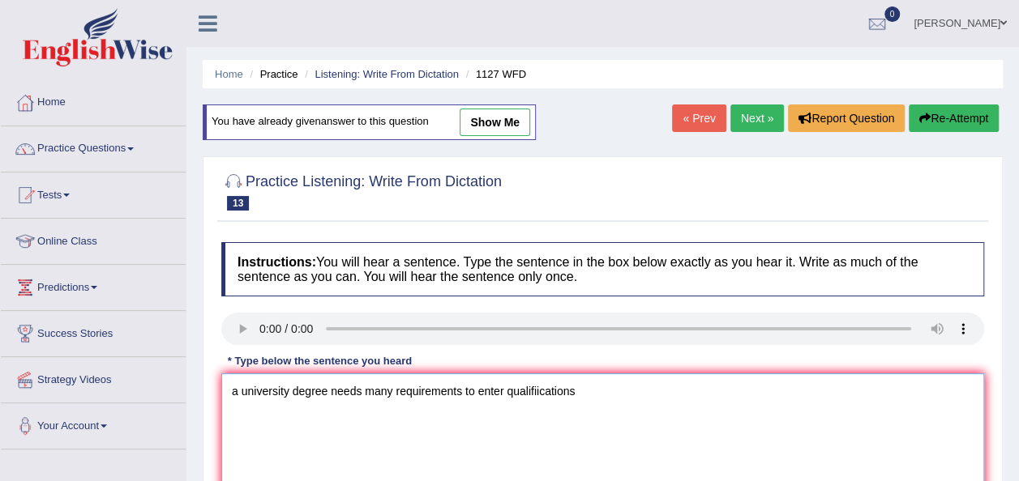
click at [584, 396] on textarea "a university degree needs many requirements to enter qualifiications" at bounding box center [602, 452] width 763 height 157
click at [242, 398] on textarea "a university degree needs many requirements to enter many professions." at bounding box center [602, 452] width 763 height 157
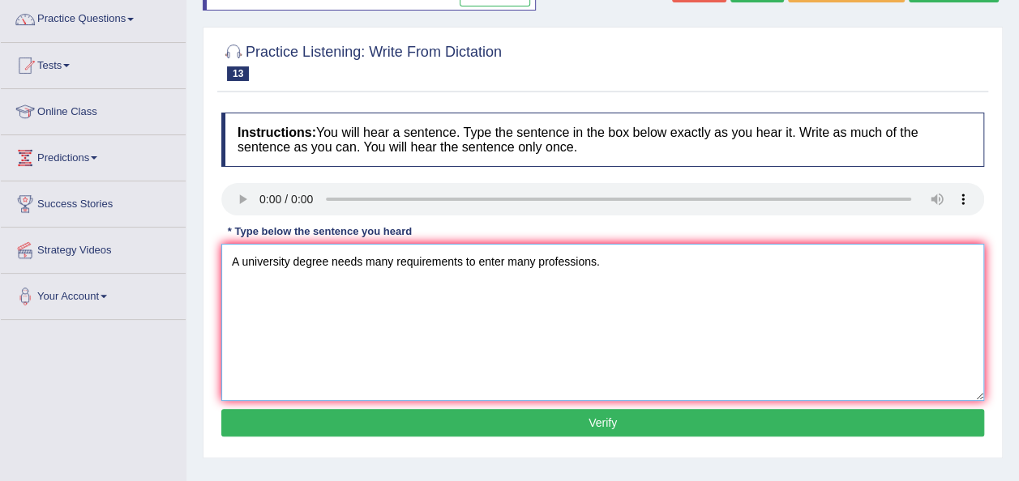
scroll to position [140, 0]
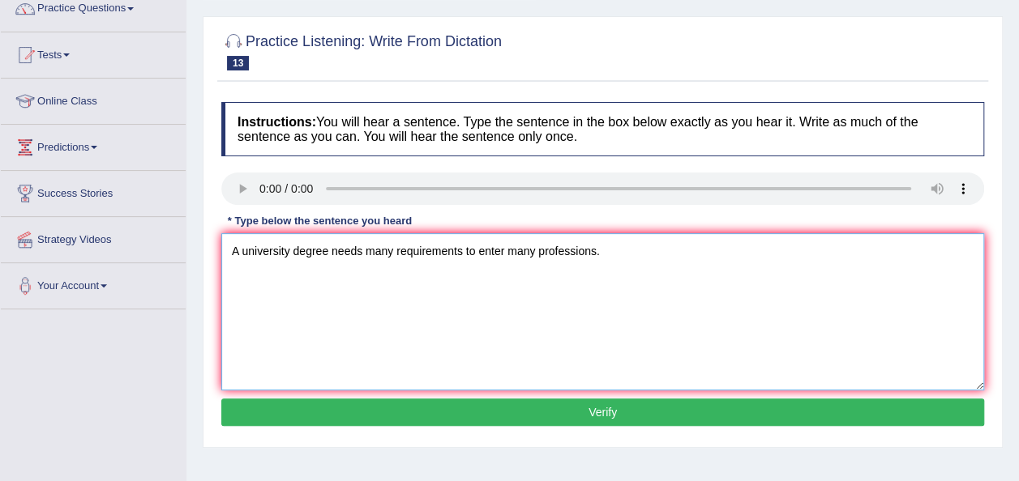
type textarea "A university degree needs many requirements to enter many professions."
click at [596, 401] on button "Verify" at bounding box center [602, 413] width 763 height 28
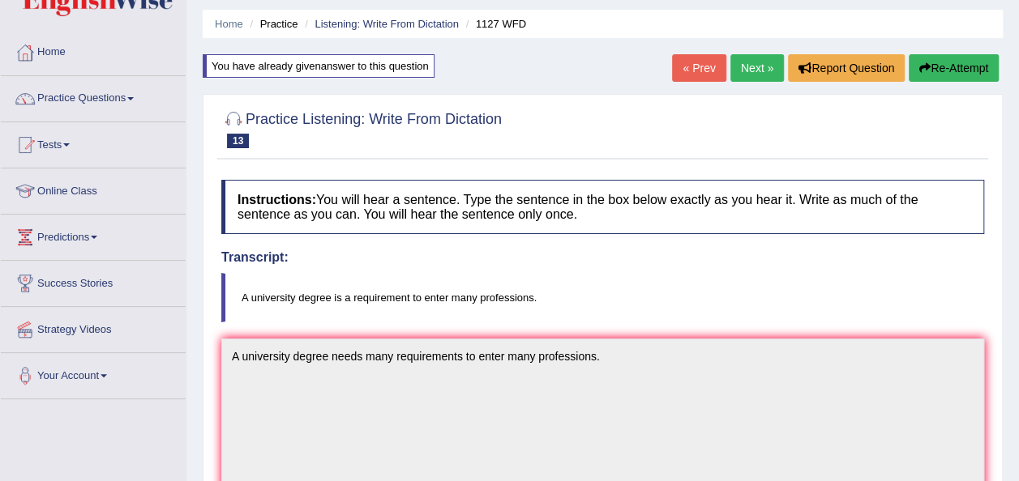
scroll to position [0, 0]
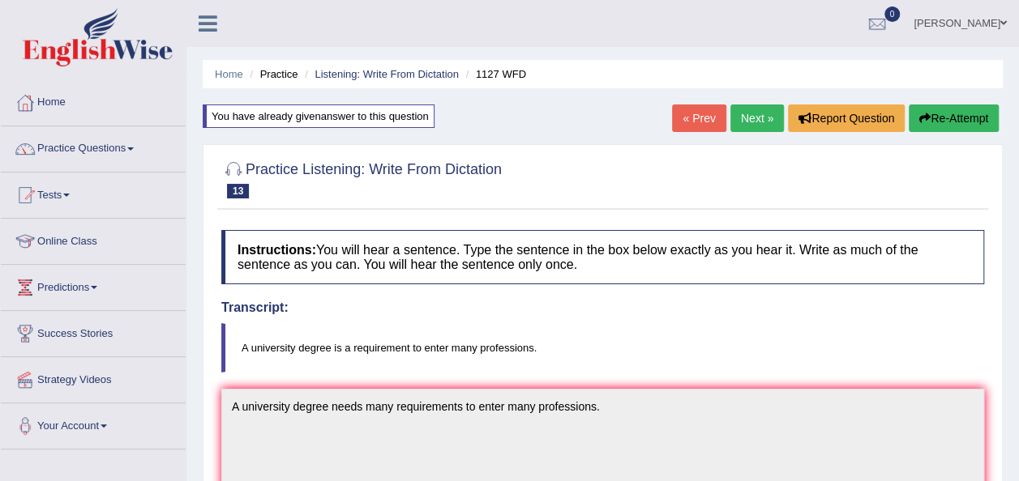
click at [749, 119] on link "Next »" at bounding box center [756, 119] width 53 height 28
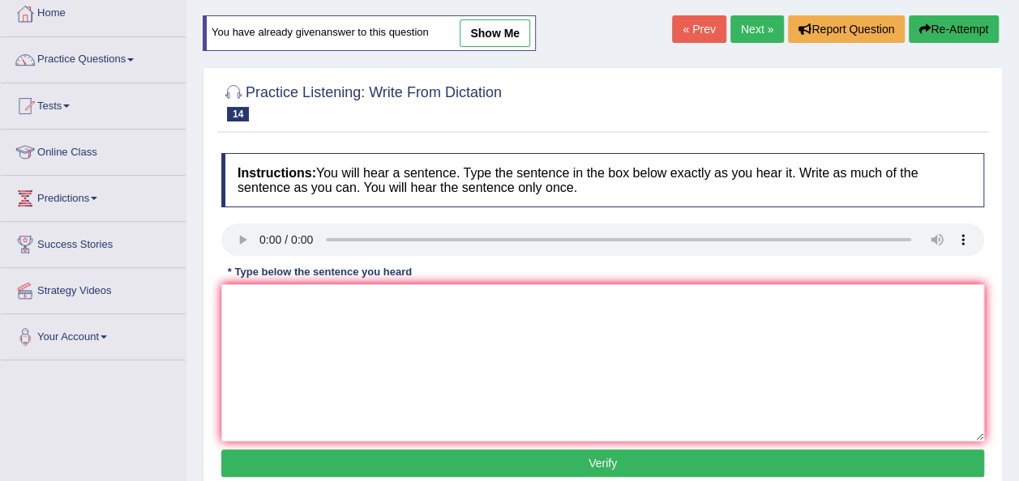
scroll to position [97, 0]
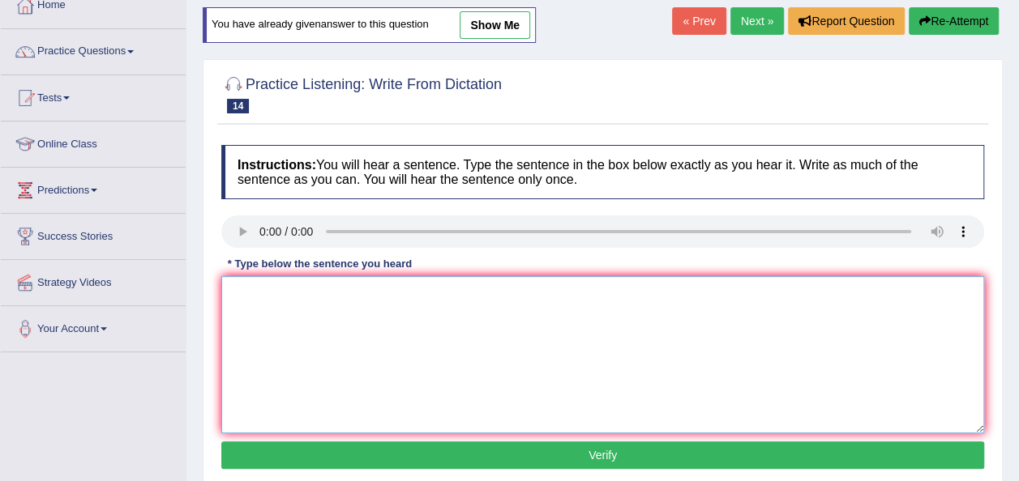
click at [263, 304] on textarea at bounding box center [602, 354] width 763 height 157
click at [297, 294] on textarea "Students can study the lecture then later join" at bounding box center [602, 354] width 763 height 157
click at [327, 294] on textarea "Students for study the lecture then later join" at bounding box center [602, 354] width 763 height 157
click at [384, 291] on textarea "Students for study the lecture then later join" at bounding box center [602, 354] width 763 height 157
click at [464, 292] on textarea "Students for study the language then later join" at bounding box center [602, 354] width 763 height 157
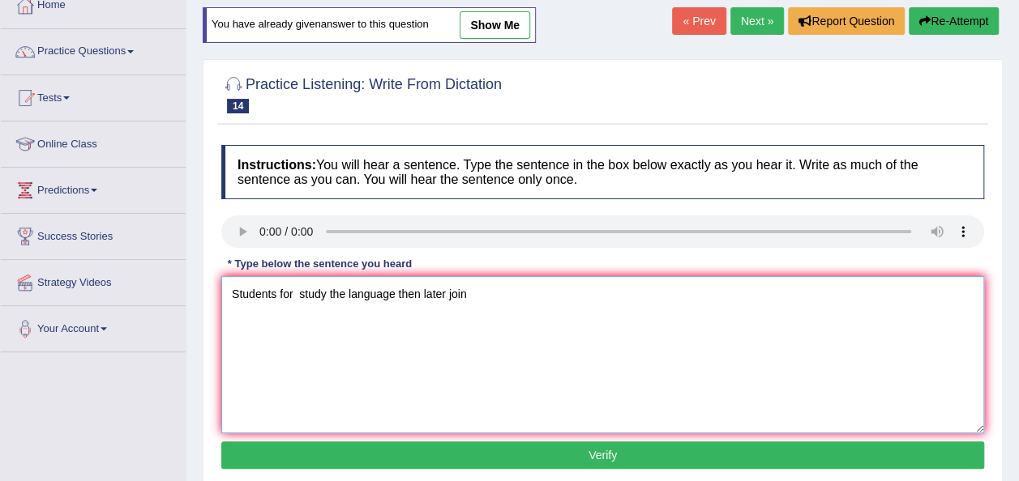
click at [464, 292] on textarea "Students for study the language then later join" at bounding box center [602, 354] width 763 height 157
type textarea "Students for study the language then later joining increase."
click at [580, 446] on button "Verify" at bounding box center [602, 456] width 763 height 28
